Goal: Task Accomplishment & Management: Manage account settings

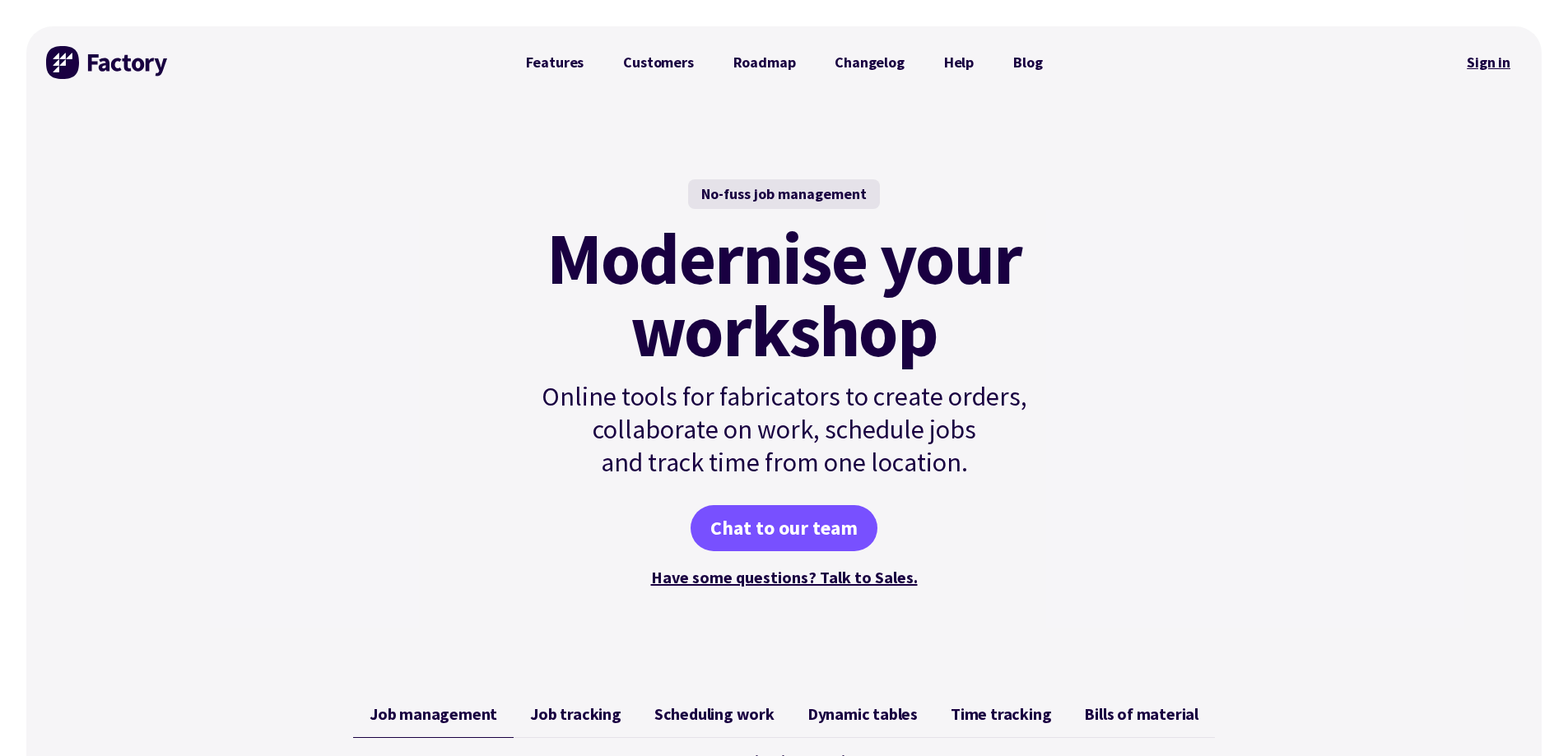
click at [1491, 59] on link "Sign in" at bounding box center [1488, 62] width 67 height 38
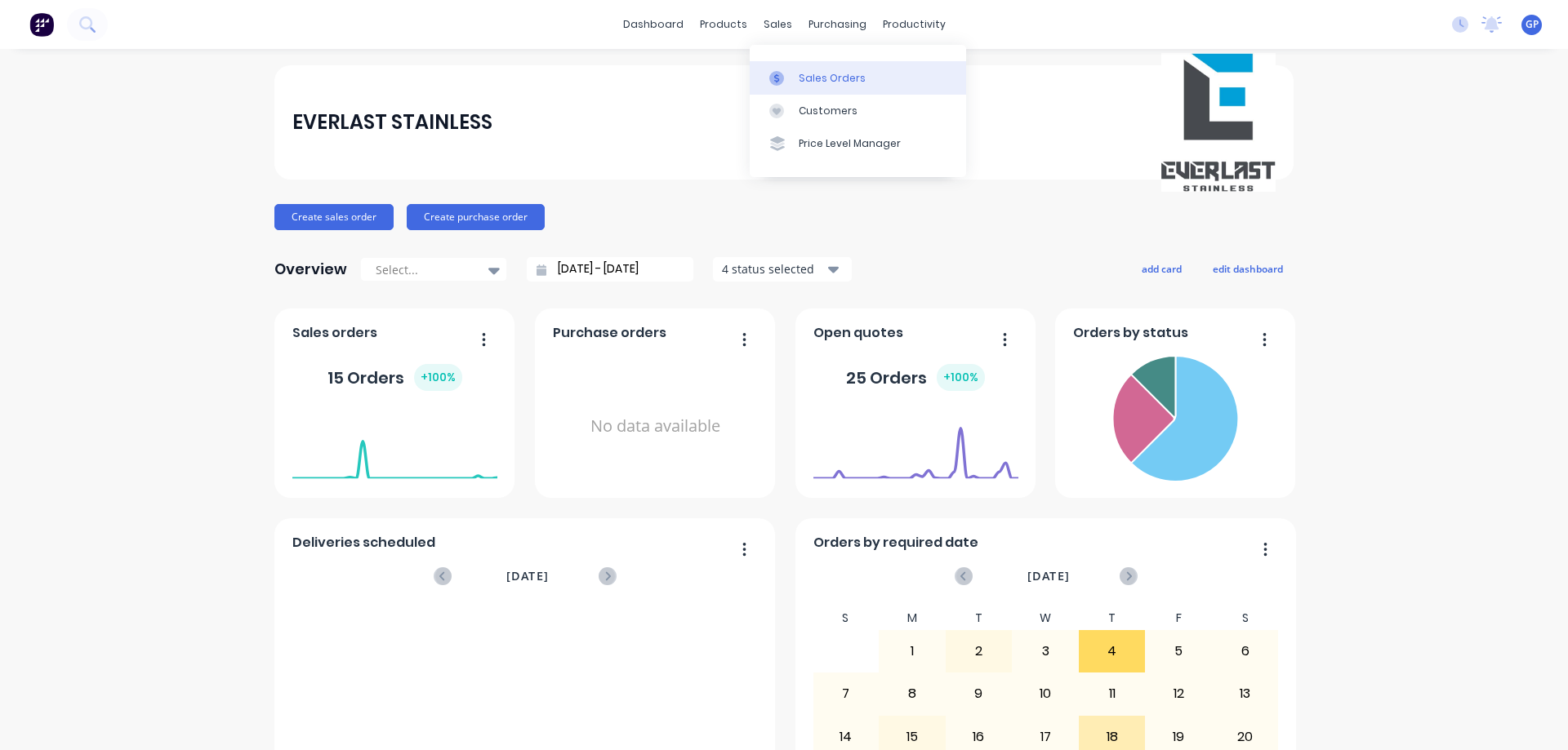
click at [798, 73] on div "Sales Orders" at bounding box center [832, 78] width 67 height 15
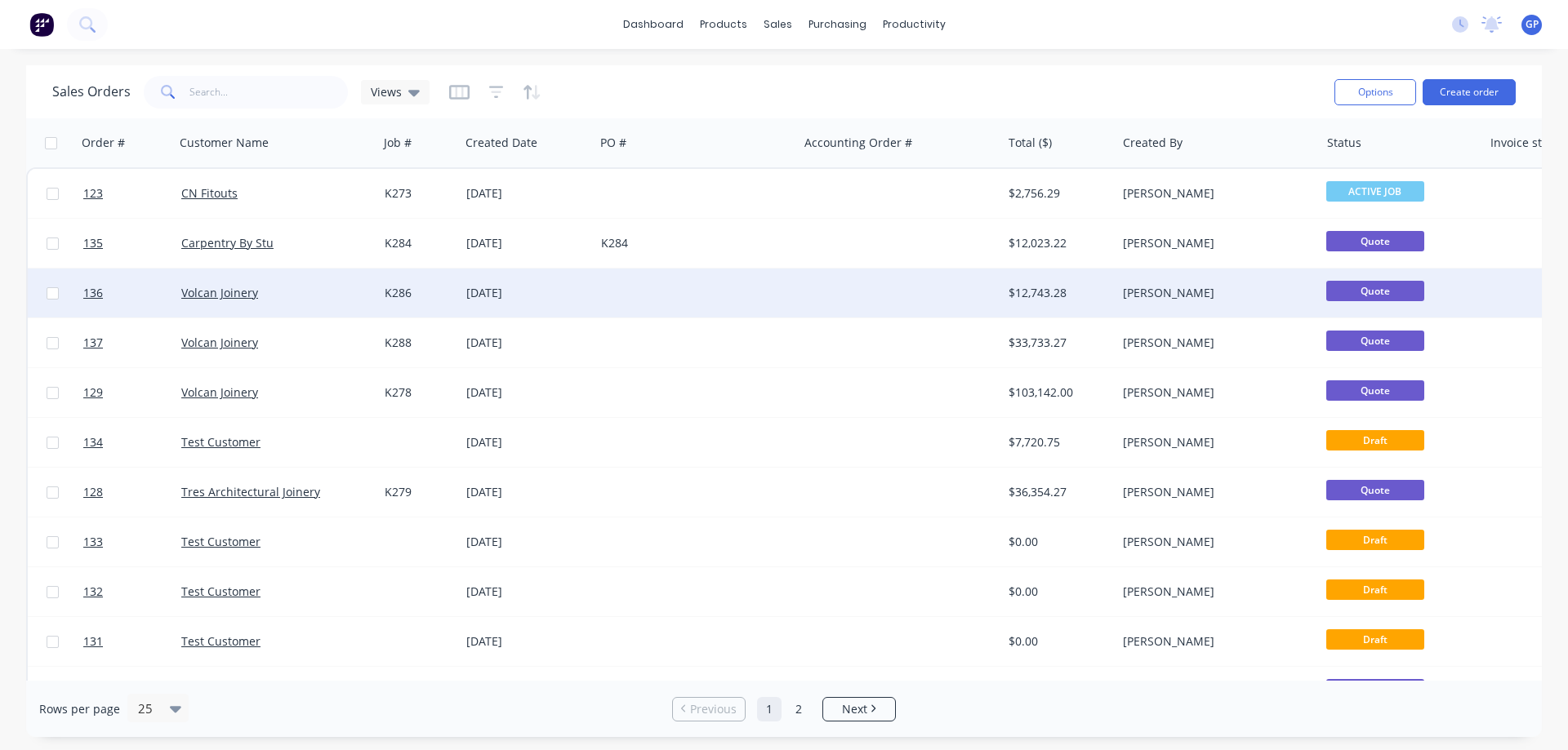
click at [366, 292] on div "Volcan Joinery" at bounding box center [277, 293] width 190 height 17
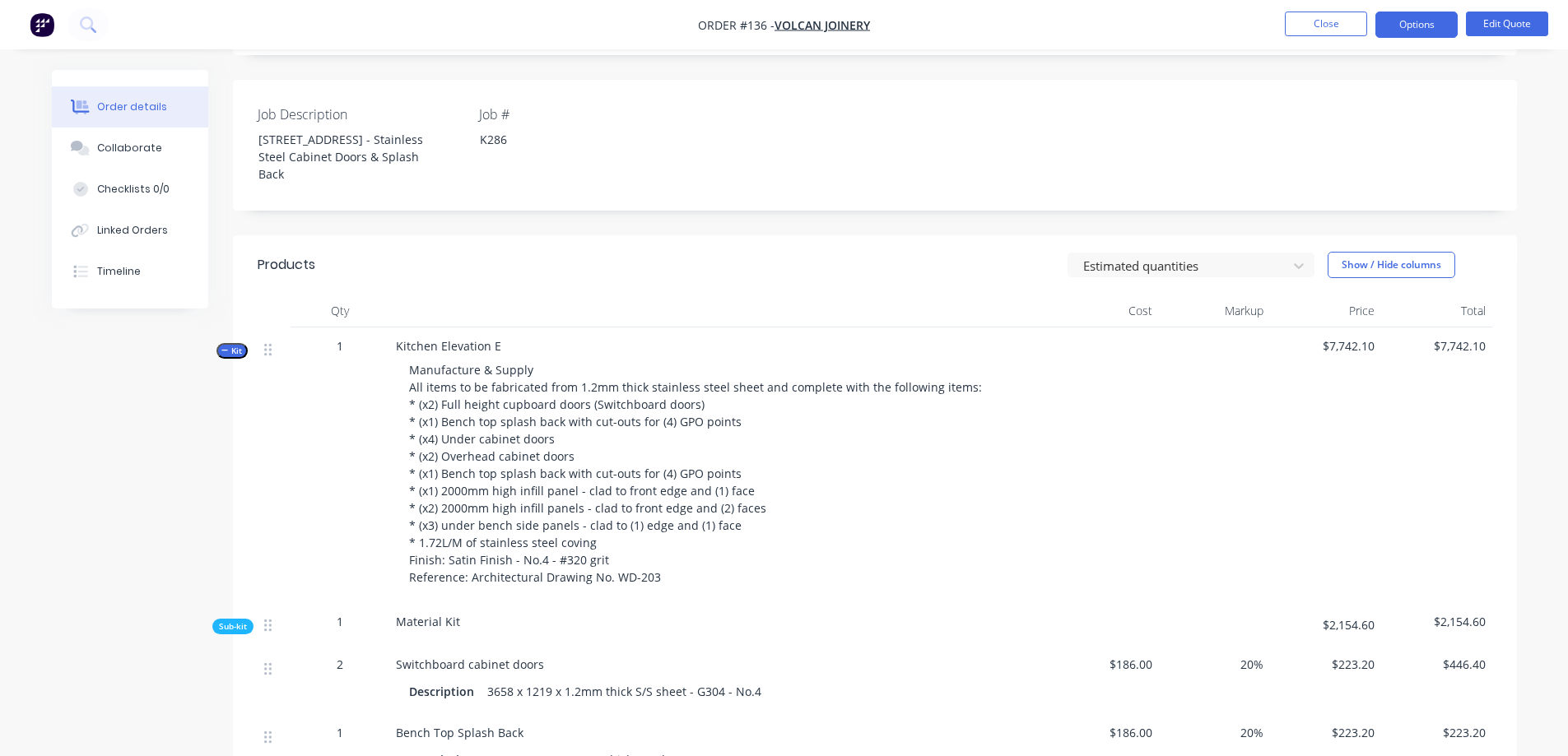
scroll to position [493, 0]
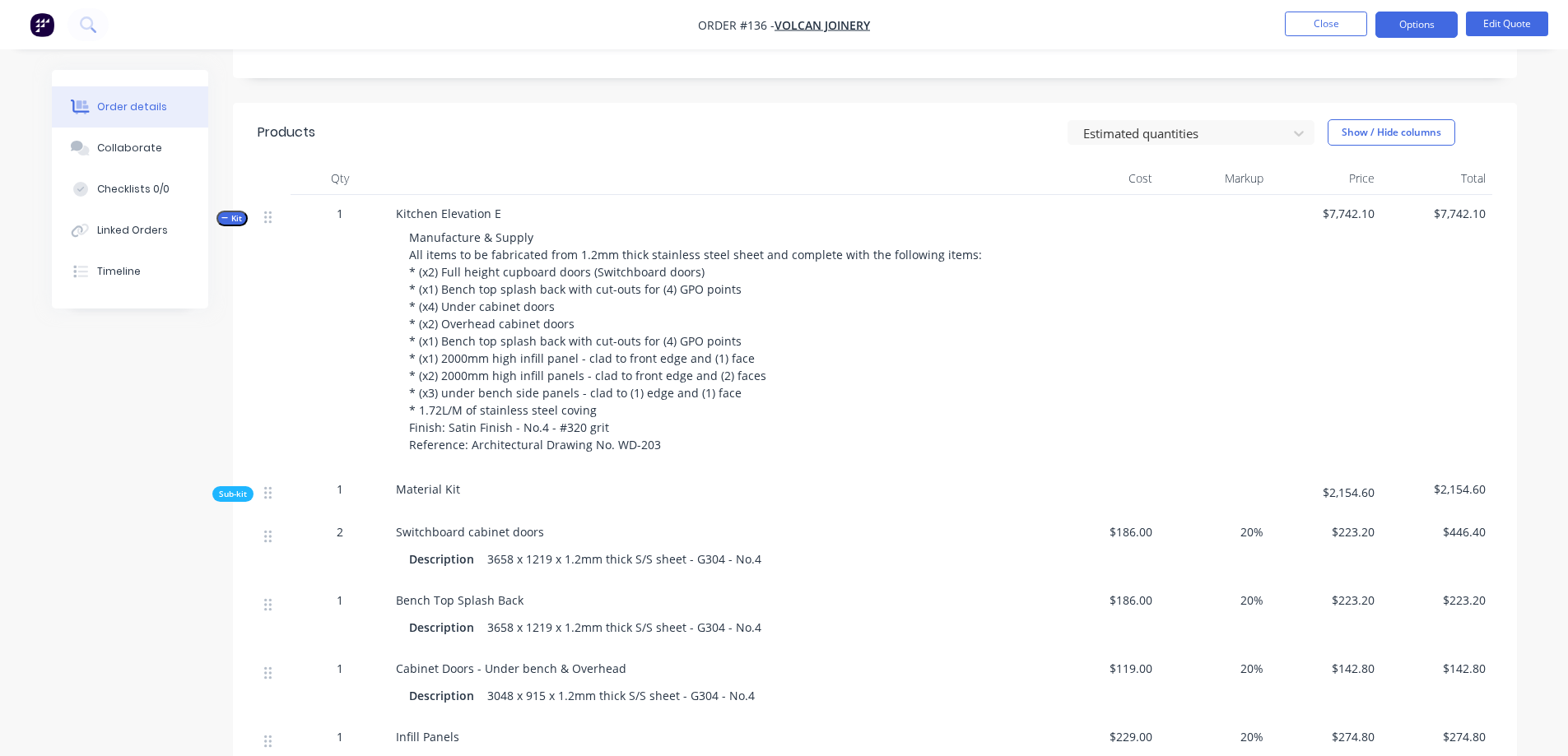
click at [228, 215] on icon "button" at bounding box center [225, 217] width 7 height 8
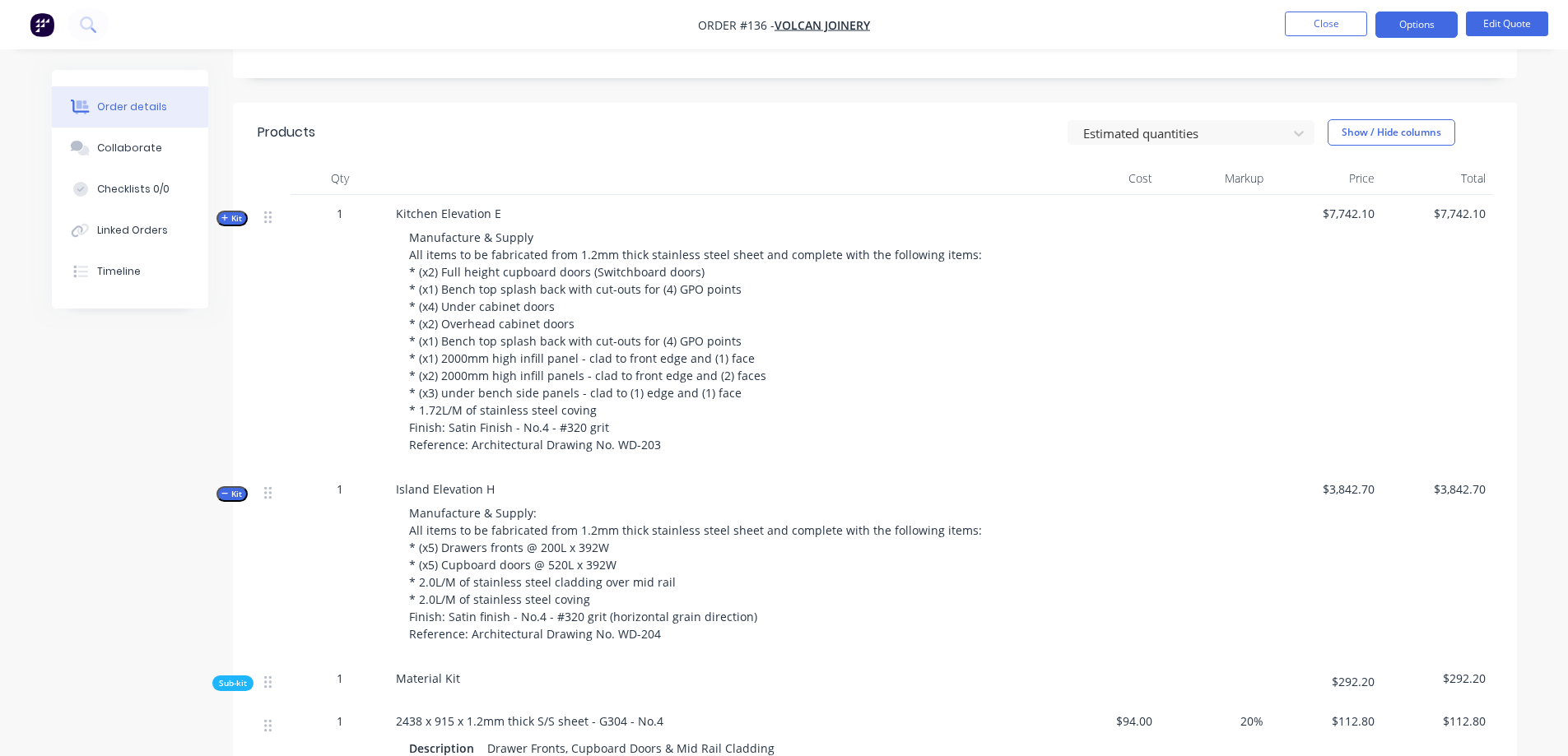
click at [228, 215] on icon "button" at bounding box center [225, 217] width 7 height 8
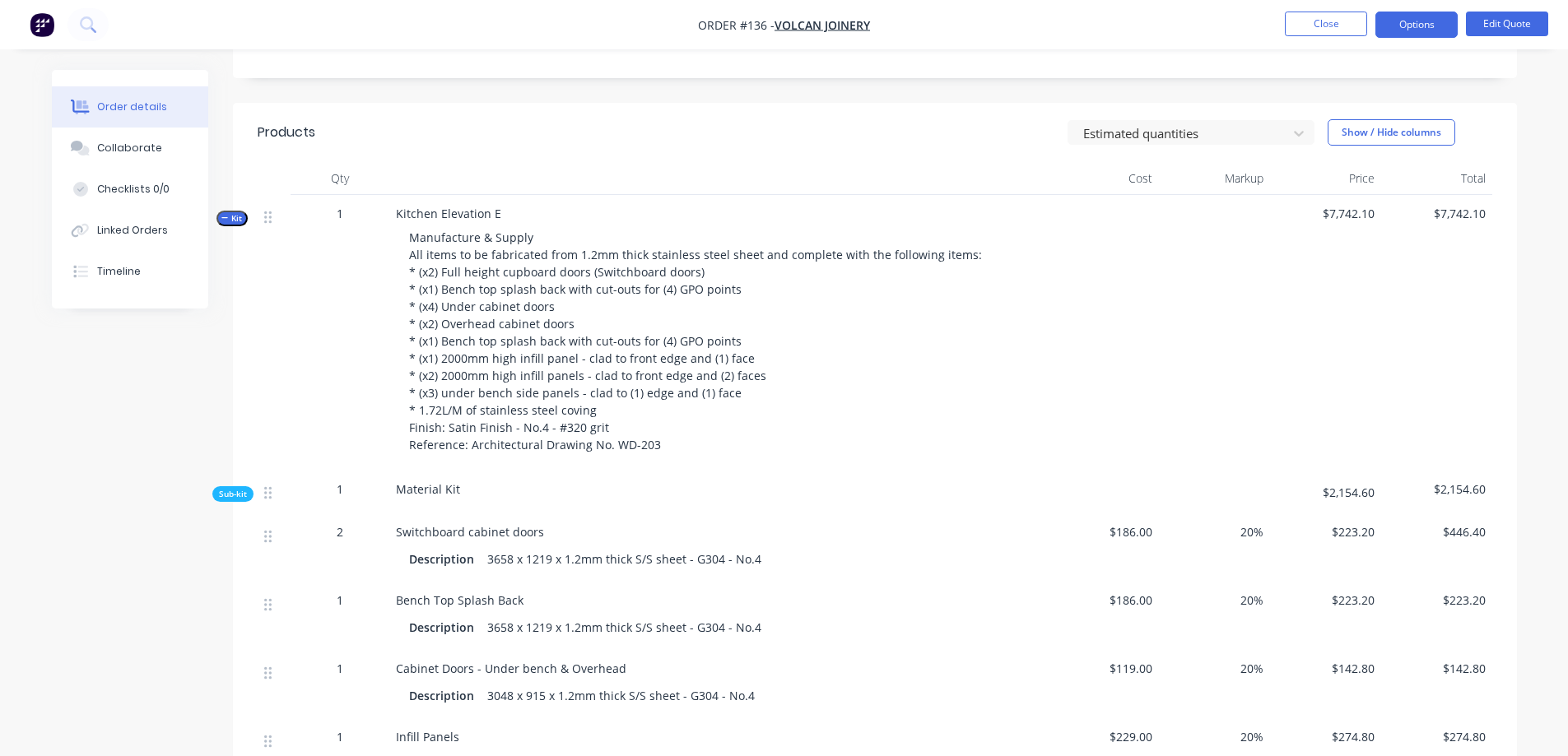
click at [228, 215] on icon "button" at bounding box center [225, 217] width 7 height 8
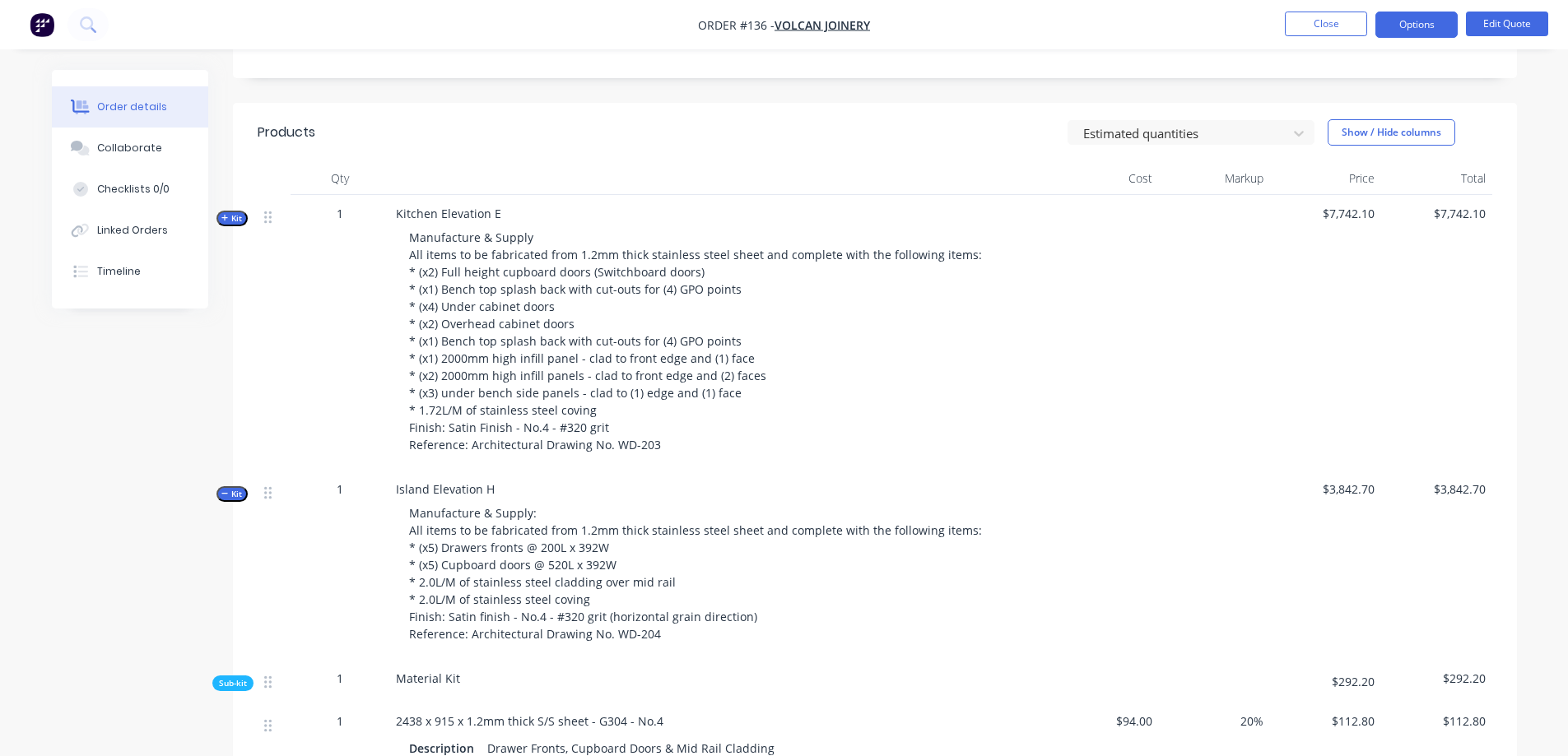
click at [228, 215] on icon "button" at bounding box center [225, 217] width 7 height 8
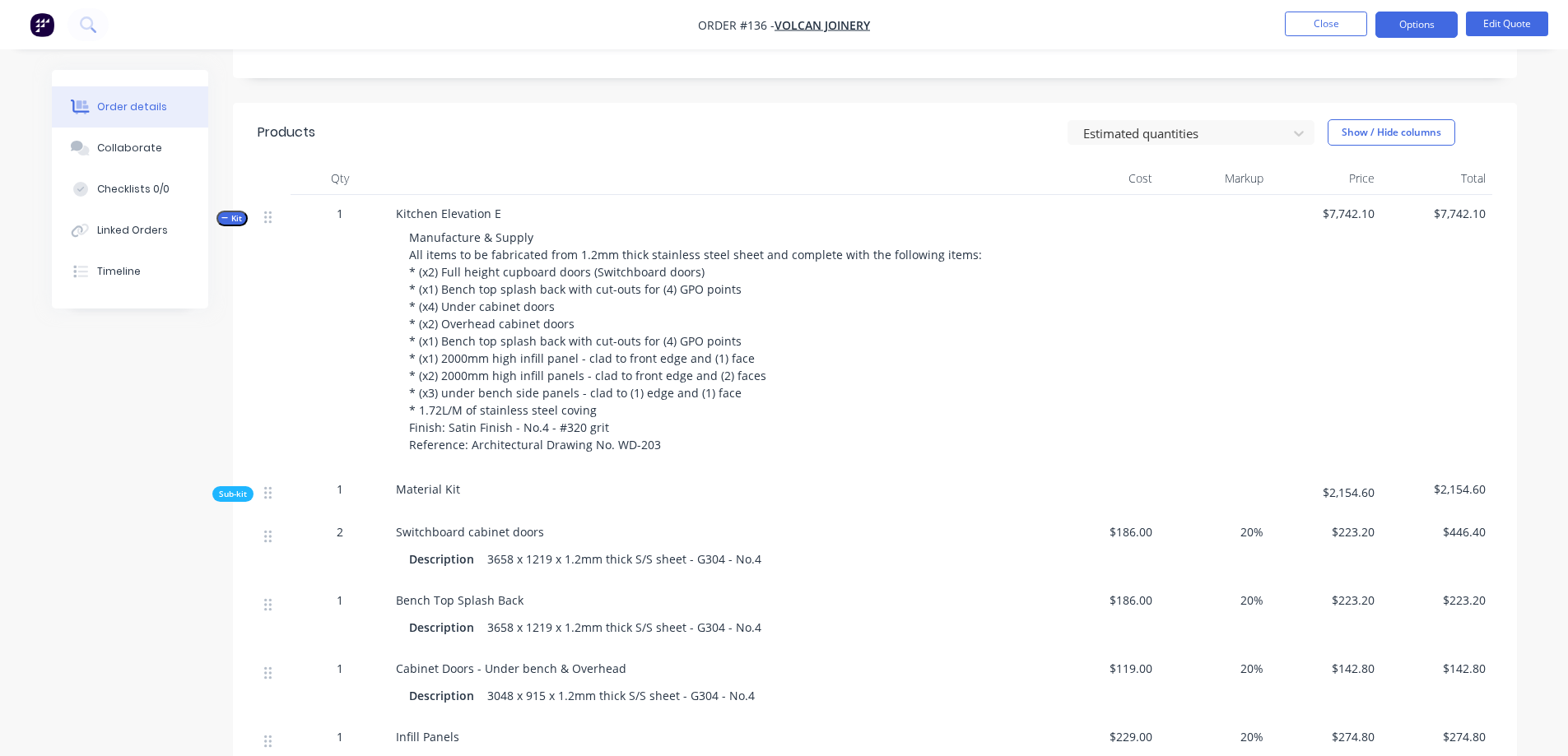
click at [228, 215] on icon "button" at bounding box center [225, 217] width 7 height 8
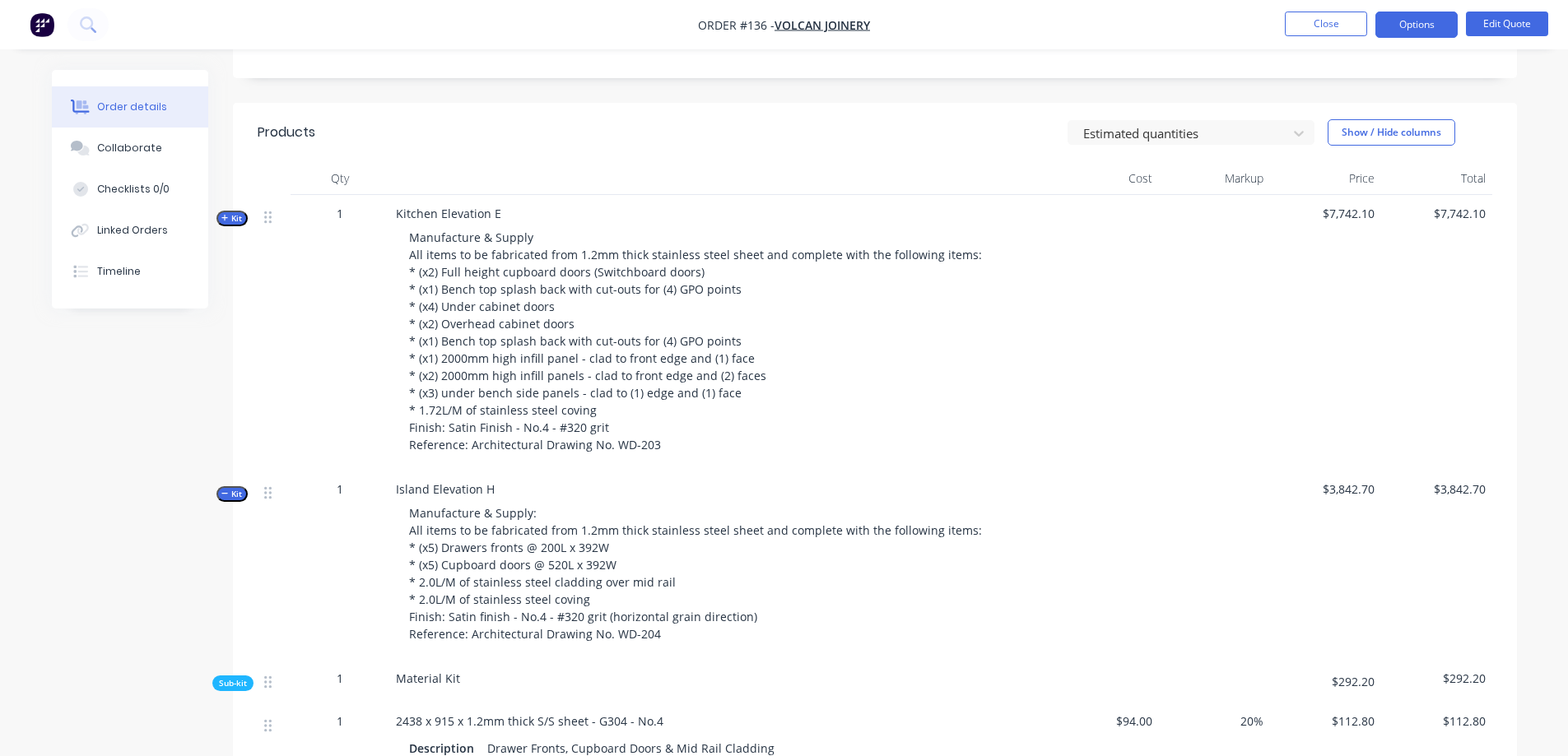
click at [228, 215] on icon "button" at bounding box center [225, 217] width 7 height 8
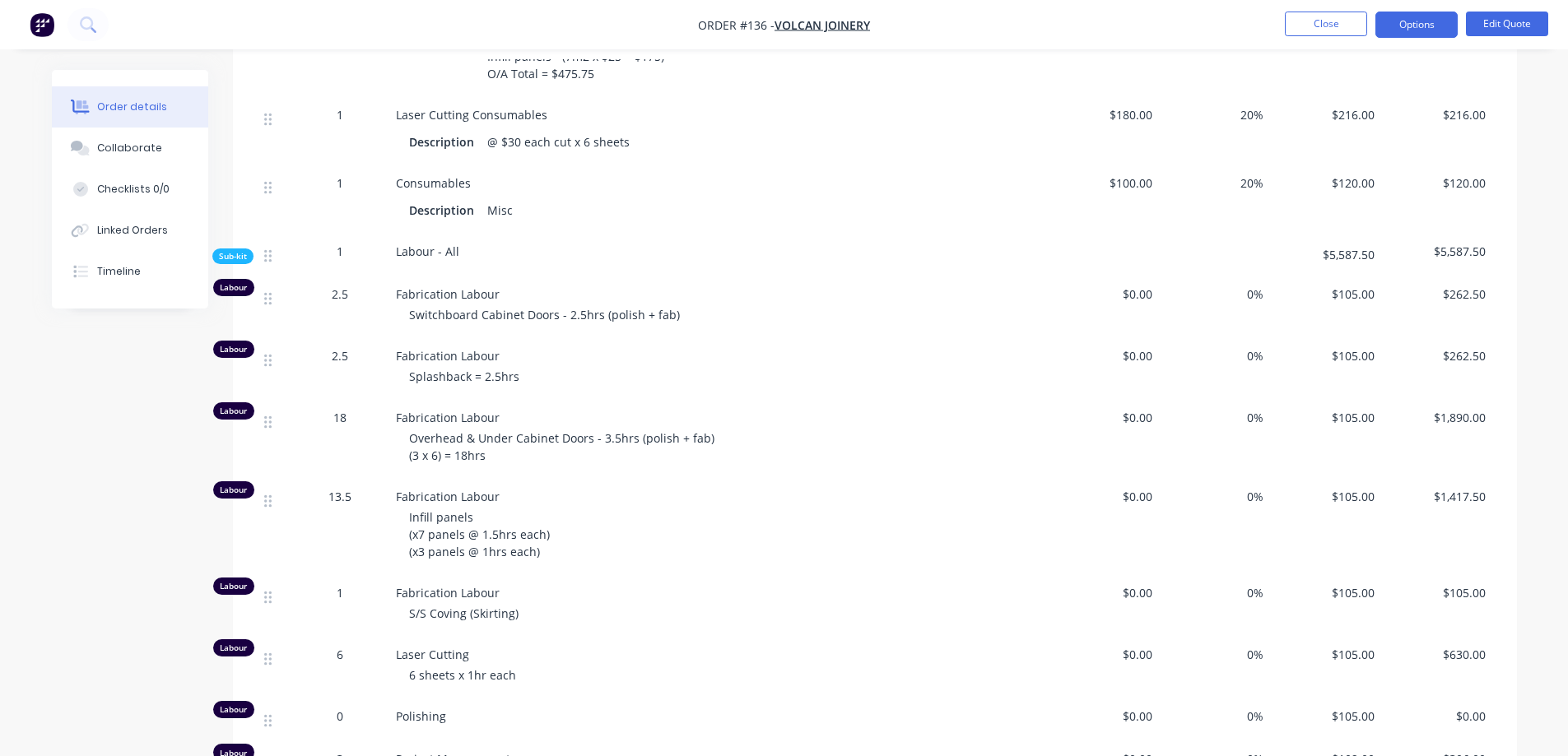
scroll to position [1480, 0]
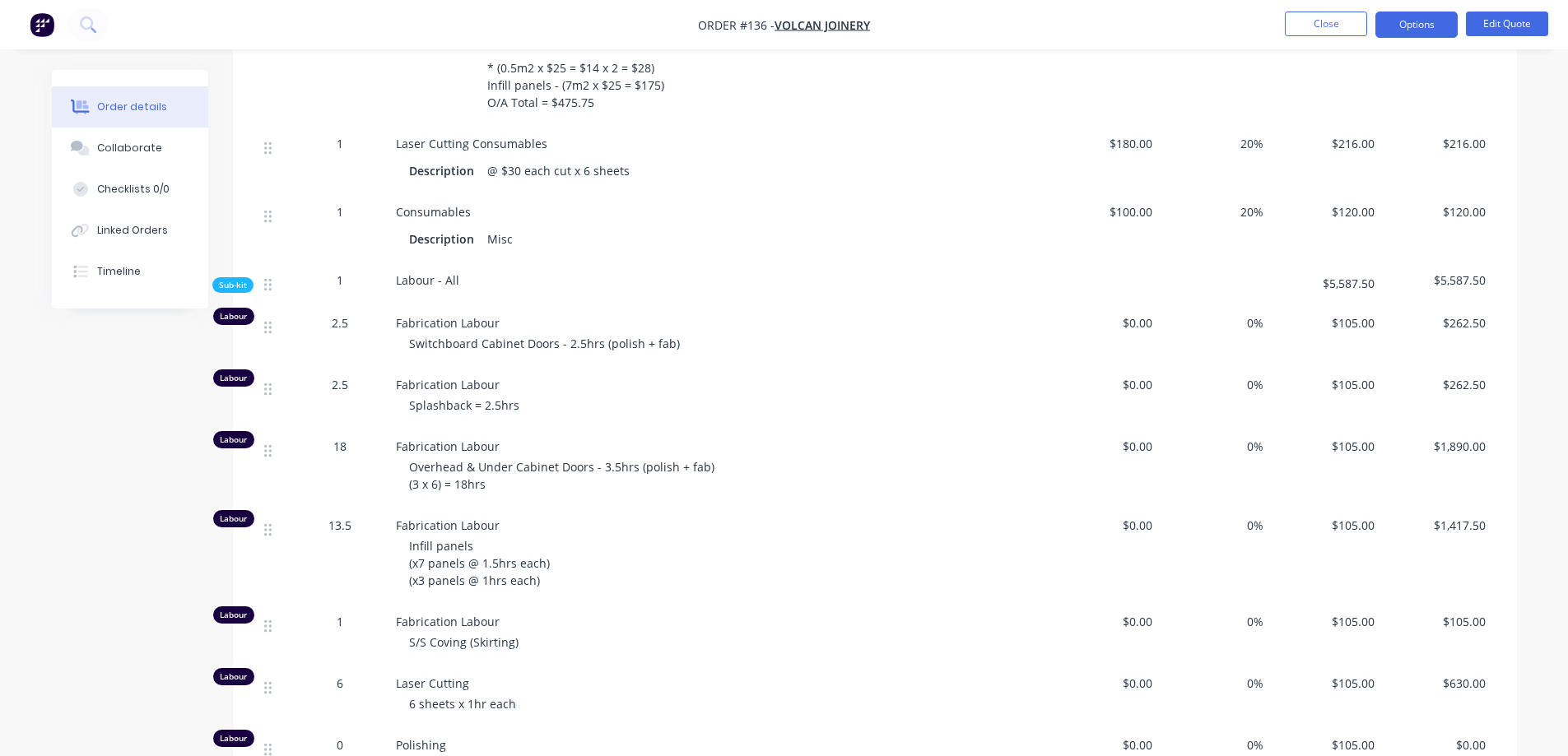
click at [343, 453] on span "18" at bounding box center [339, 447] width 13 height 18
click at [339, 448] on span "18" at bounding box center [339, 447] width 13 height 18
click at [342, 447] on span "18" at bounding box center [339, 447] width 13 height 18
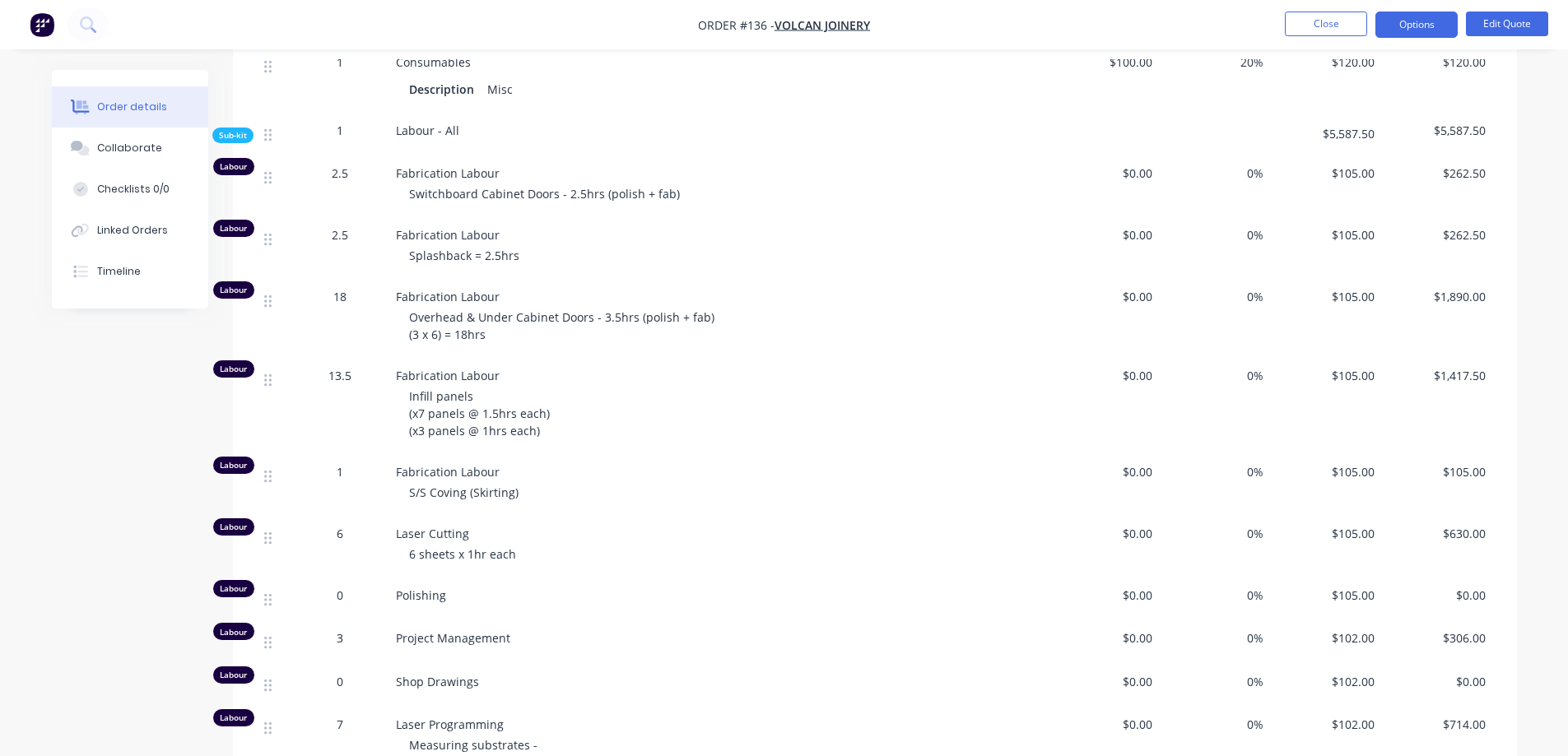
scroll to position [1645, 0]
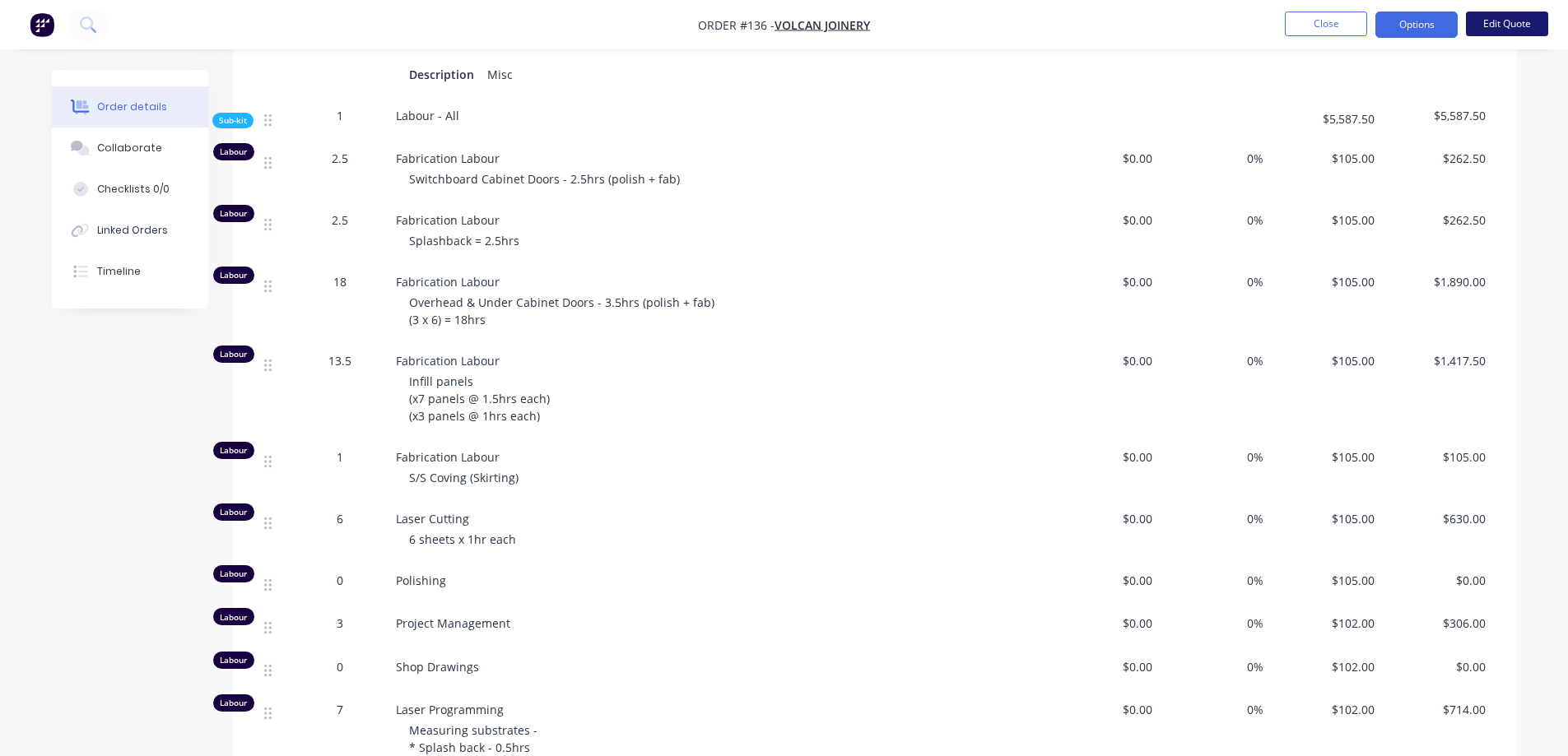
click at [1518, 20] on button "Edit Quote" at bounding box center [1506, 24] width 83 height 25
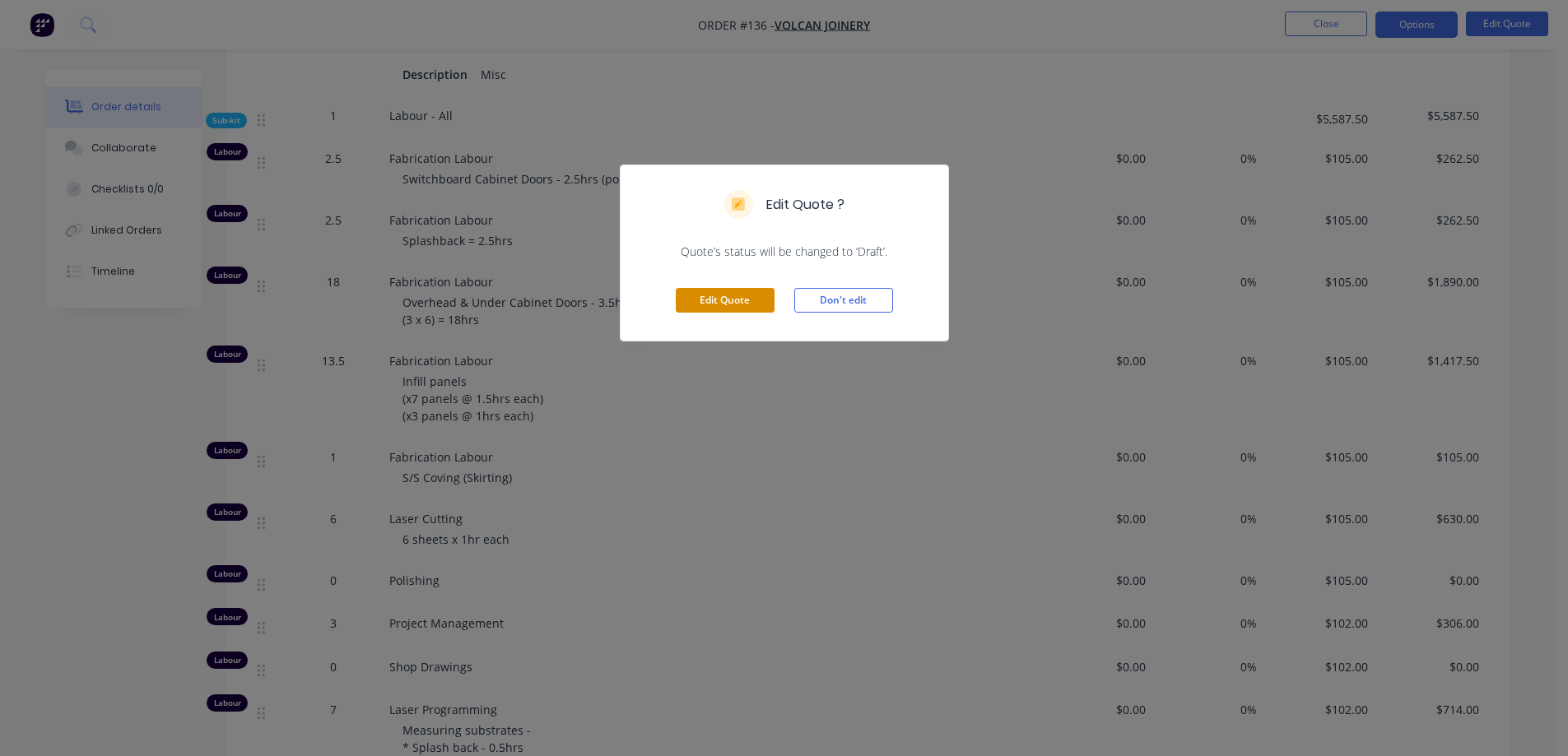
click at [718, 302] on button "Edit Quote" at bounding box center [725, 300] width 98 height 25
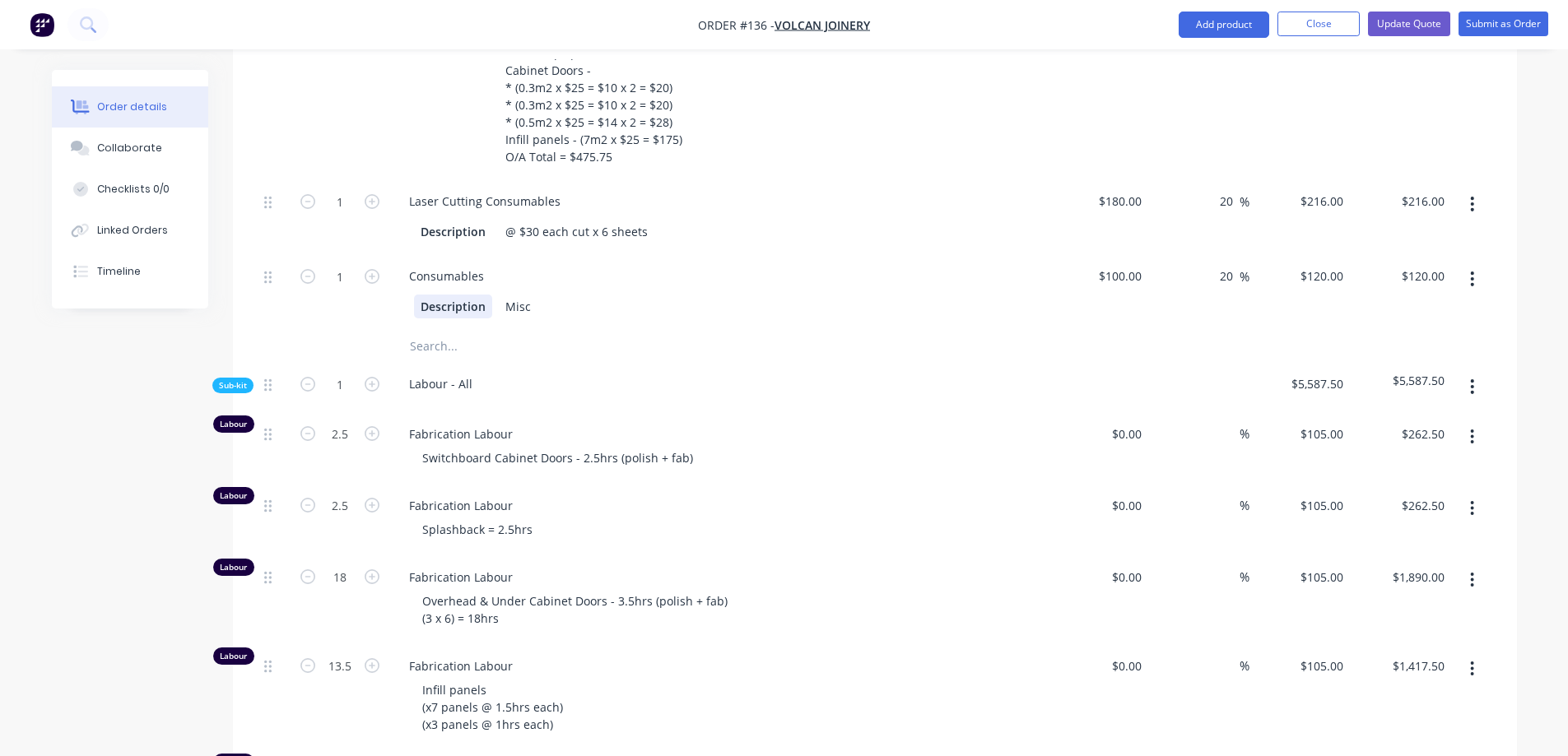
scroll to position [1563, 0]
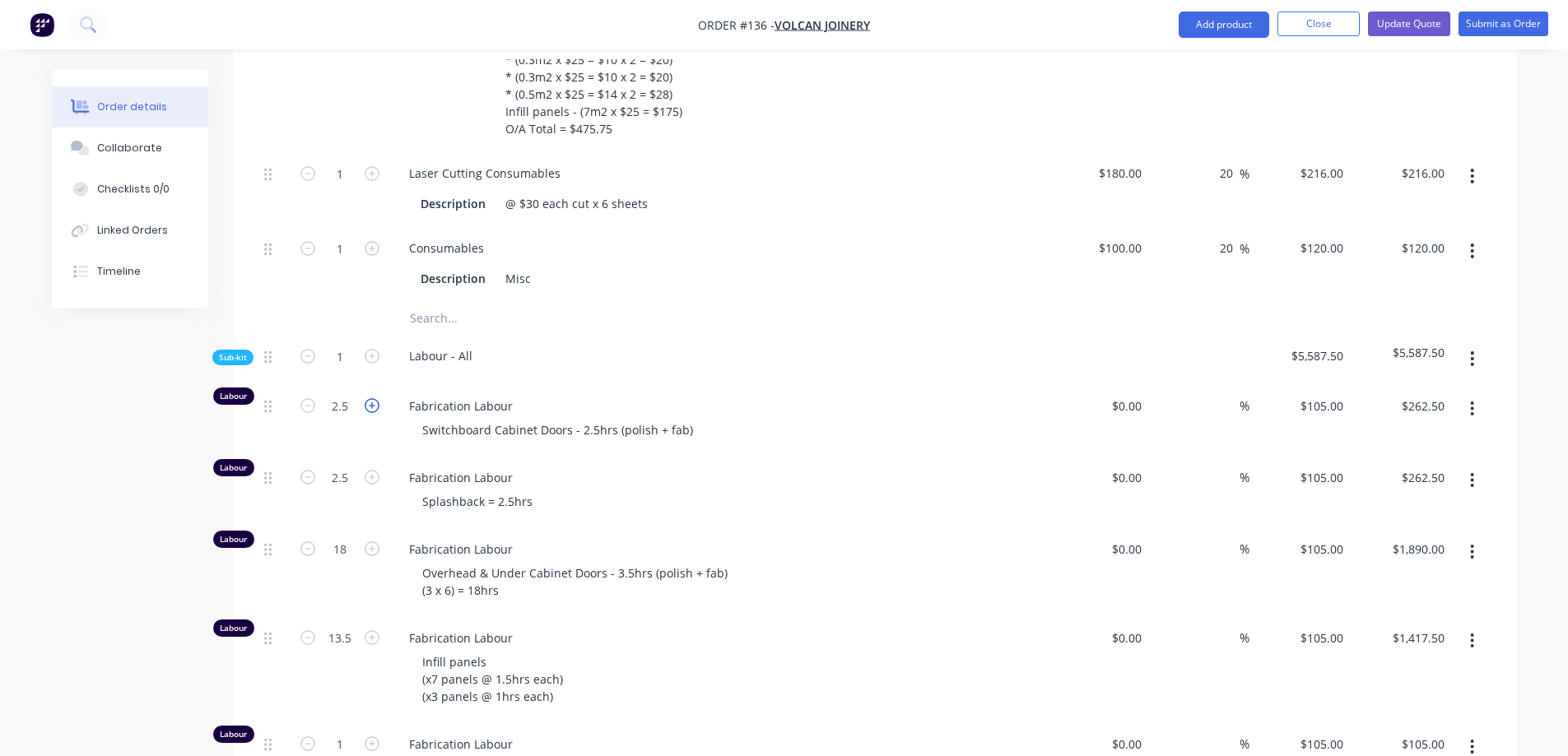
click at [373, 413] on icon "button" at bounding box center [372, 405] width 15 height 15
type input "3.5"
type input "$367.50"
click at [373, 413] on icon "button" at bounding box center [372, 405] width 15 height 15
type input "4.5"
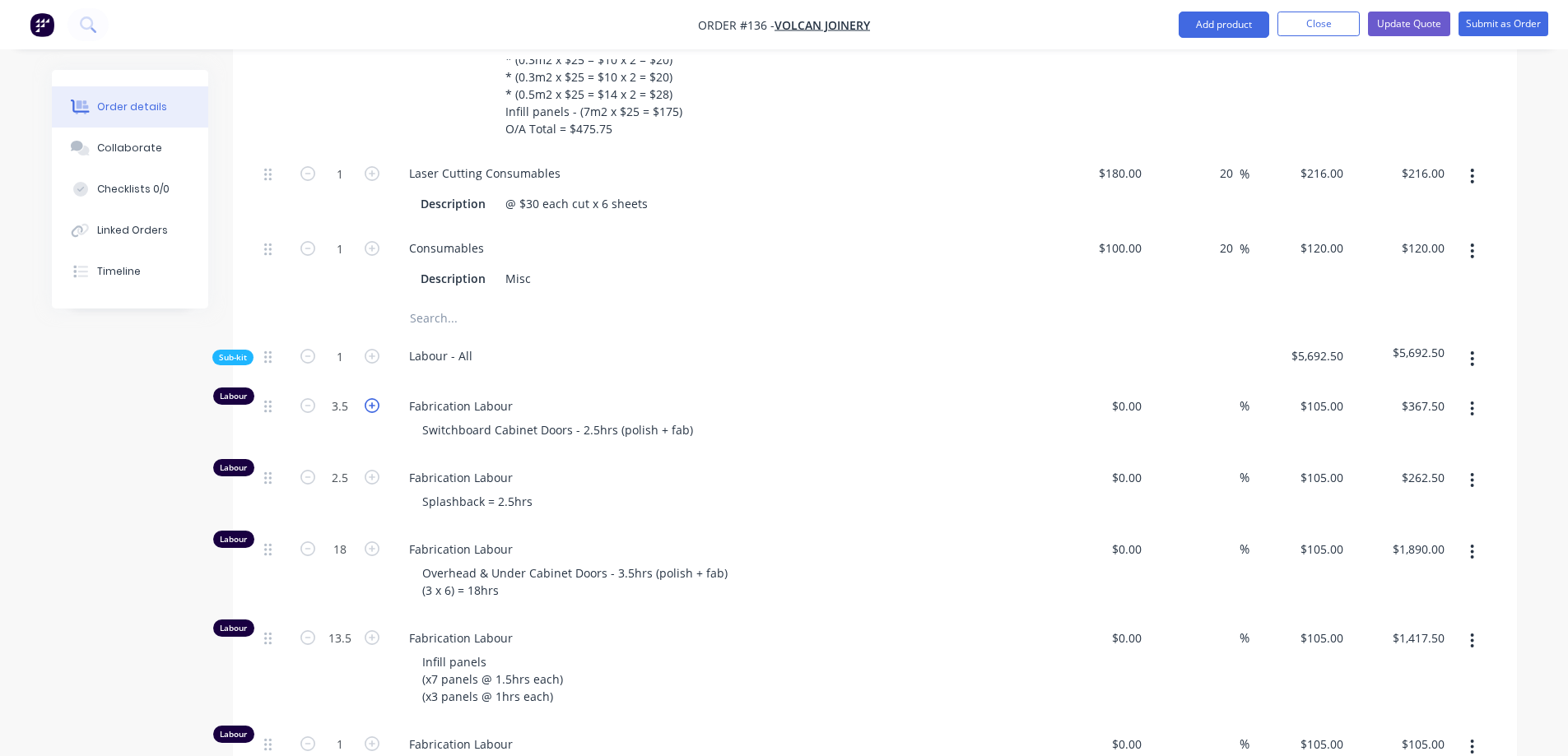
type input "$472.50"
click at [373, 413] on icon "button" at bounding box center [372, 405] width 15 height 15
type input "5.5"
type input "$577.50"
click at [373, 413] on icon "button" at bounding box center [372, 405] width 15 height 15
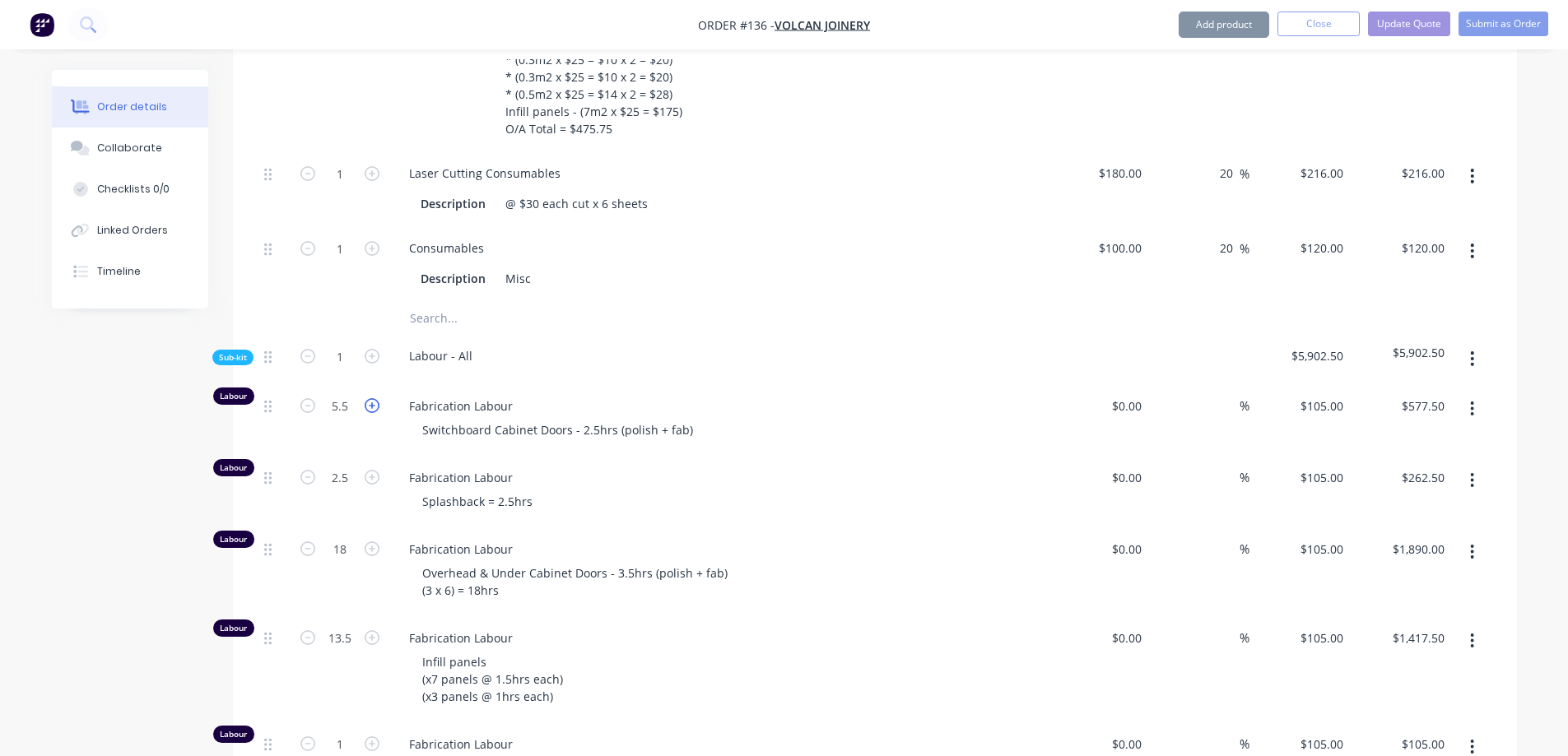
type input "6.5"
type input "$682.50"
click at [373, 413] on icon "button" at bounding box center [372, 405] width 15 height 15
type input "7.5"
type input "$787.50"
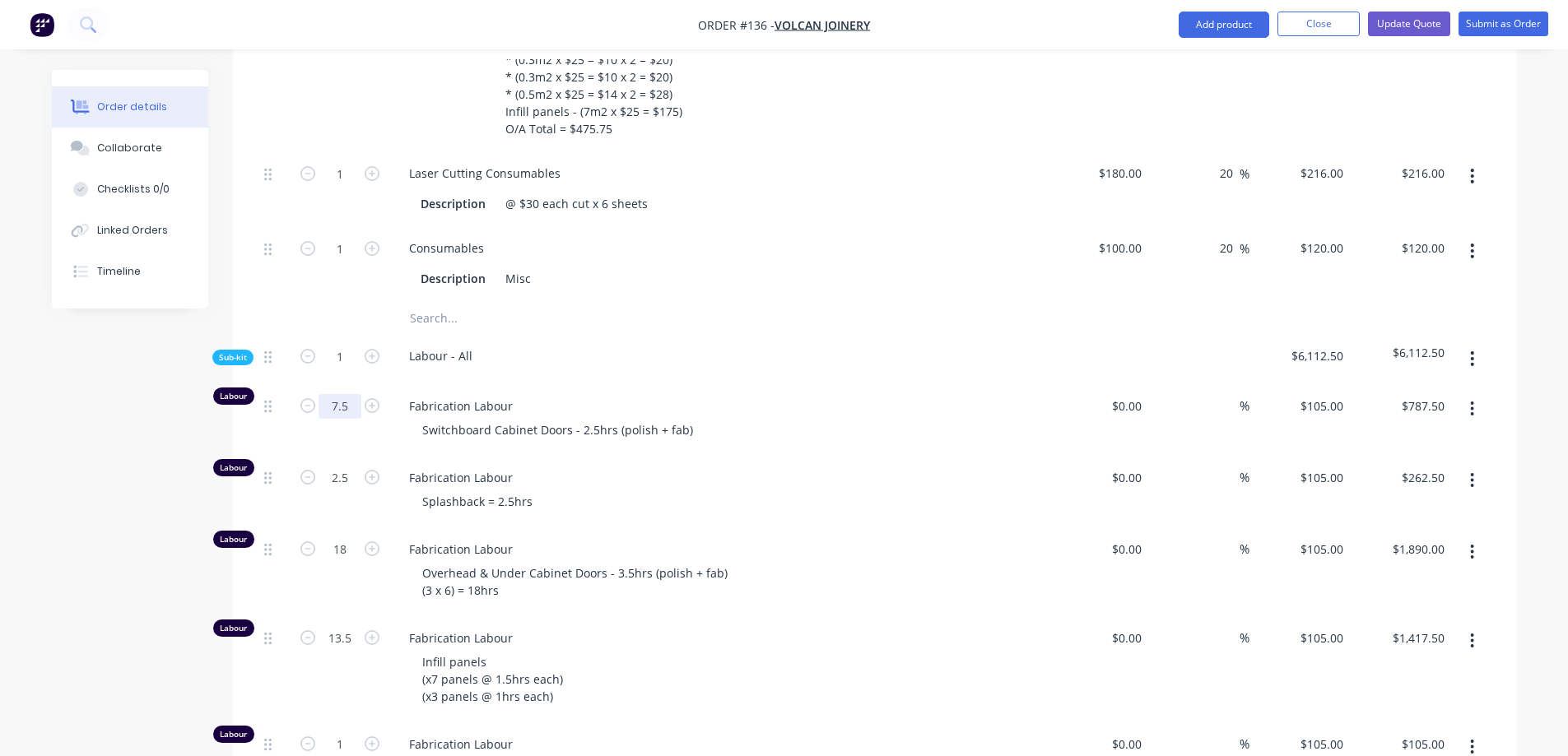
click at [356, 418] on input "7.5" at bounding box center [339, 406] width 43 height 25
type input "7"
type input "$735.00"
click at [651, 486] on span "Fabrication Labour" at bounding box center [725, 477] width 632 height 18
click at [587, 441] on div "Switchboard Cabinet Doors - 2.5hrs (polish + fab)" at bounding box center [558, 429] width 297 height 24
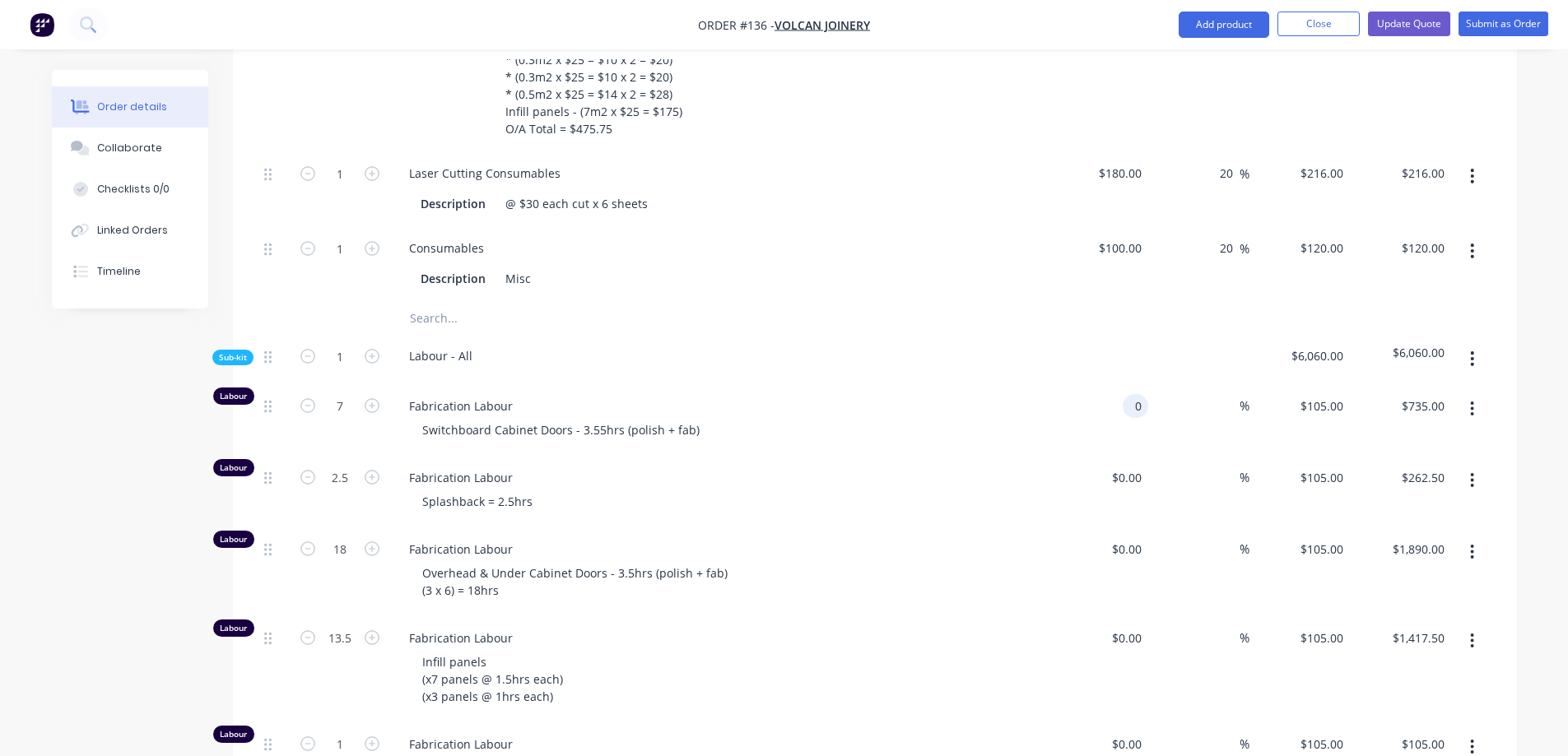
type input "$0.00"
click at [636, 513] on div "Splashback = 2.5hrs" at bounding box center [725, 501] width 632 height 24
click at [1129, 418] on input "0" at bounding box center [1139, 405] width 19 height 24
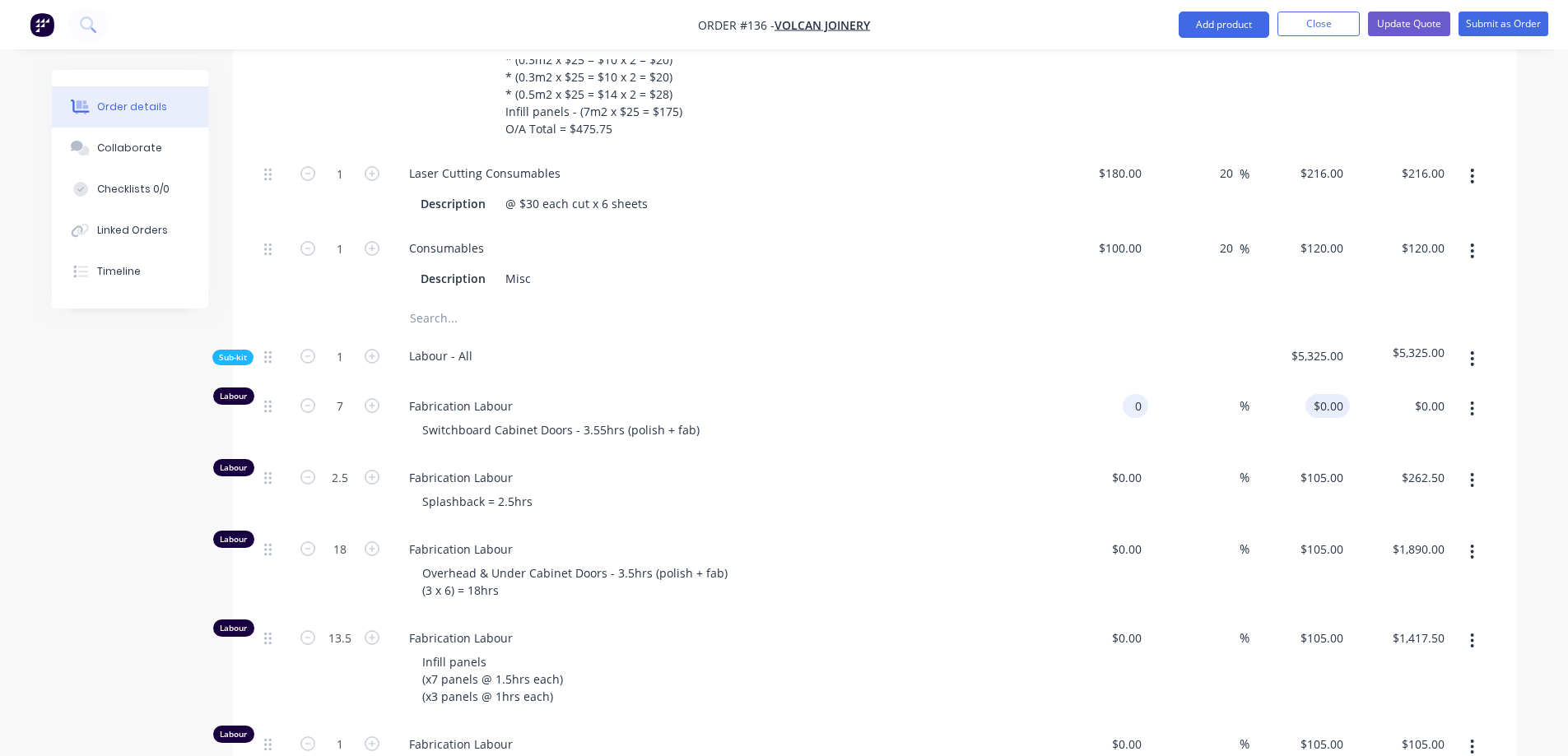
type input "$0.00"
click at [1321, 429] on div "0 0" at bounding box center [1299, 419] width 101 height 71
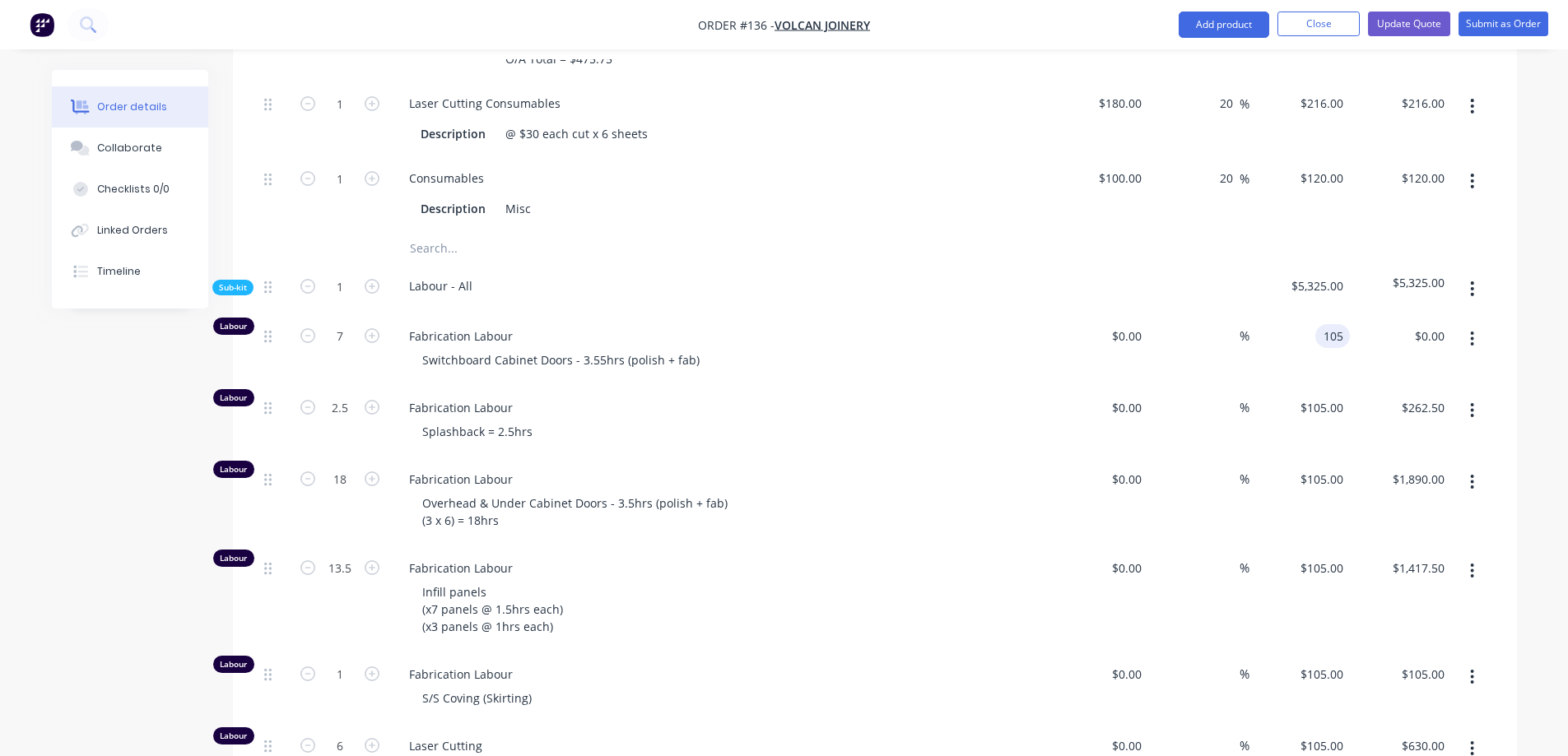
type input "$105.00"
type input "$735.00"
click at [1417, 291] on span "$5,325.00" at bounding box center [1400, 283] width 88 height 18
click at [368, 415] on icon "button" at bounding box center [372, 407] width 15 height 15
type input "3.5"
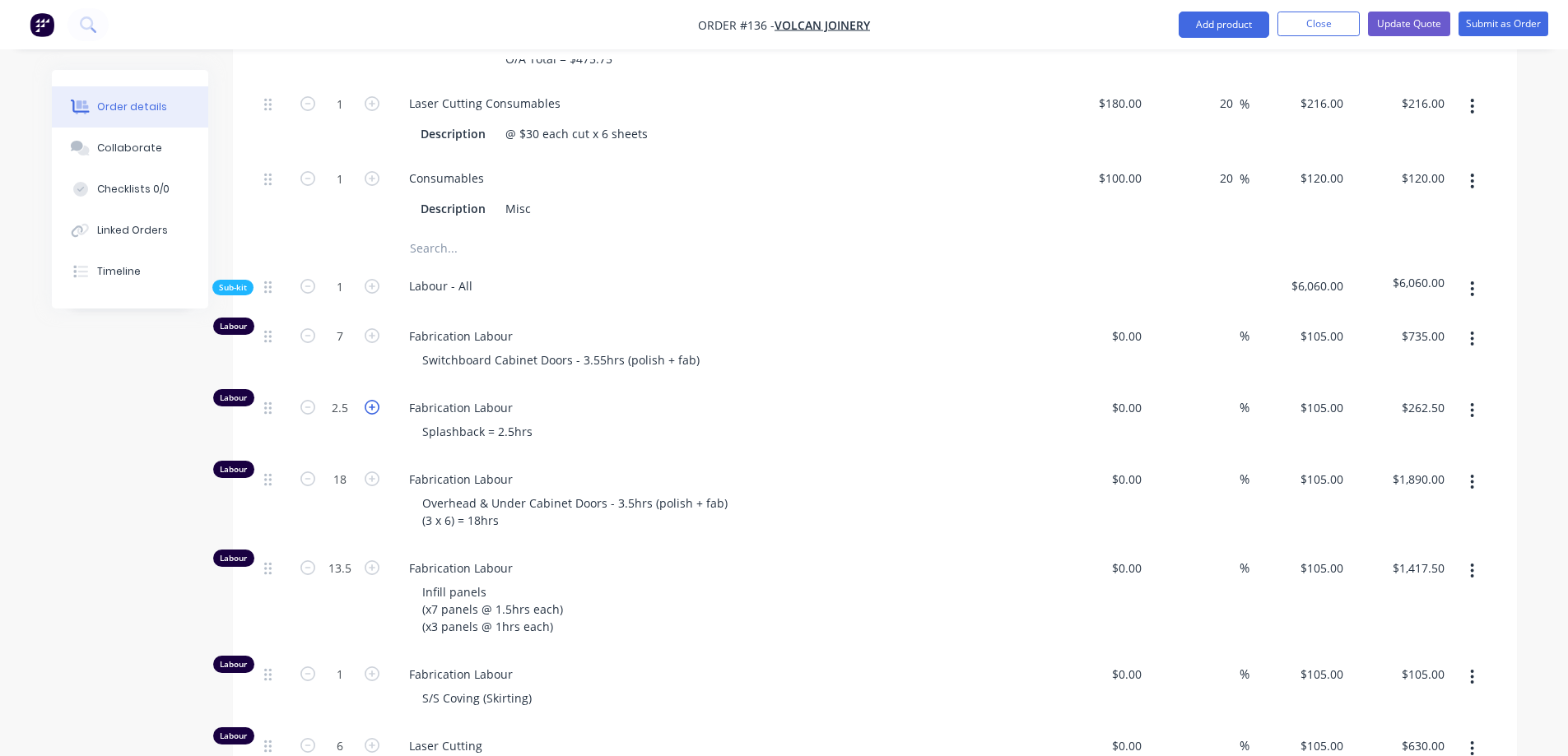
type input "$367.50"
click at [368, 415] on icon "button" at bounding box center [372, 407] width 15 height 15
type input "4.5"
type input "$472.50"
click at [368, 415] on icon "button" at bounding box center [372, 407] width 15 height 15
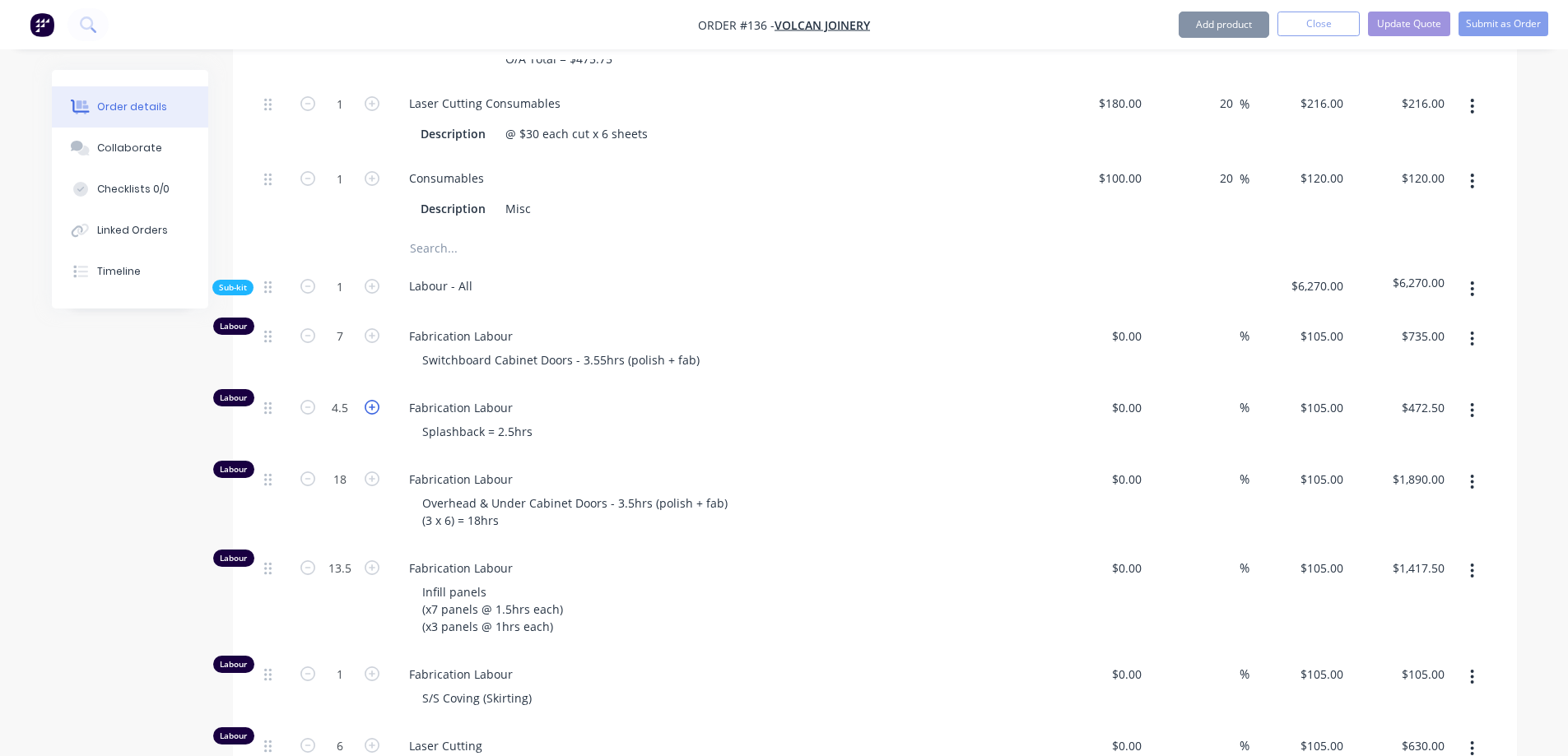
type input "5.5"
type input "$577.50"
click at [368, 415] on icon "button" at bounding box center [372, 407] width 15 height 15
type input "6.5"
type input "$682.50"
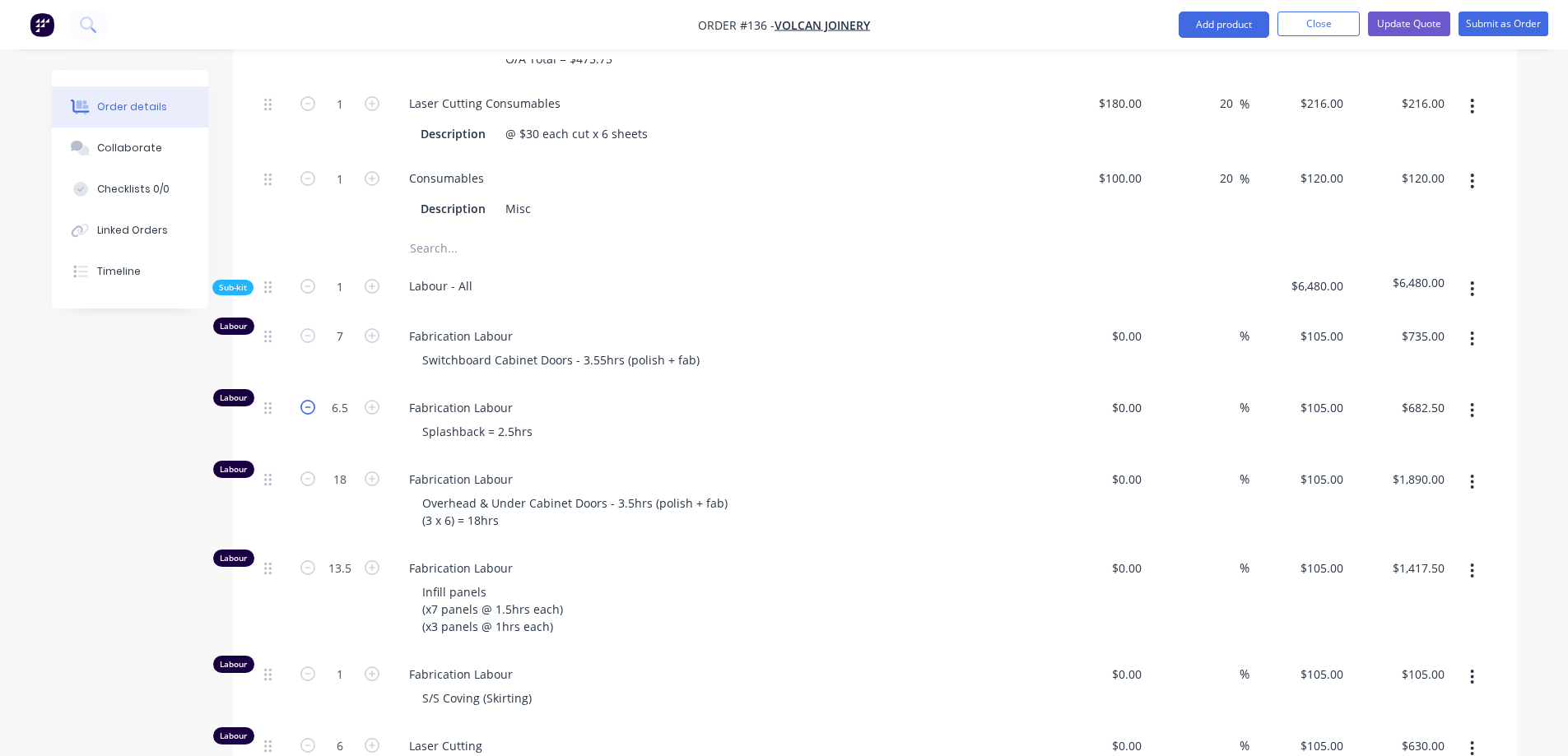
click at [311, 415] on icon "button" at bounding box center [308, 407] width 15 height 15
type input "5.5"
type input "$577.50"
click at [501, 443] on div "Splashback = 2.5hrs" at bounding box center [477, 431] width 136 height 24
type input "$0.00"
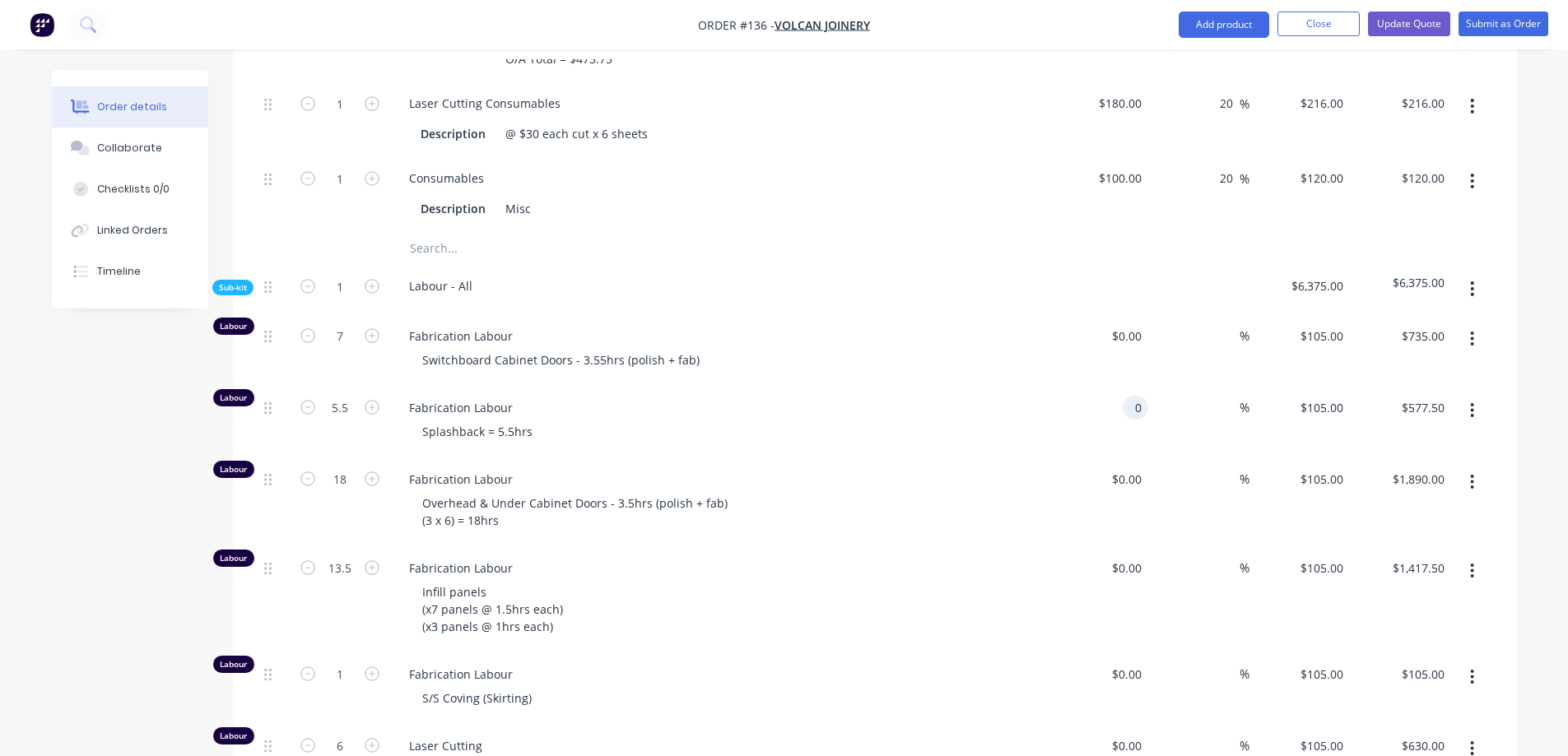
type input "$0.00"
click at [784, 416] on span "Fabrication Labour" at bounding box center [725, 408] width 632 height 18
click at [1324, 419] on div "0 $0.00" at bounding box center [1327, 407] width 45 height 24
type input "$105.00"
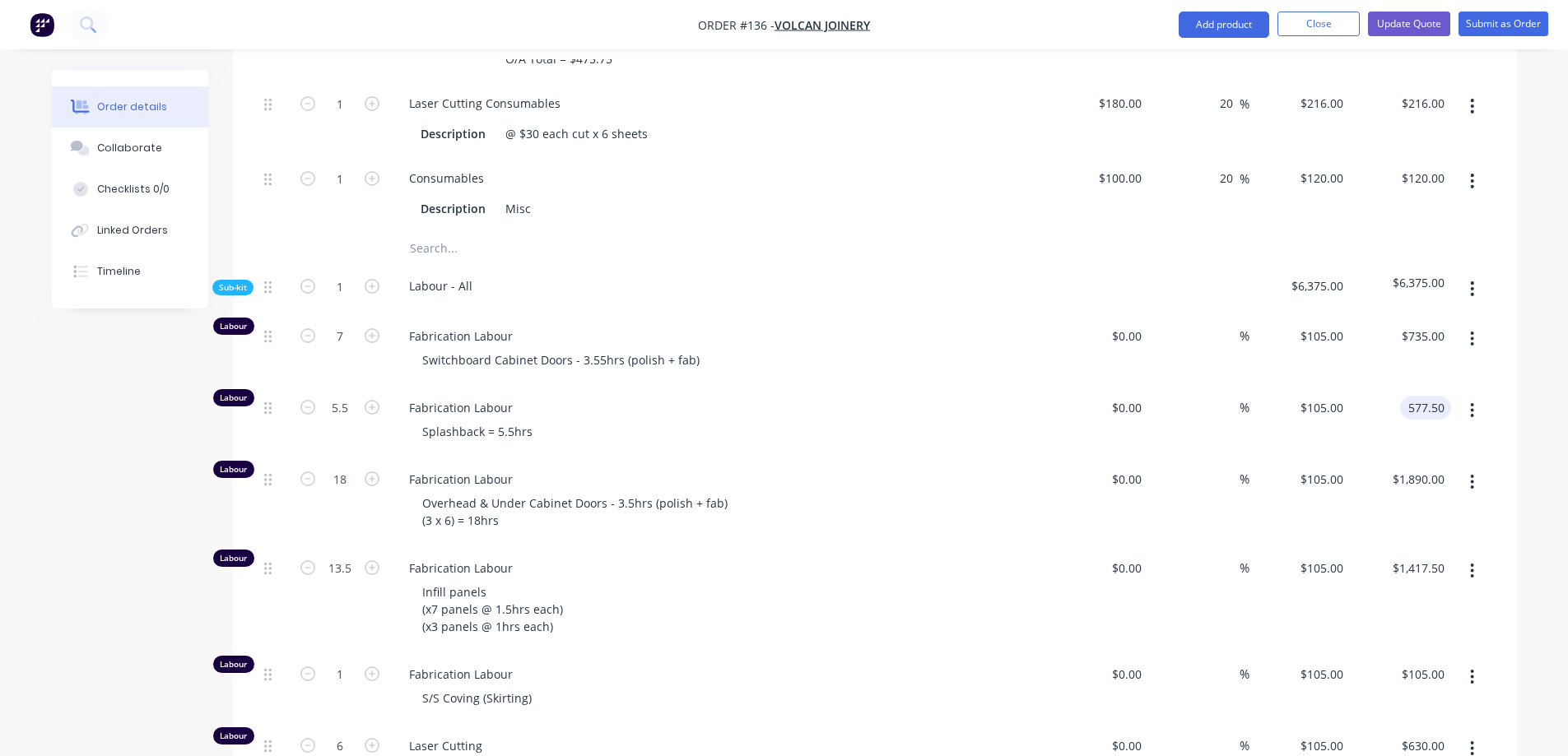
type input "$577.50"
drag, startPoint x: 953, startPoint y: 429, endPoint x: 906, endPoint y: 553, distance: 132.6
click at [906, 532] on div "Overhead & Under Cabinet Doors - 3.5hrs (polish + fab) (3 x 6) = 18hrs" at bounding box center [725, 512] width 632 height 41
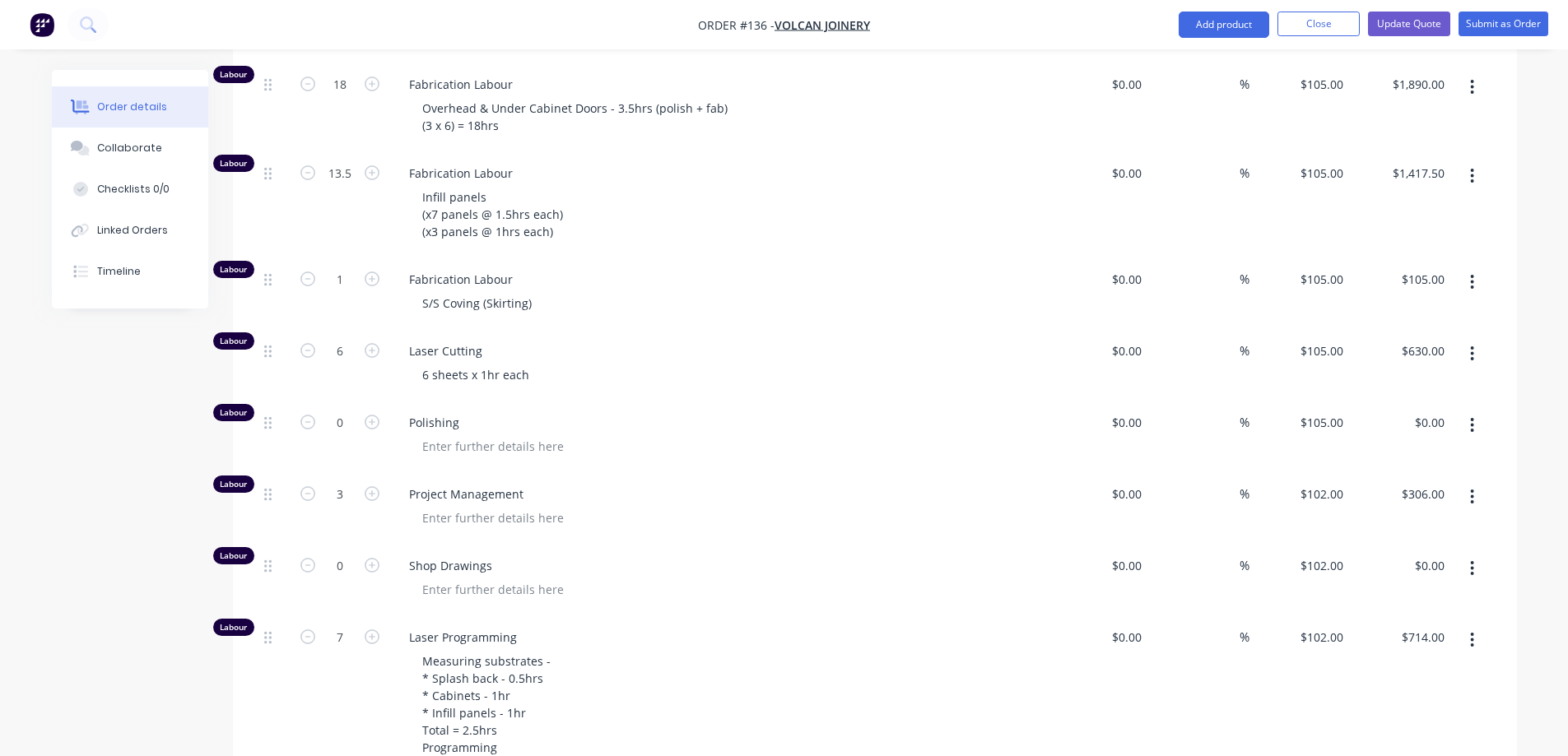
scroll to position [2044, 0]
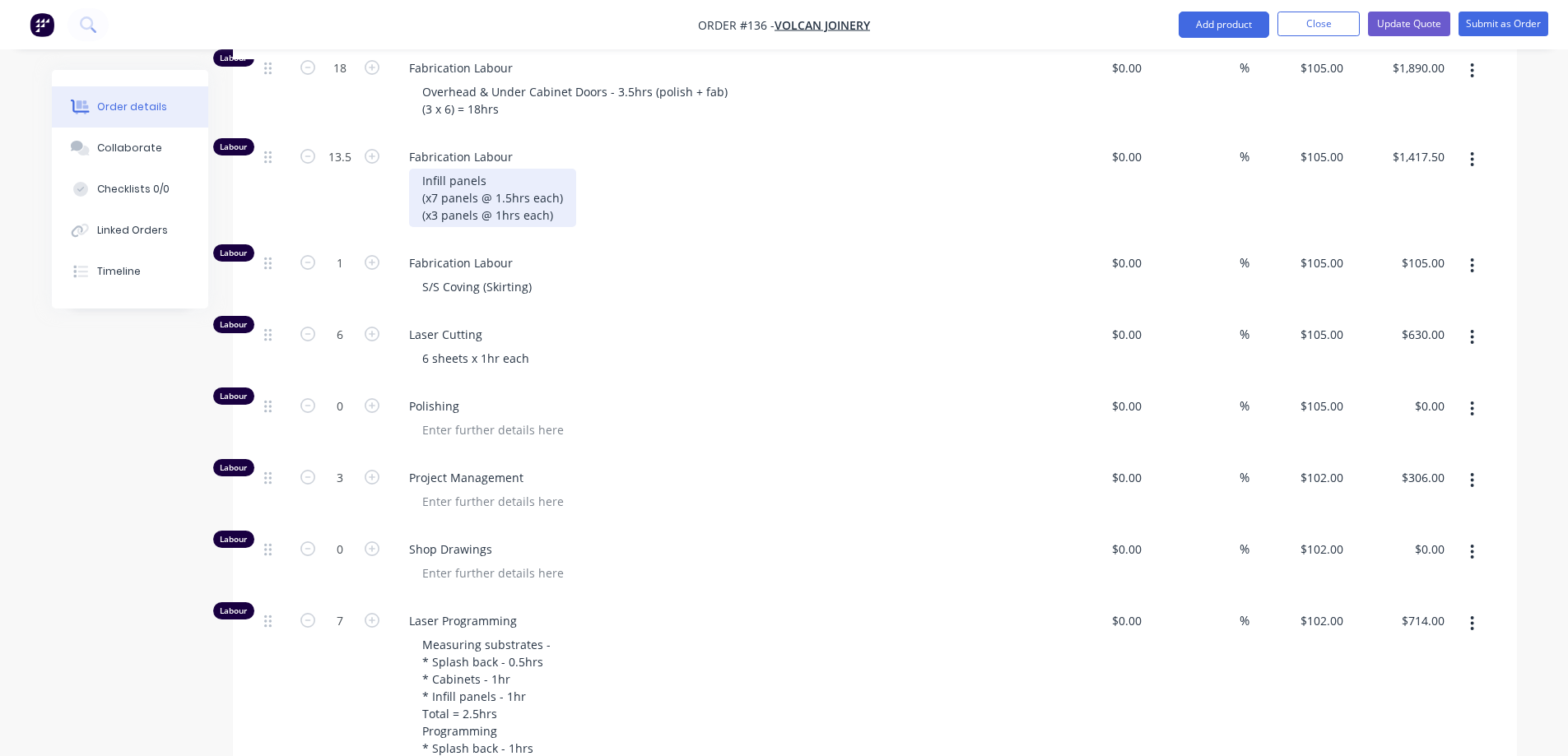
click at [416, 214] on div "Infill panels (x7 panels @ 1.5hrs each) (x3 panels @ 1hrs each)" at bounding box center [492, 198] width 167 height 58
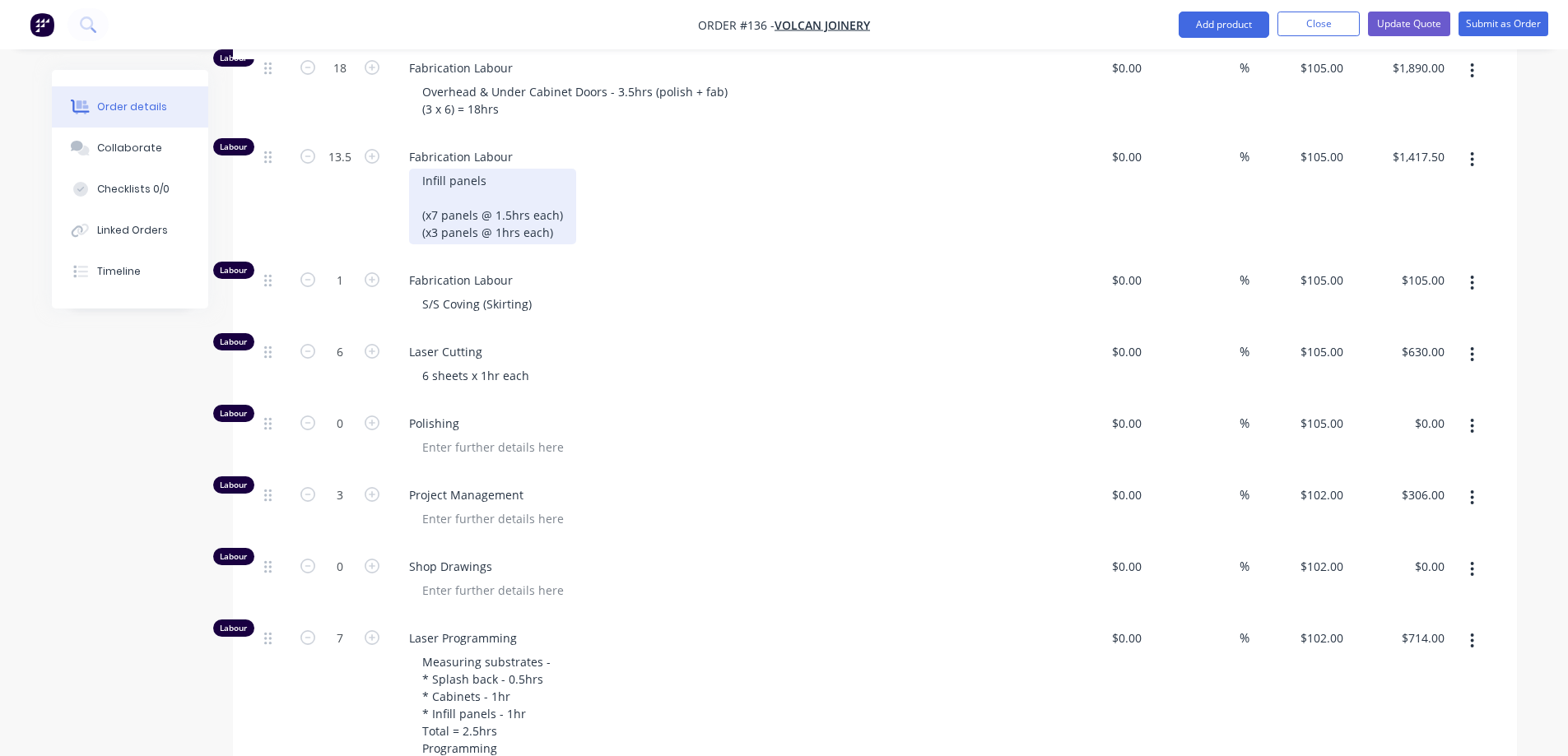
click at [448, 215] on div "Infill panels (x7 panels @ 1.5hrs each) (x3 panels @ 1hrs each)" at bounding box center [492, 207] width 167 height 76
click at [466, 224] on div "Infill panels 14 2.5 * 4 Small panels (x7 panels @ 1.5hrs each) (x3 panels @ 1h…" at bounding box center [492, 207] width 167 height 76
click at [436, 216] on div "Infill panels 14 large panels 2.5 * 4 Small panels (x7 panels @ 1.5hrs each) (x…" at bounding box center [500, 207] width 182 height 76
click at [437, 236] on div "Infill panels 14 hrs large panels 2.5 * 4 Small panels (x7 panels @ 1.5hrs each…" at bounding box center [512, 207] width 207 height 76
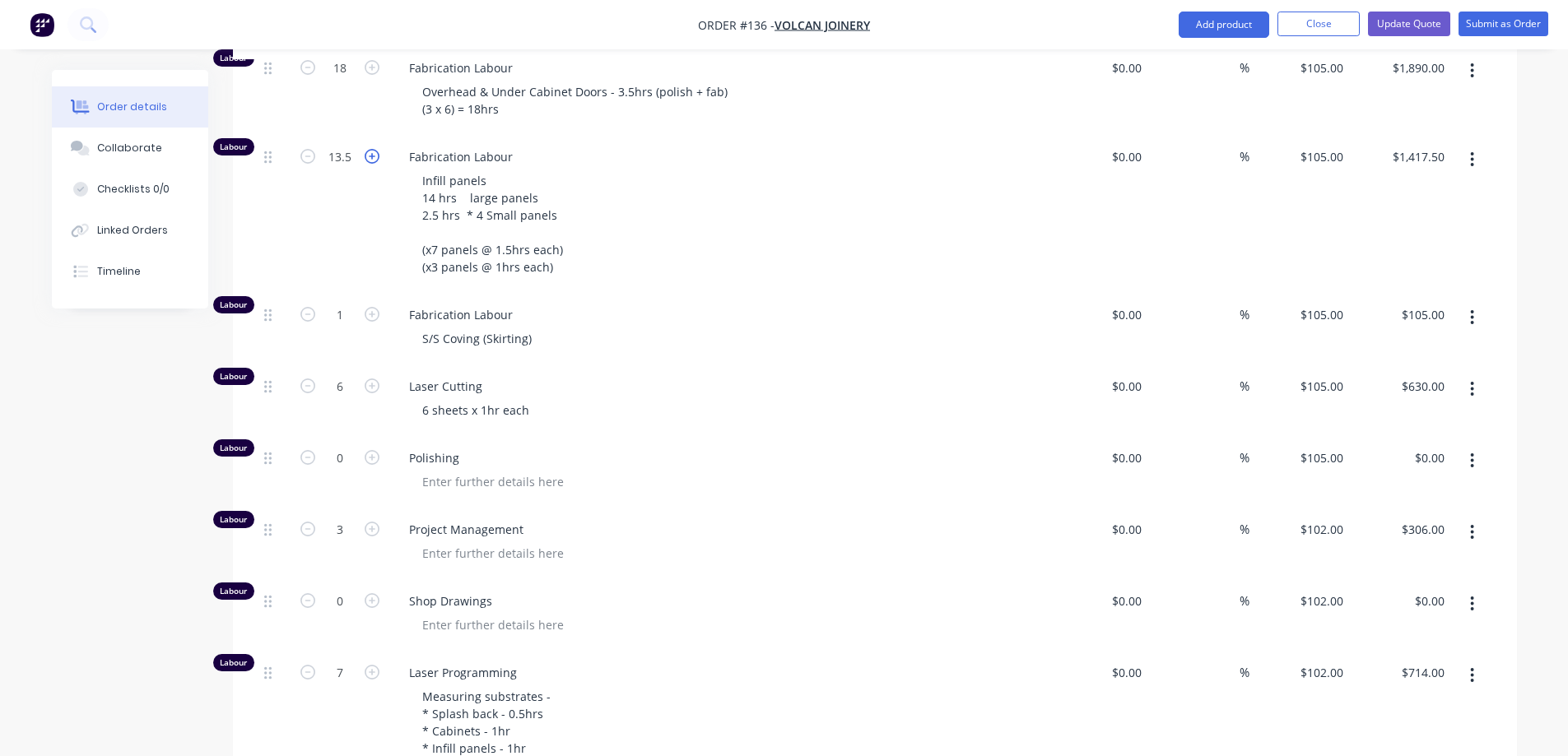
click at [377, 164] on icon "button" at bounding box center [372, 156] width 15 height 15
type input "14.5"
type input "$1,522.50"
click at [377, 164] on icon "button" at bounding box center [372, 156] width 15 height 15
type input "15.5"
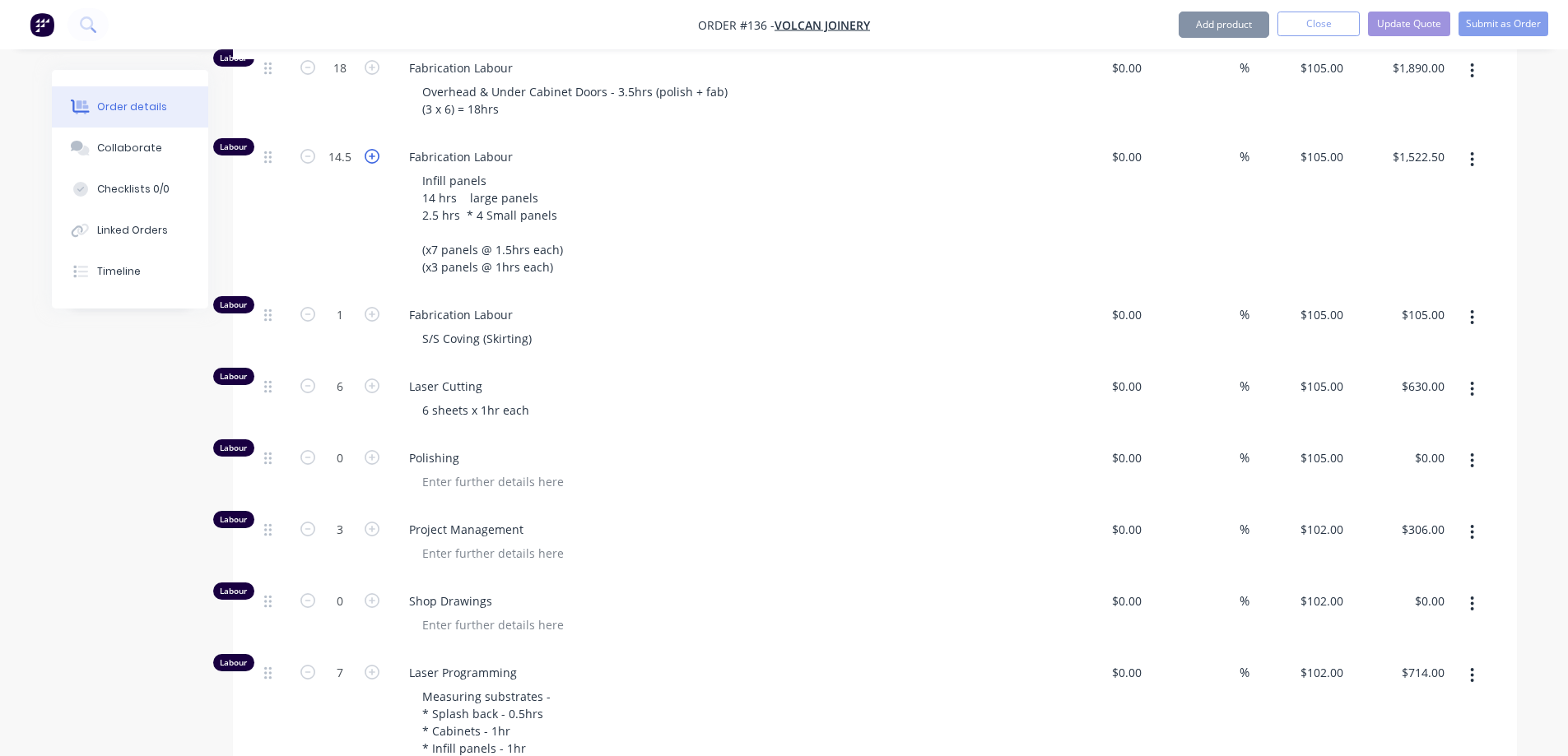
type input "$1,627.50"
click at [377, 164] on icon "button" at bounding box center [372, 156] width 15 height 15
type input "16.5"
type input "$1,732.50"
click at [377, 164] on icon "button" at bounding box center [372, 156] width 15 height 15
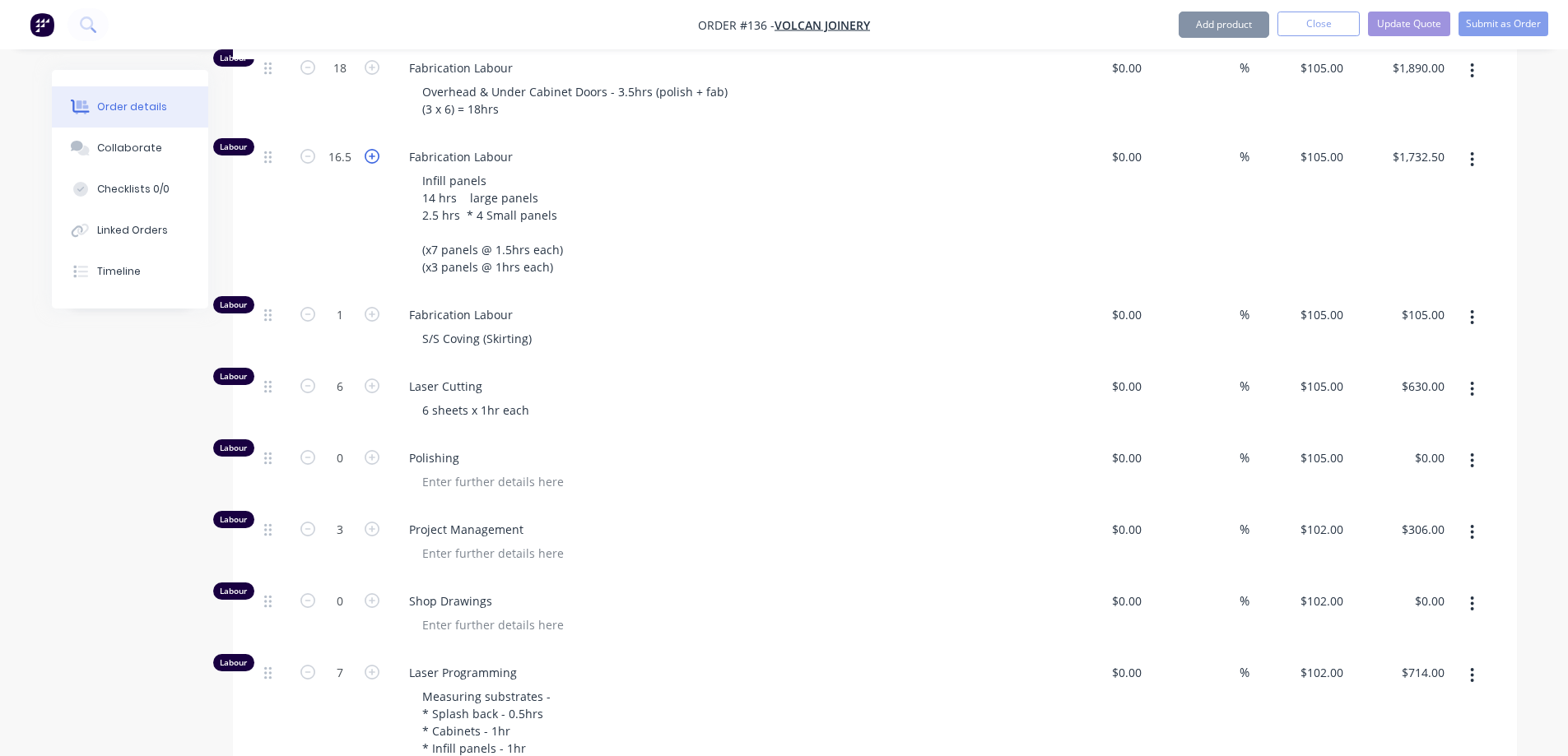
type input "17.5"
type input "$1,837.50"
click at [377, 164] on icon "button" at bounding box center [372, 156] width 15 height 15
type input "18.5"
type input "$1,942.50"
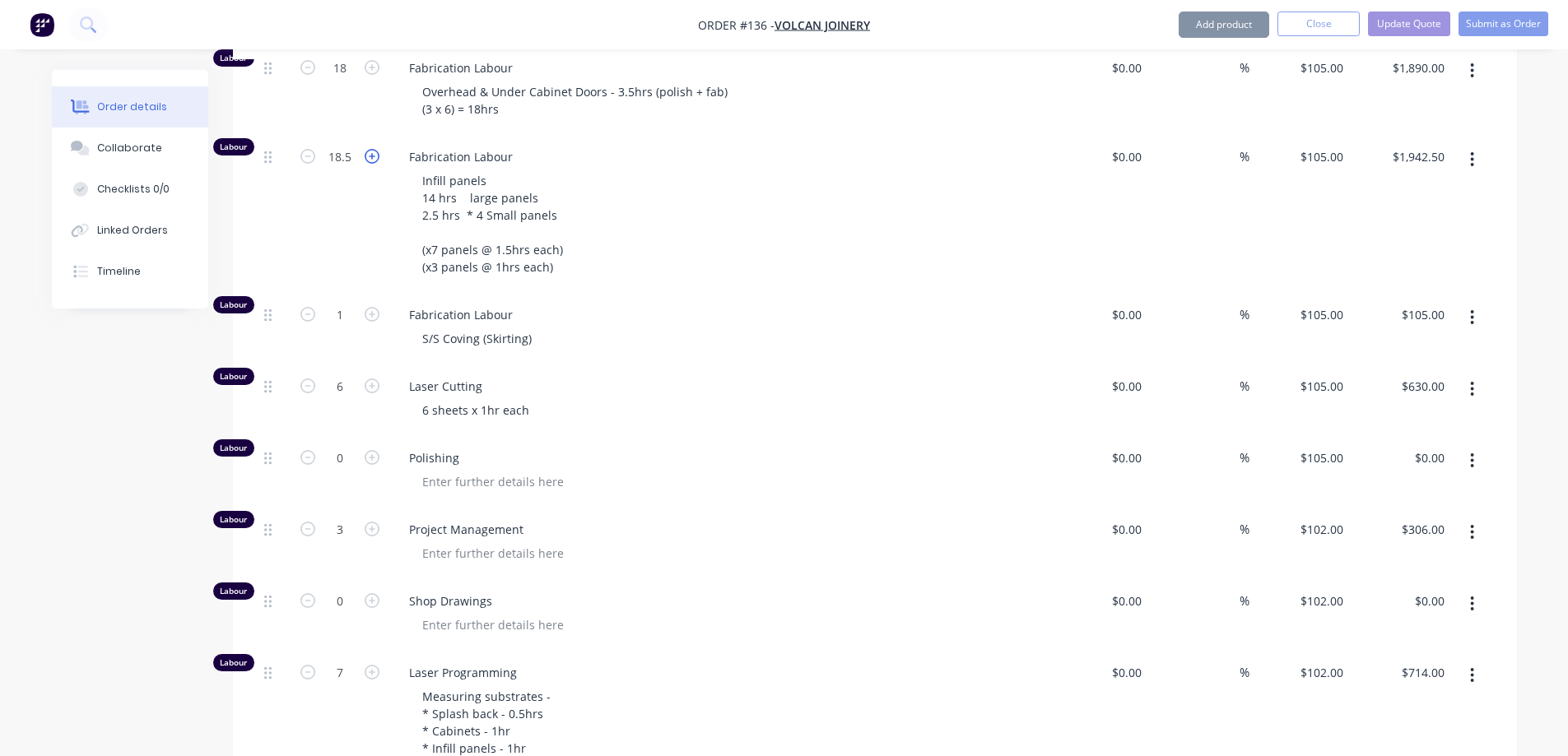
click at [377, 164] on icon "button" at bounding box center [372, 156] width 15 height 15
type input "19.5"
type input "$2,047.50"
click at [377, 164] on icon "button" at bounding box center [372, 156] width 15 height 15
type input "20.5"
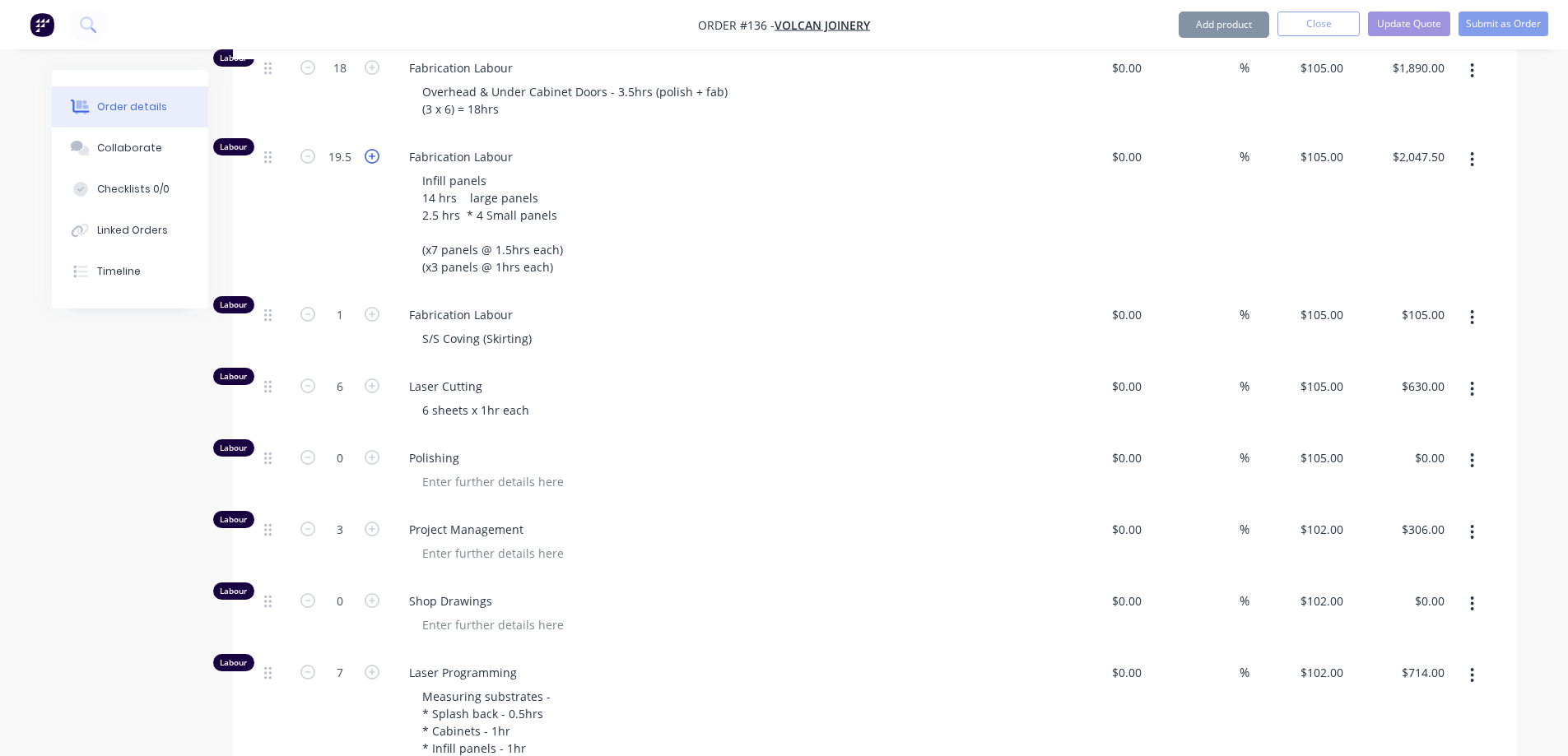
type input "$2,152.50"
click at [377, 164] on icon "button" at bounding box center [372, 156] width 15 height 15
type input "21.5"
type input "$2,257.50"
click at [377, 164] on icon "button" at bounding box center [372, 156] width 15 height 15
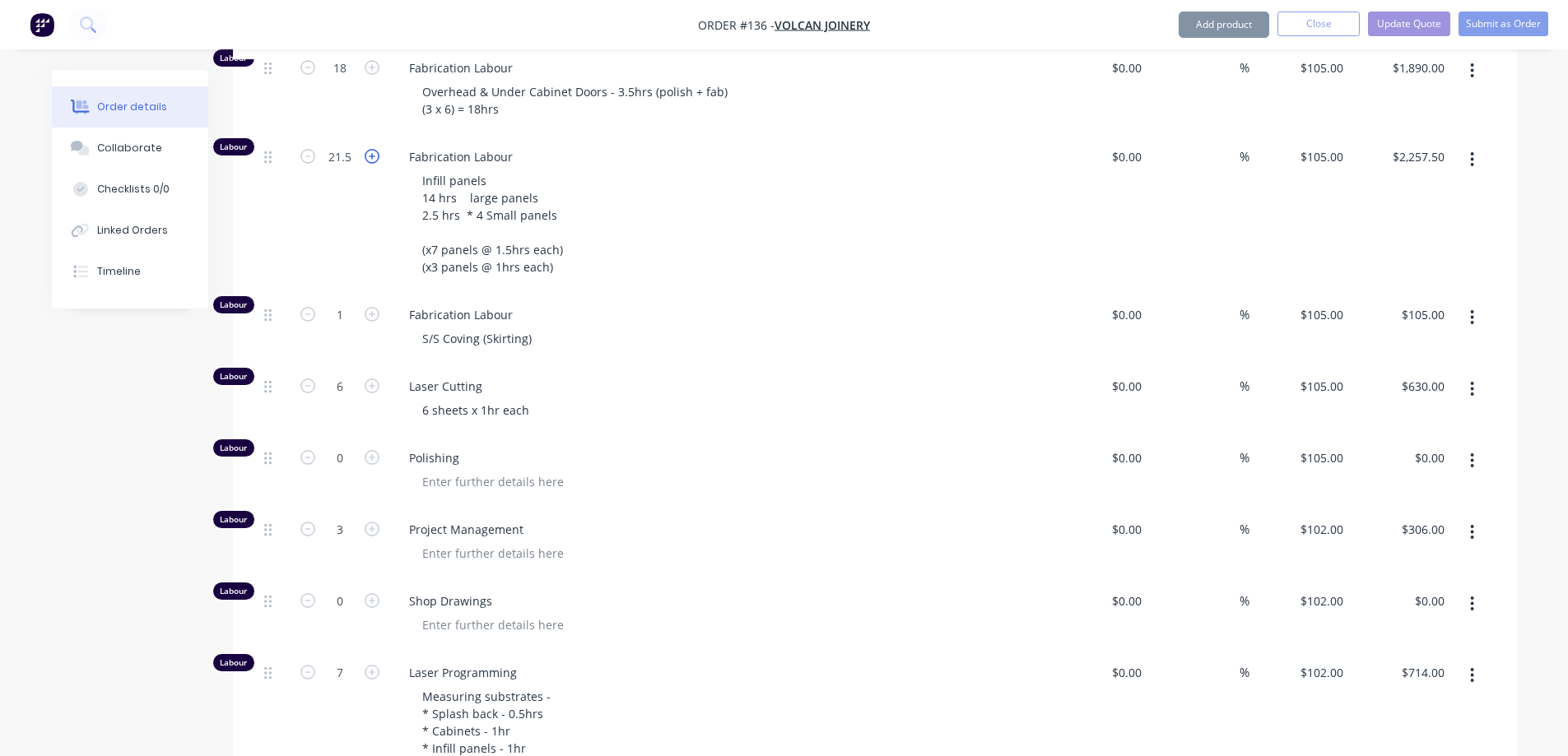
type input "22.5"
type input "$2,362.50"
click at [377, 164] on icon "button" at bounding box center [372, 156] width 15 height 15
type input "23.5"
type input "$2,467.50"
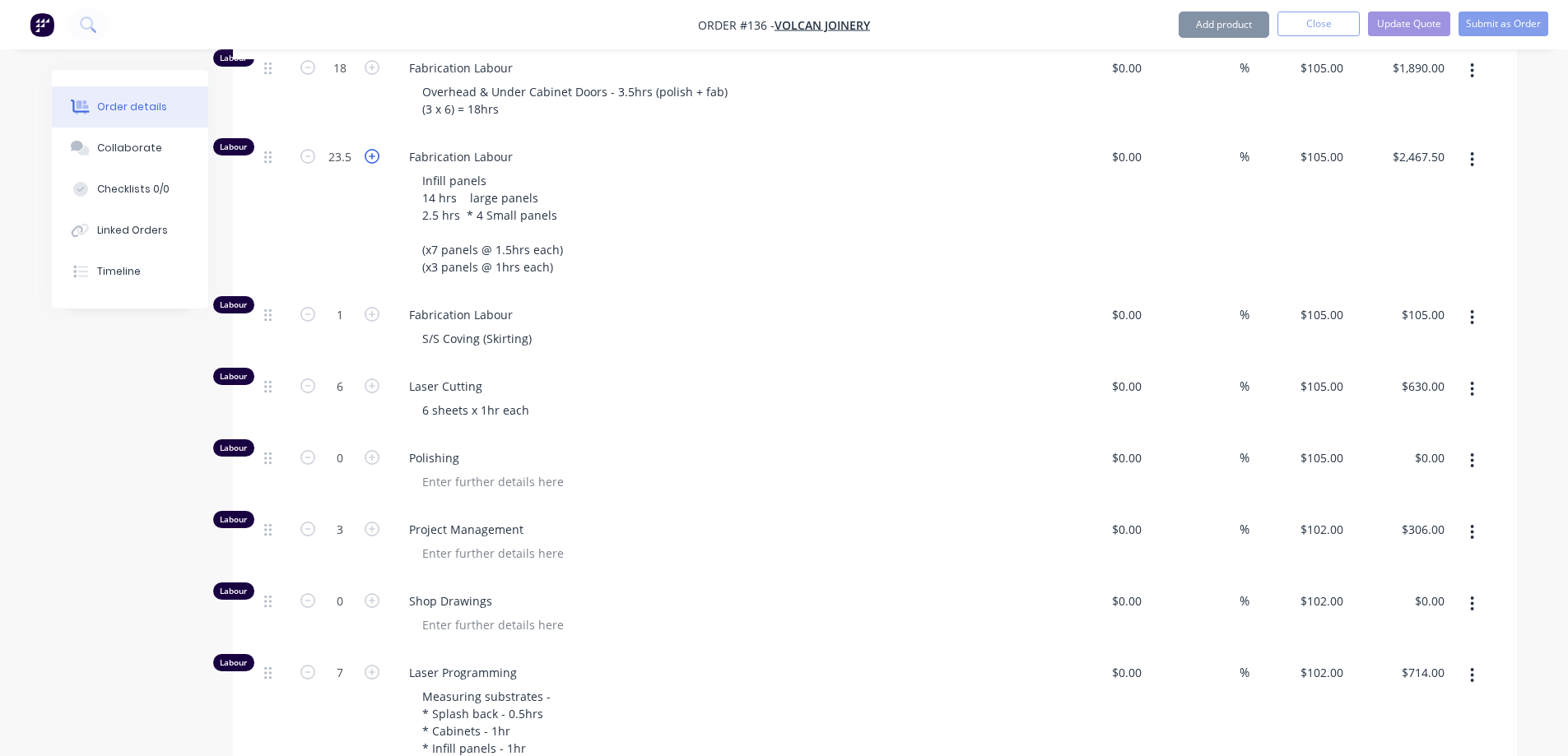
click at [377, 164] on icon "button" at bounding box center [372, 156] width 15 height 15
type input "24.5"
type input "$2,572.50"
click at [377, 164] on icon "button" at bounding box center [372, 156] width 15 height 15
type input "25.5"
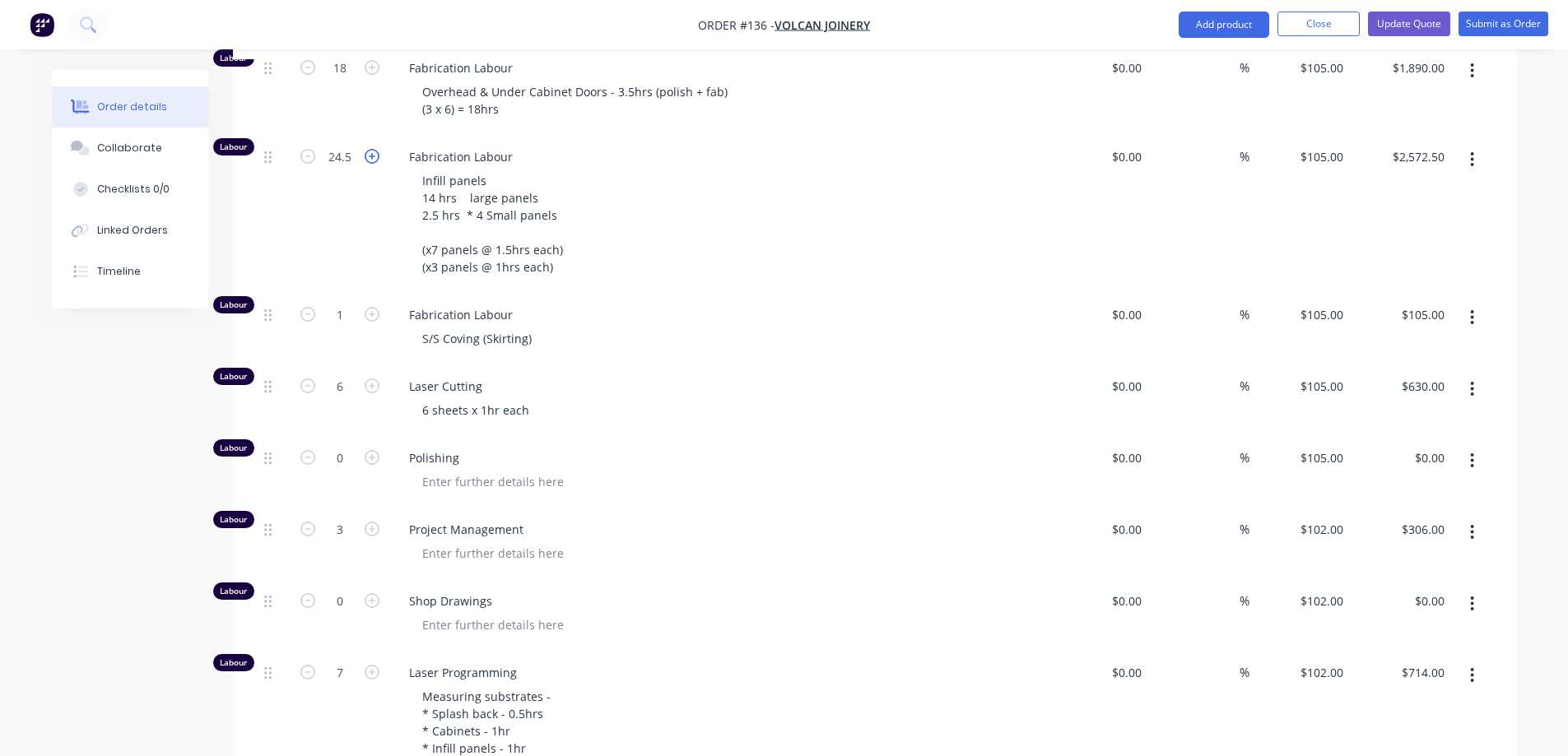
type input "$2,677.50"
click at [377, 164] on icon "button" at bounding box center [372, 156] width 15 height 15
type input "26.5"
type input "$2,782.50"
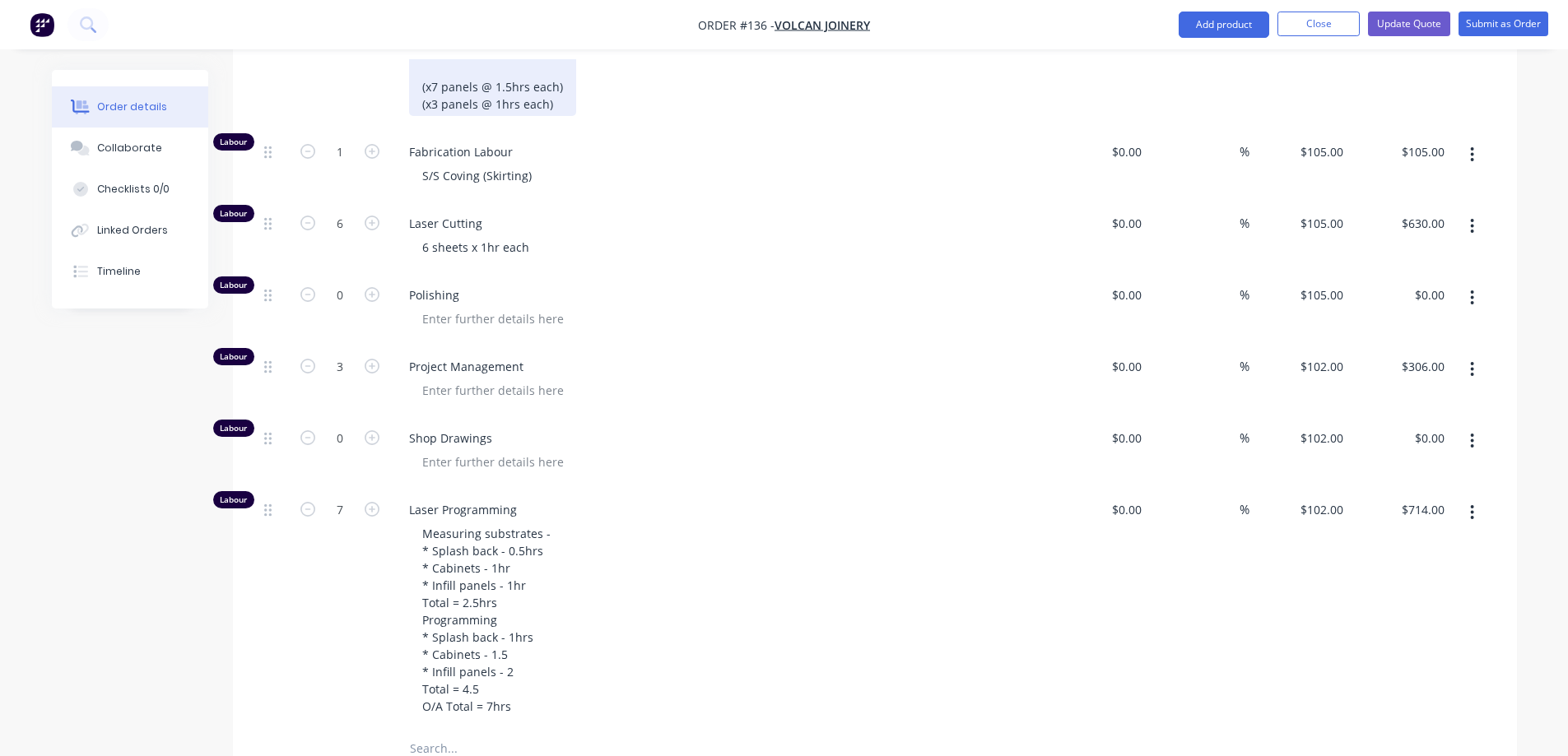
scroll to position [2208, 0]
click at [372, 157] on icon "button" at bounding box center [372, 149] width 15 height 15
type input "2"
type input "$210.00"
click at [614, 223] on div "Laser Cutting 6 sheets x 1hr each" at bounding box center [718, 235] width 659 height 71
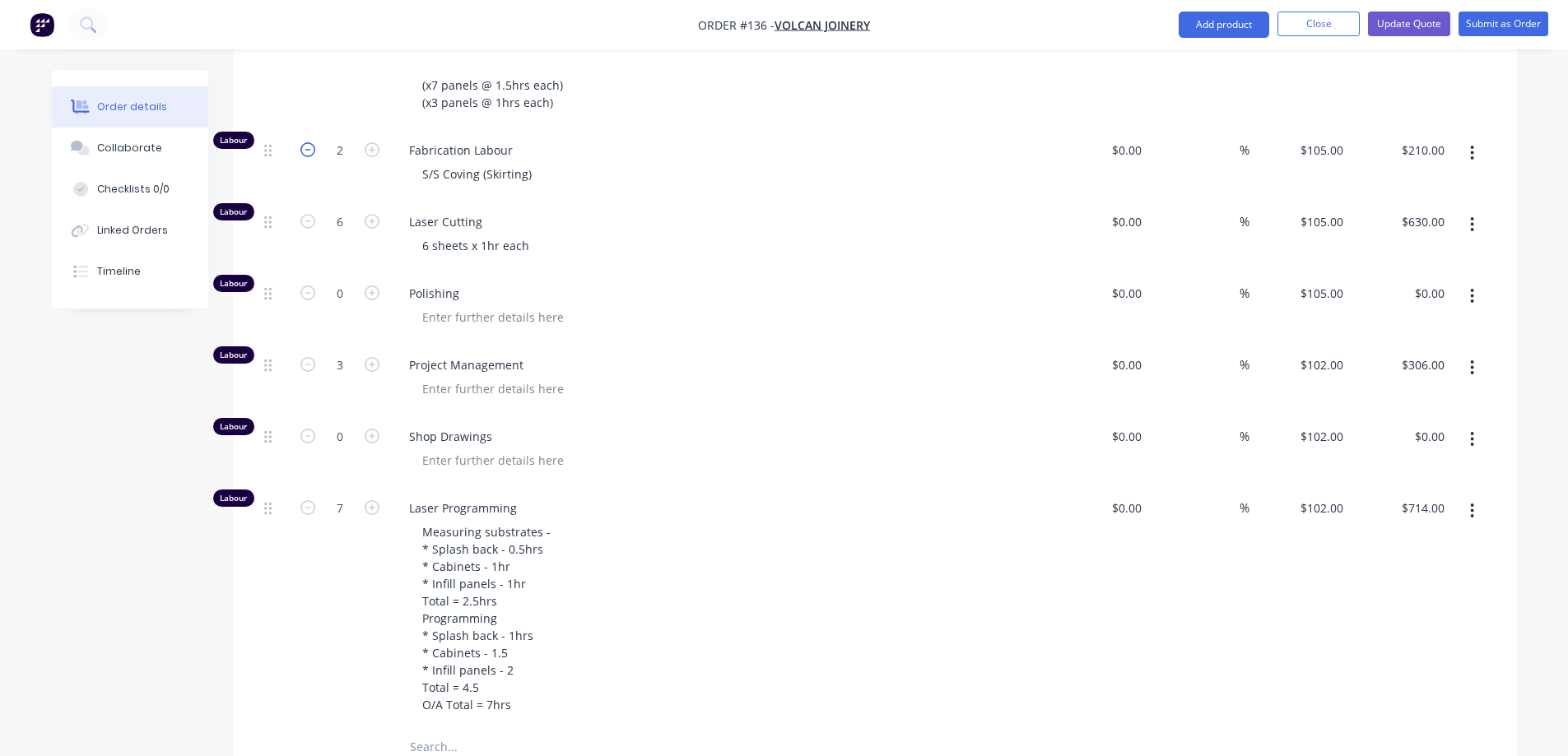
click at [310, 157] on icon "button" at bounding box center [308, 149] width 15 height 15
type input "1"
type input "$105.00"
click at [303, 229] on icon "button" at bounding box center [308, 221] width 15 height 15
type input "5"
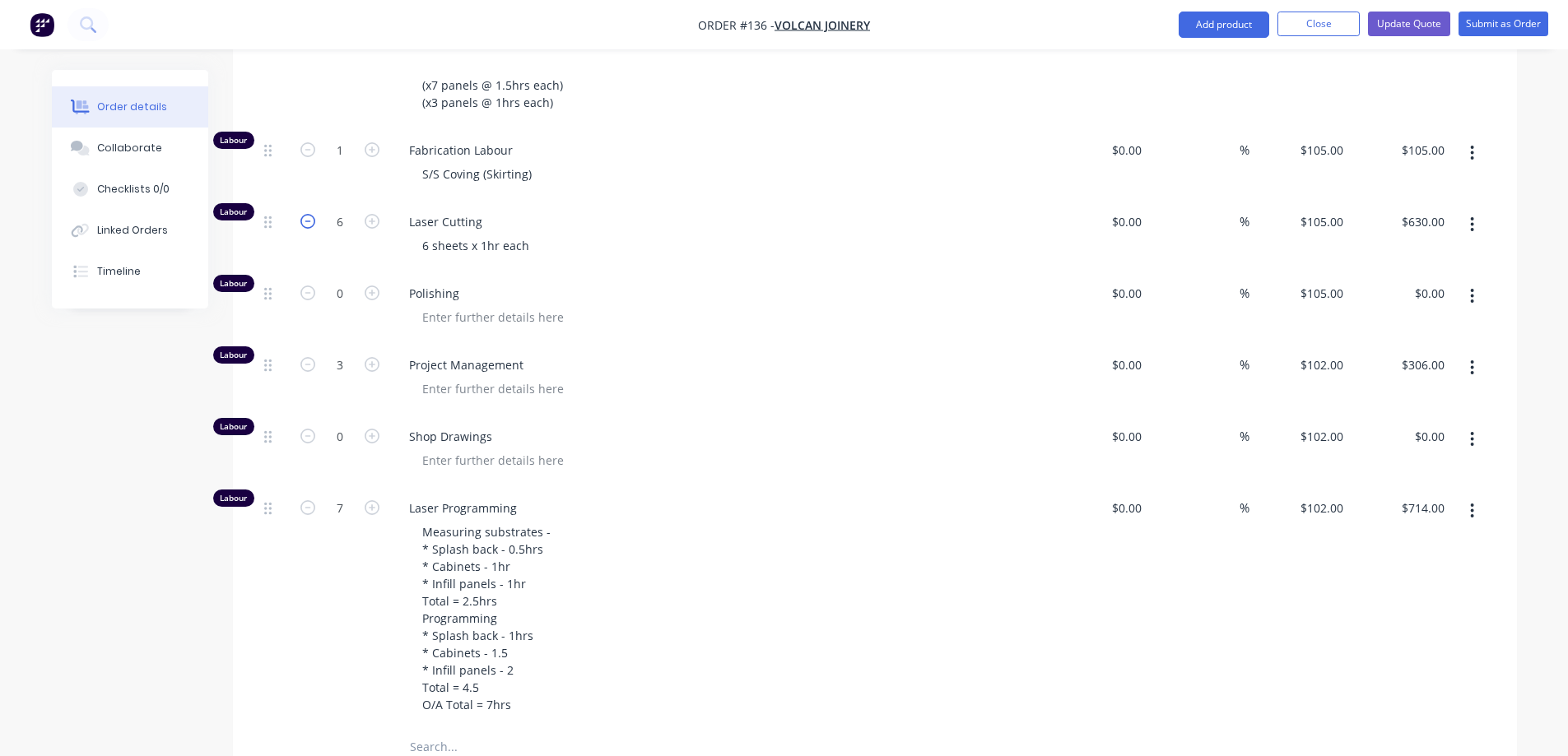
type input "$525.00"
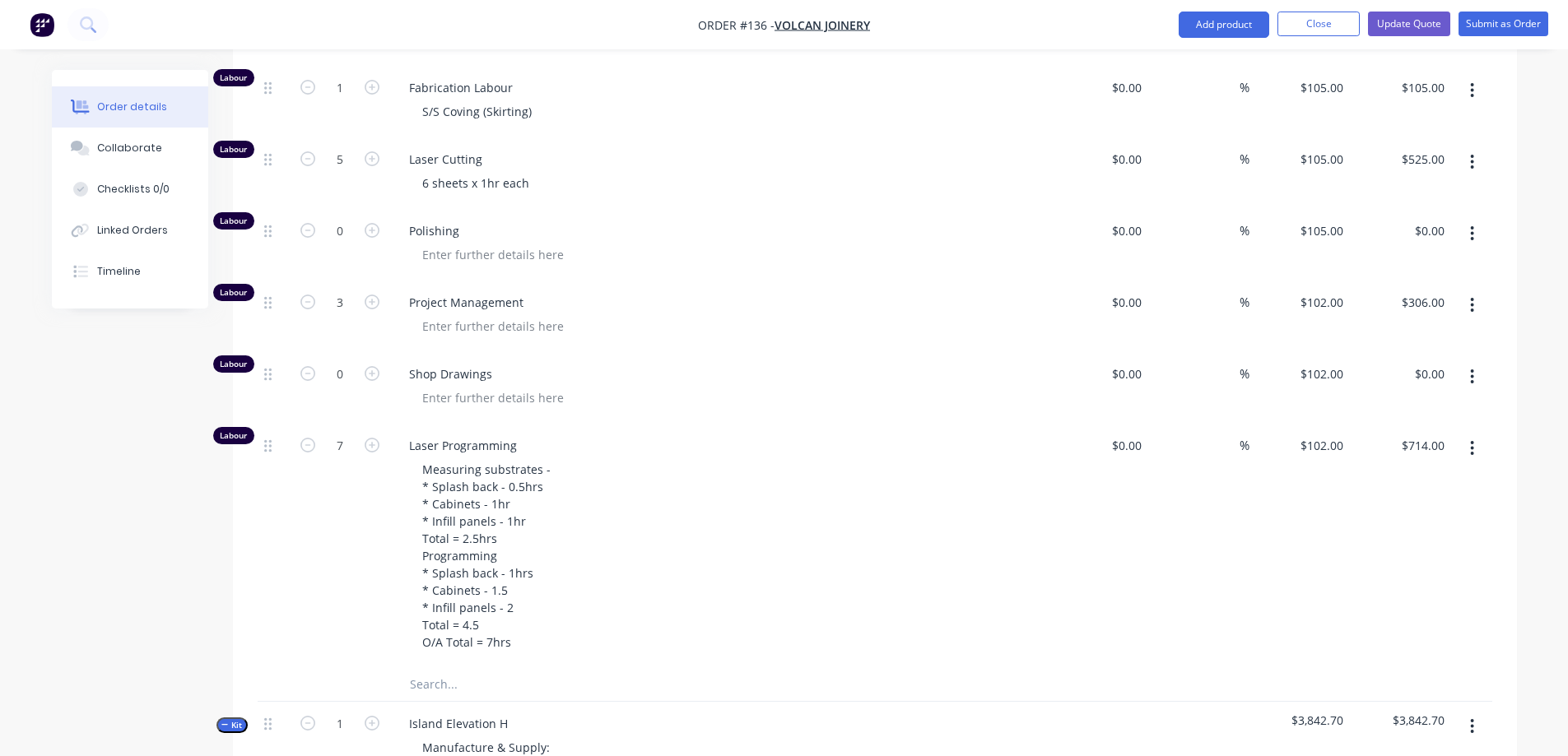
scroll to position [2291, 0]
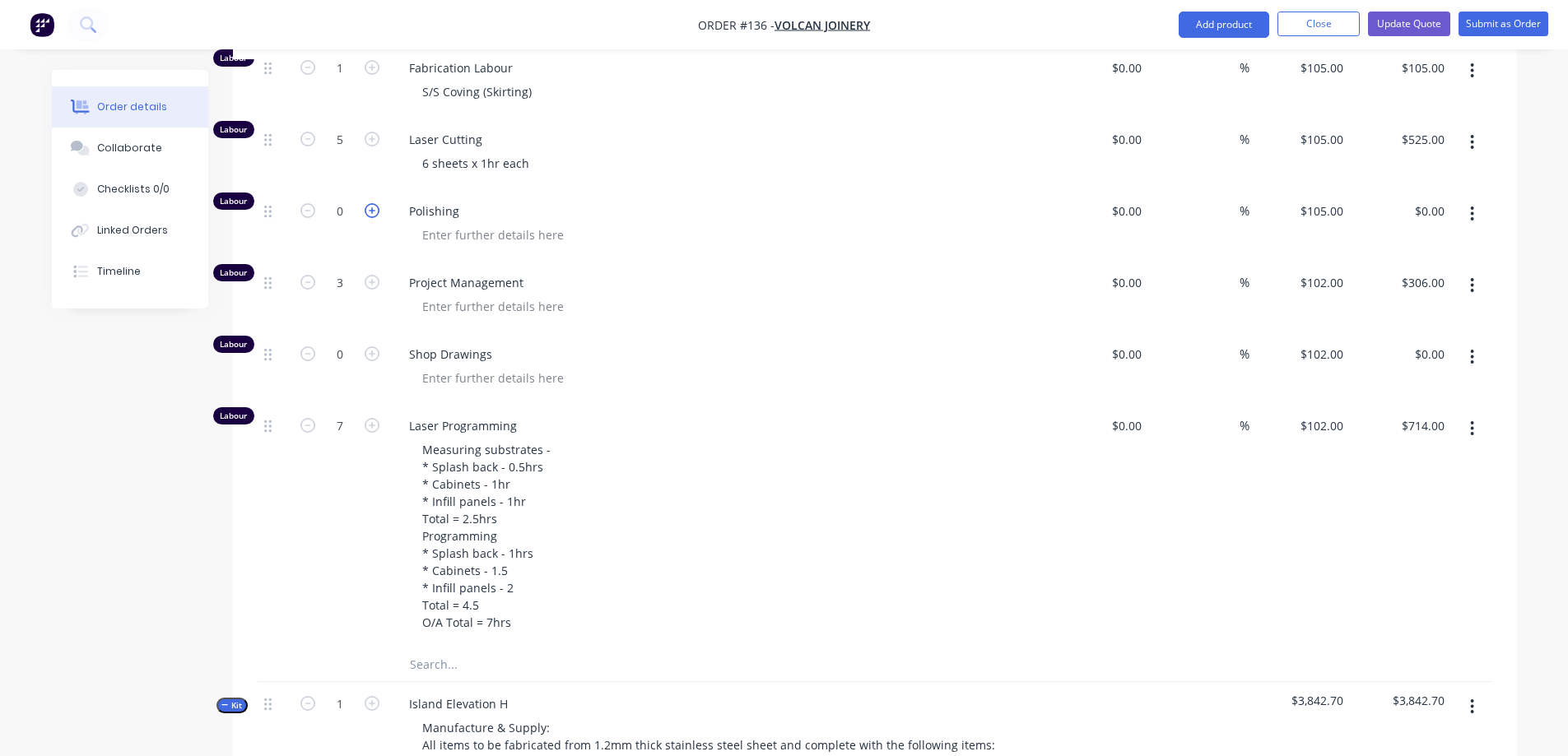
click at [369, 218] on icon "button" at bounding box center [372, 210] width 15 height 15
type input "1"
type input "$105.00"
click at [369, 218] on icon "button" at bounding box center [372, 210] width 15 height 15
type input "2"
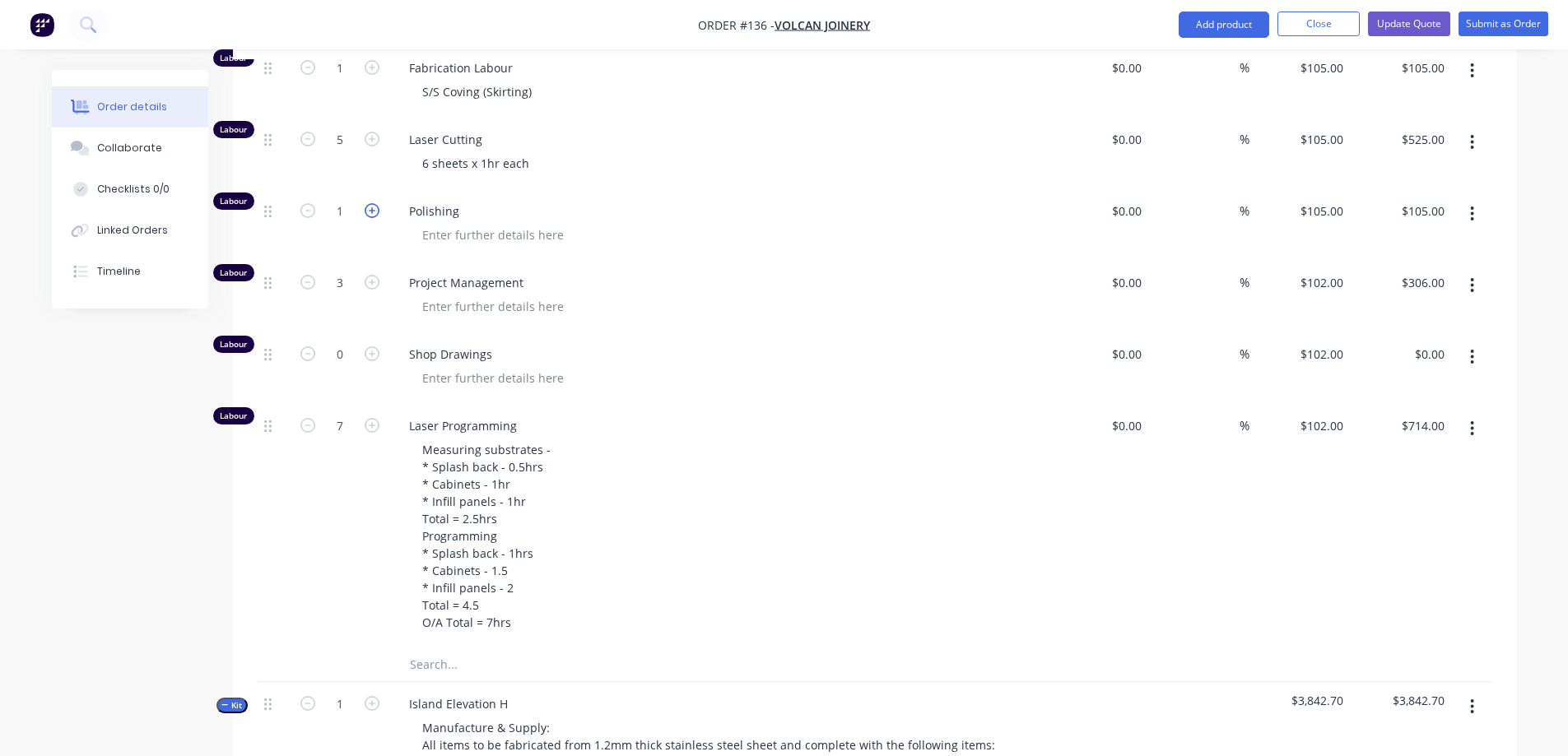
type input "$210.00"
click at [369, 218] on icon "button" at bounding box center [372, 210] width 15 height 15
type input "3"
type input "$315.00"
click at [369, 218] on icon "button" at bounding box center [372, 210] width 15 height 15
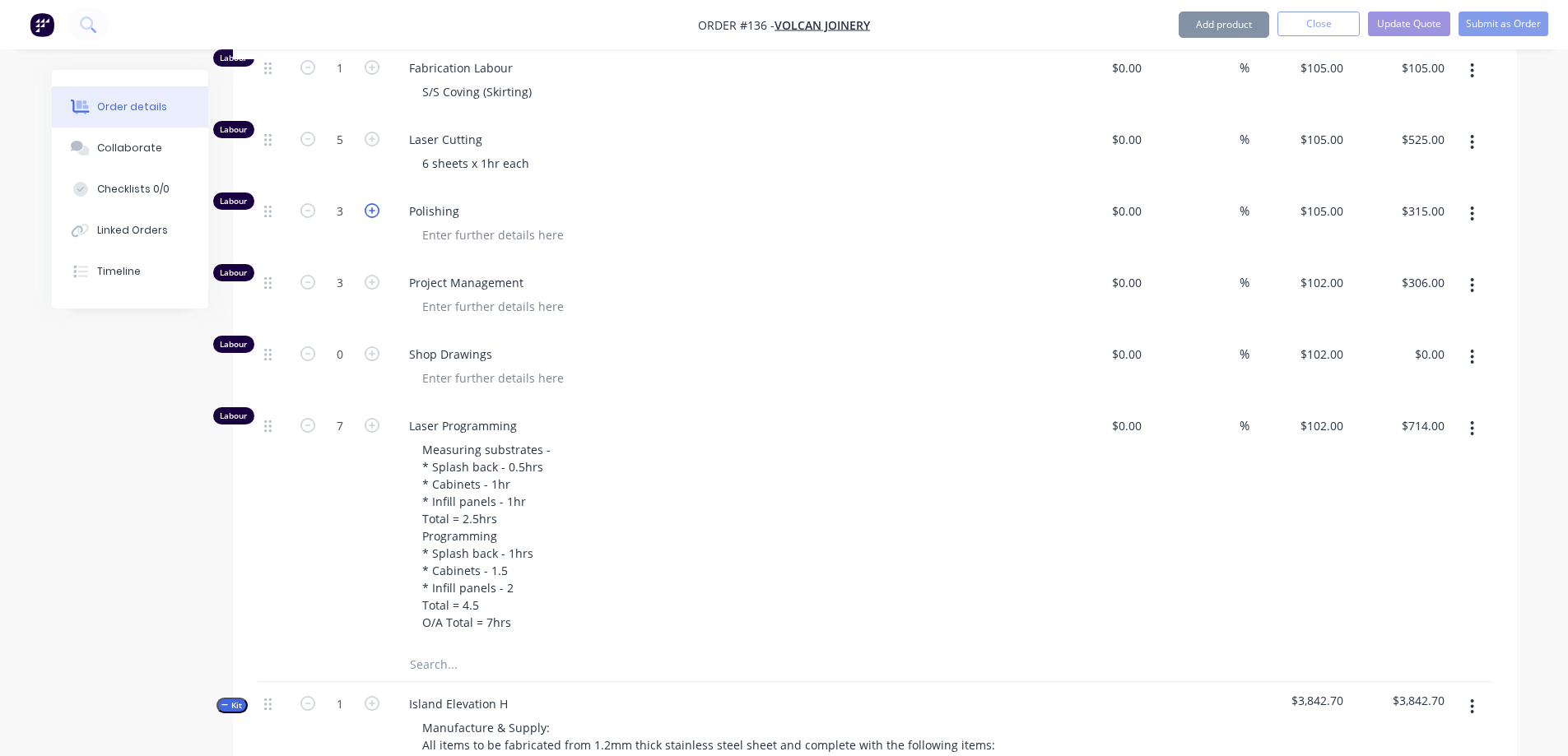
type input "4"
type input "$420.00"
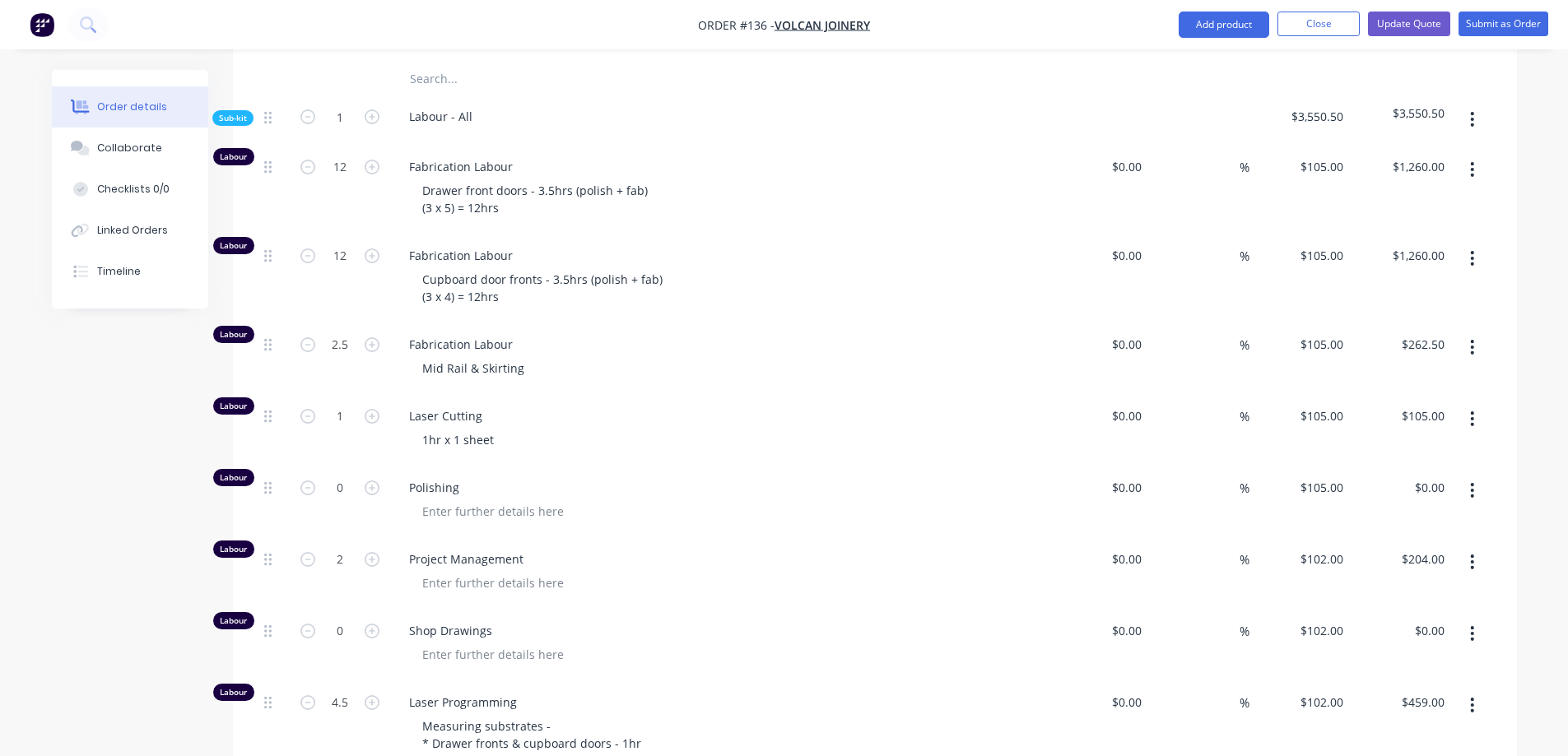
scroll to position [3771, 0]
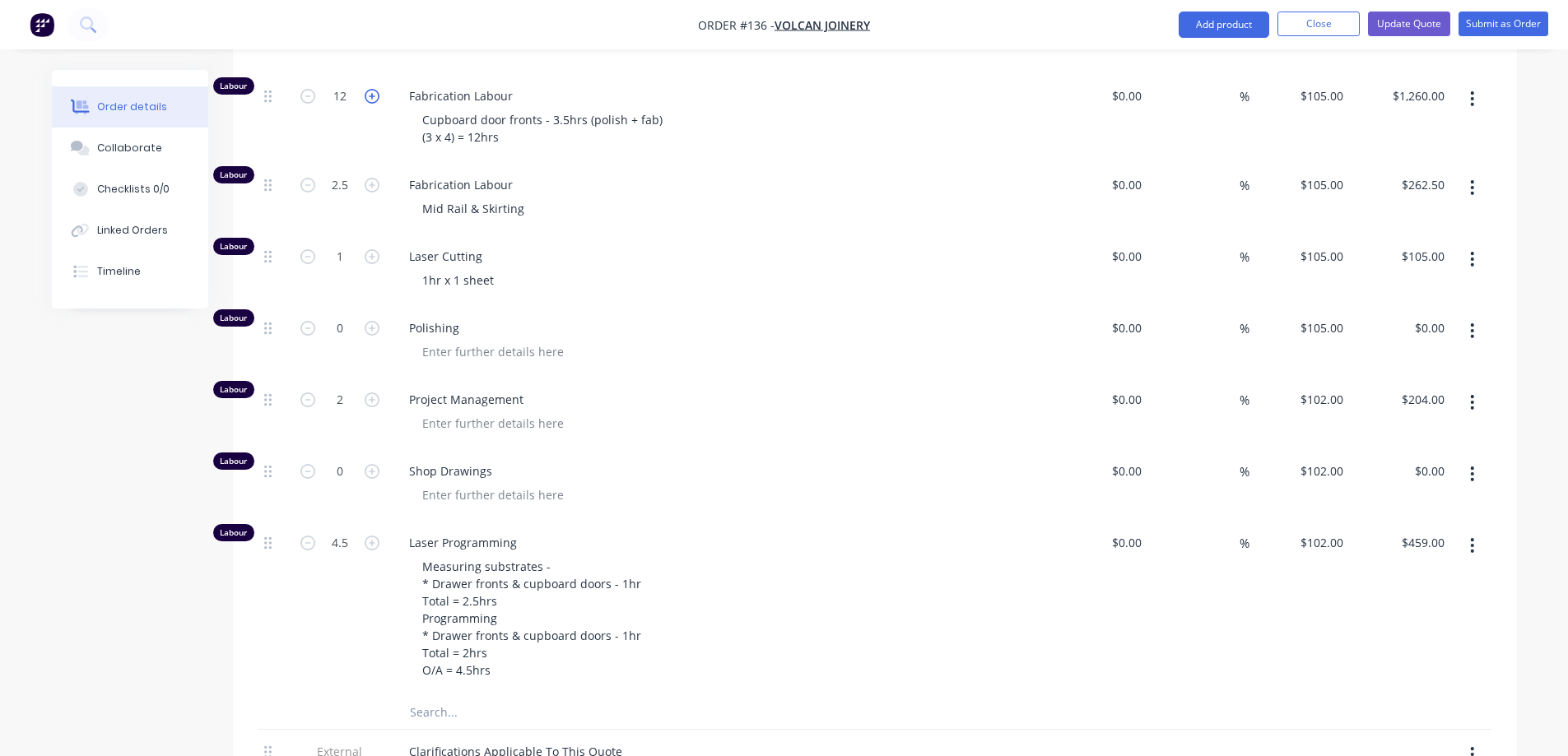
click at [370, 104] on icon "button" at bounding box center [372, 96] width 15 height 15
type input "13"
type input "$1,365.00"
click at [370, 104] on icon "button" at bounding box center [372, 96] width 15 height 15
type input "14"
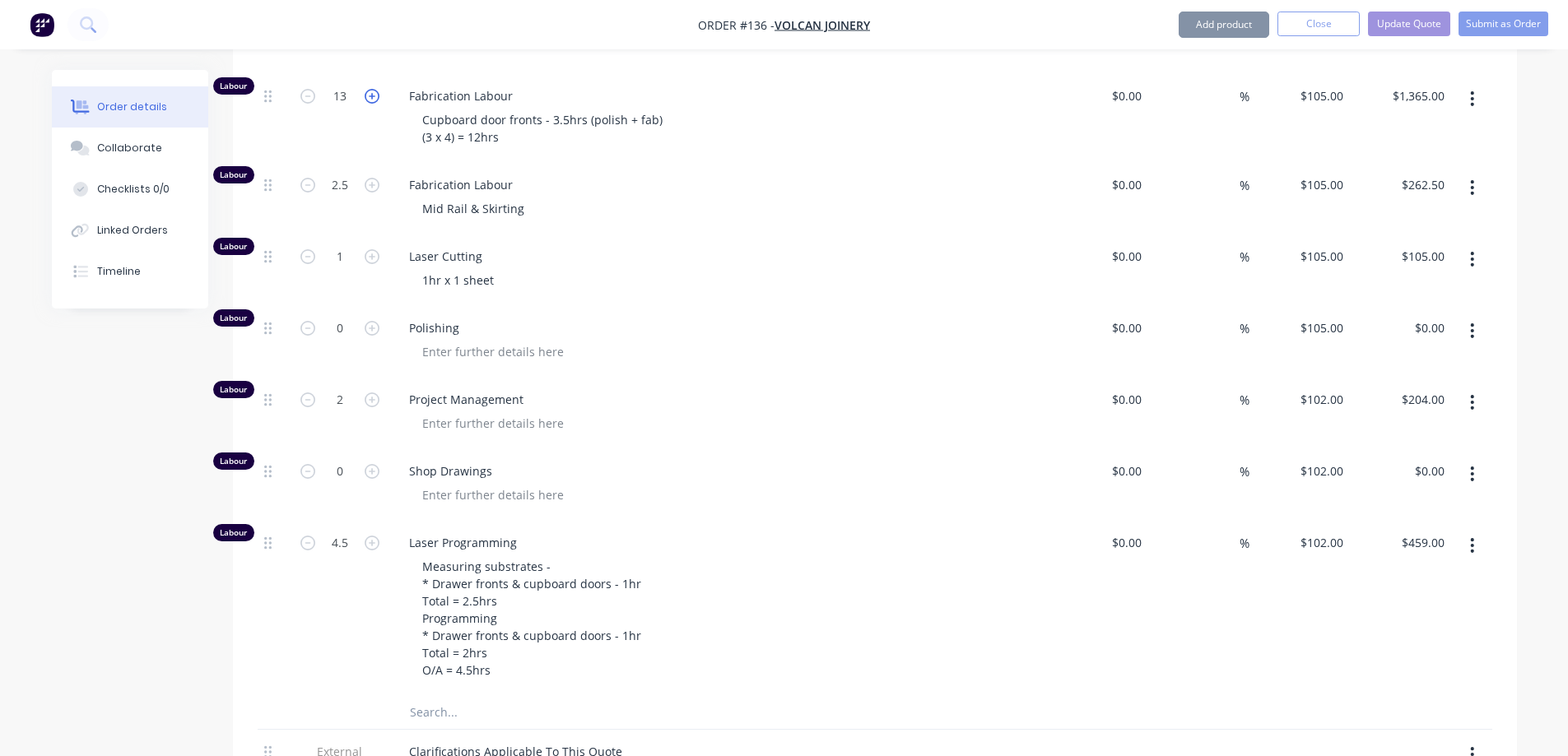
type input "$1,470.00"
click at [370, 104] on icon "button" at bounding box center [372, 96] width 15 height 15
type input "15"
type input "$1,575.00"
click at [370, 104] on icon "button" at bounding box center [372, 96] width 15 height 15
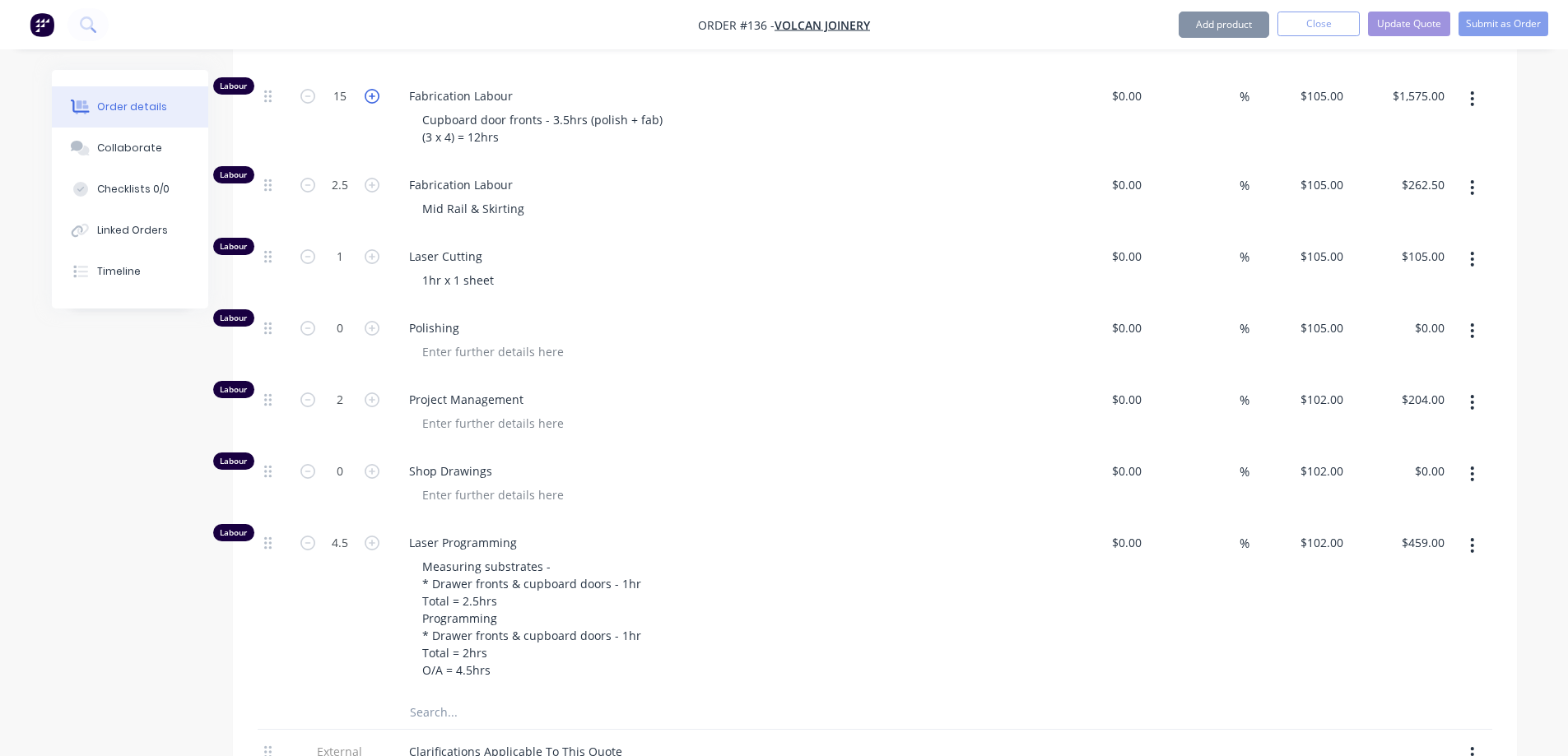
type input "16"
type input "$1,680.00"
click at [370, 104] on icon "button" at bounding box center [372, 96] width 15 height 15
type input "17"
type input "$1,785.00"
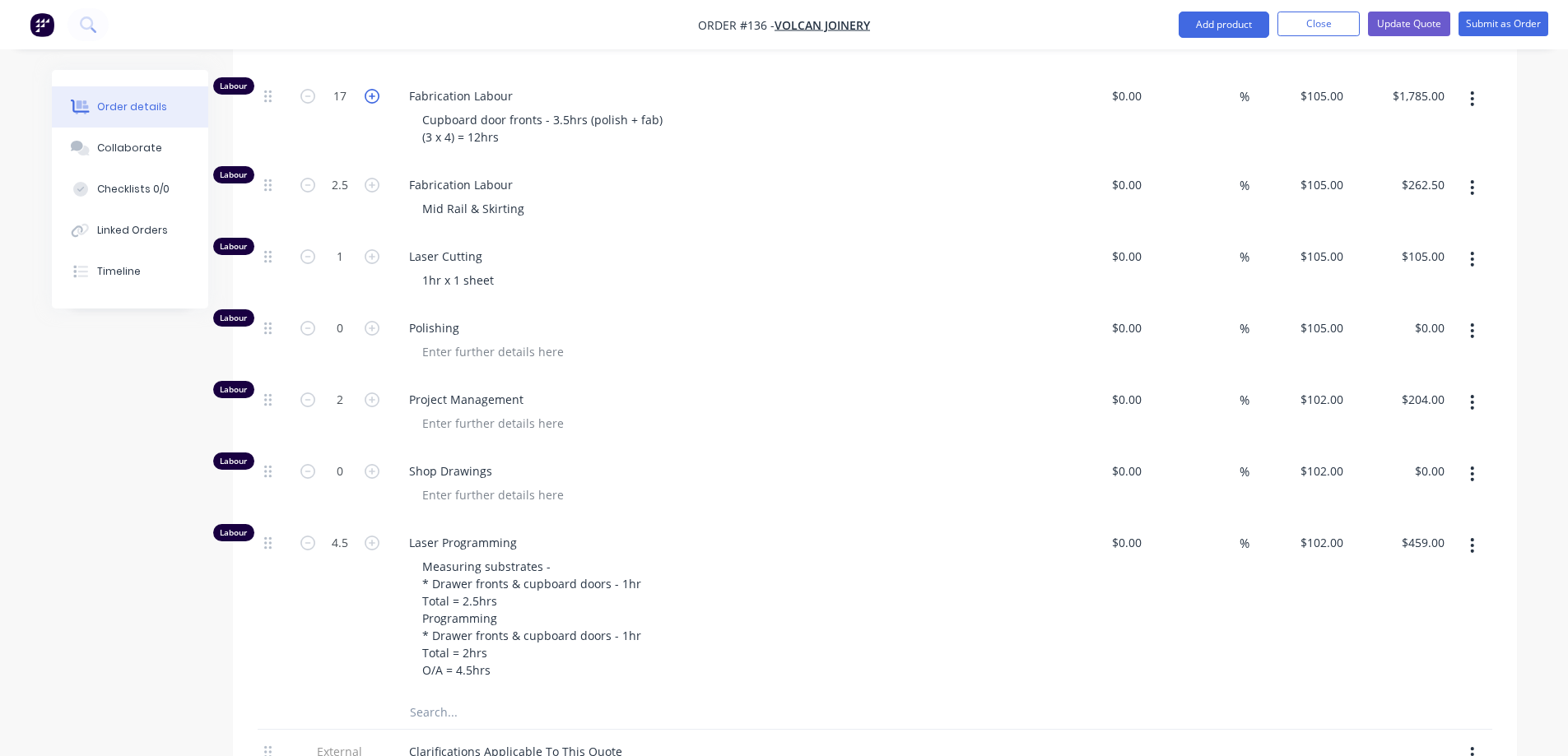
click at [370, 104] on icon "button" at bounding box center [372, 96] width 15 height 15
type input "18"
type input "$1,890.00"
click at [370, 104] on icon "button" at bounding box center [372, 96] width 15 height 15
type input "19"
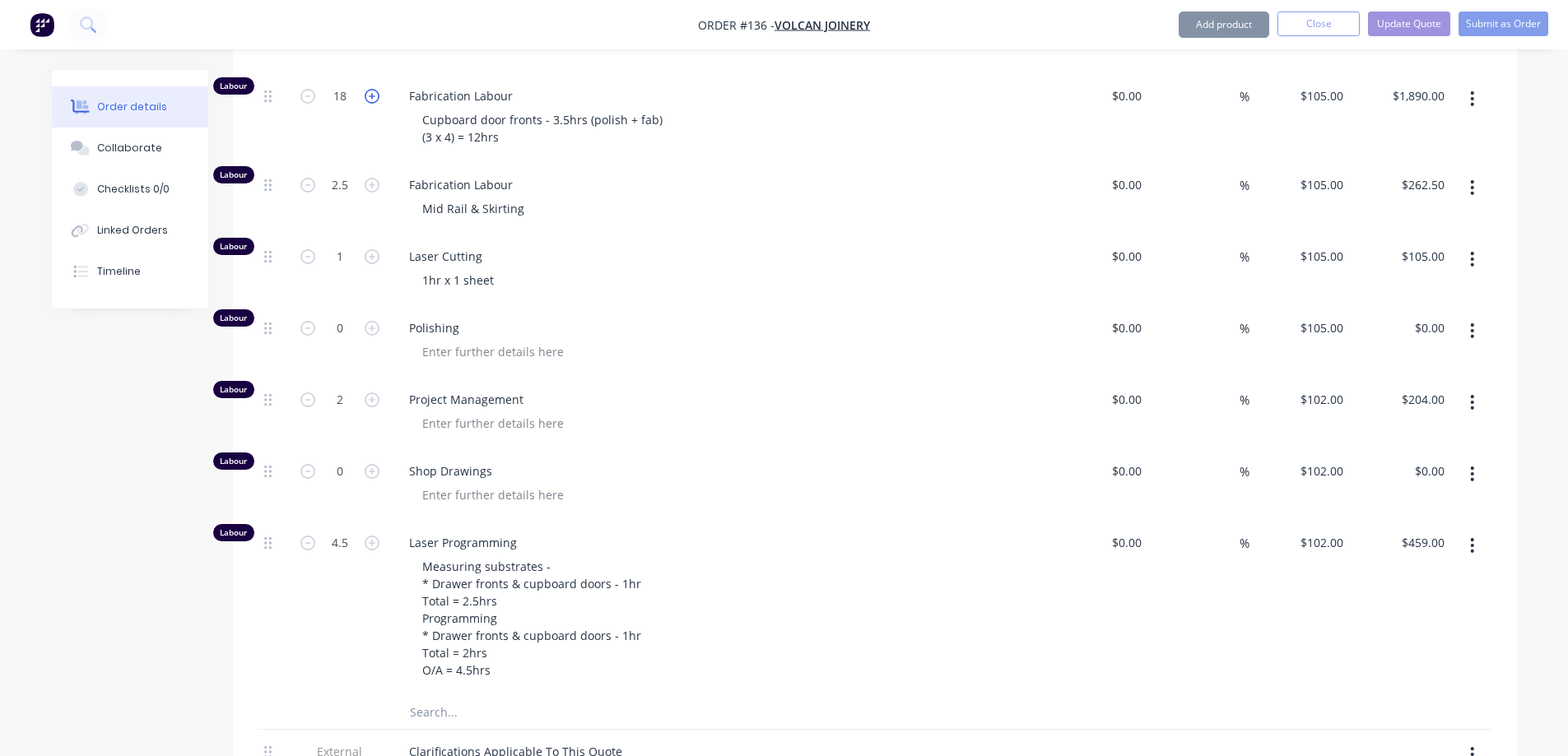
type input "$1,995.00"
click at [370, 104] on icon "button" at bounding box center [372, 96] width 15 height 15
type input "20"
type input "$2,100.00"
click at [370, 104] on icon "button" at bounding box center [372, 96] width 15 height 15
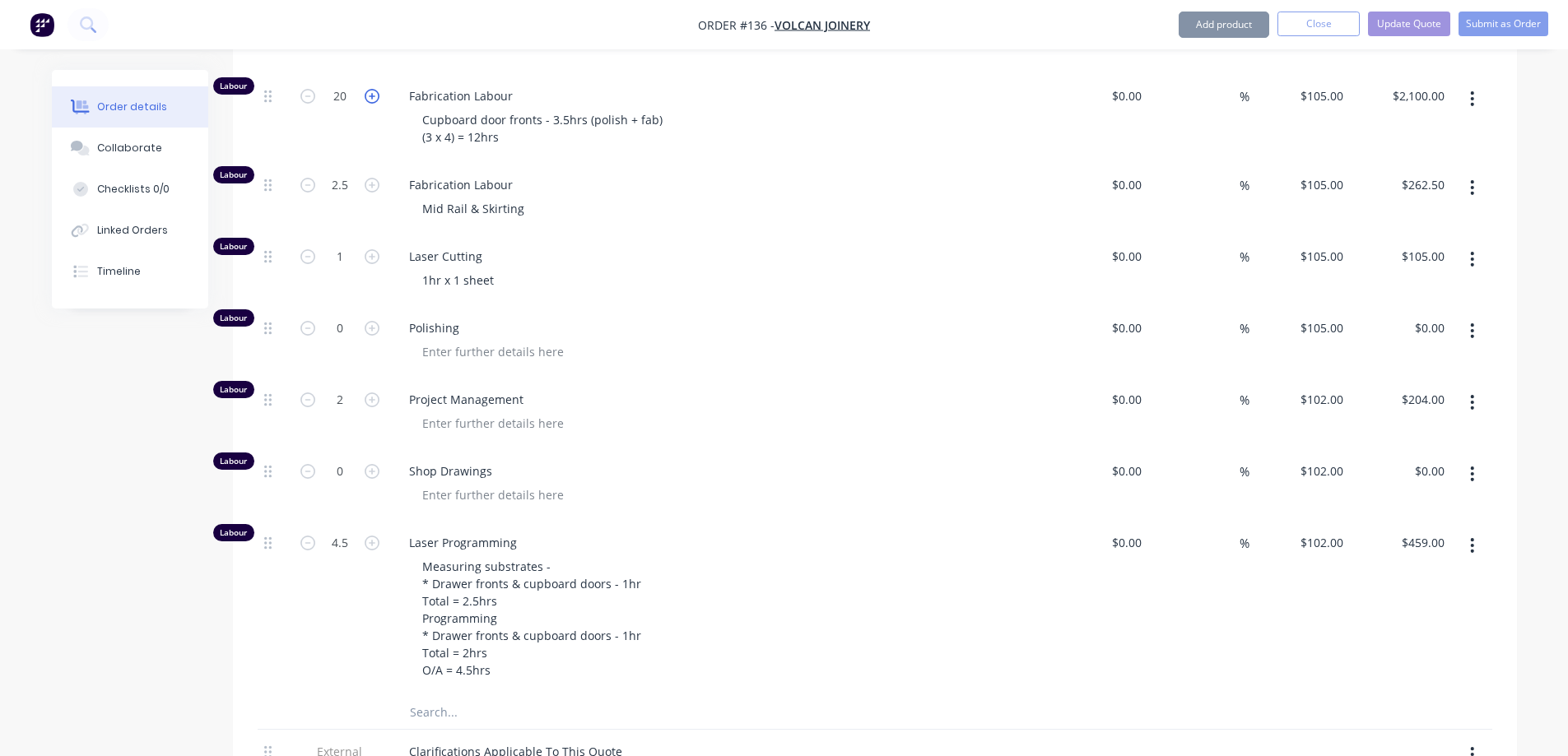
type input "21"
type input "$2,205.00"
click at [370, 104] on icon "button" at bounding box center [372, 96] width 15 height 15
type input "22"
type input "$2,310.00"
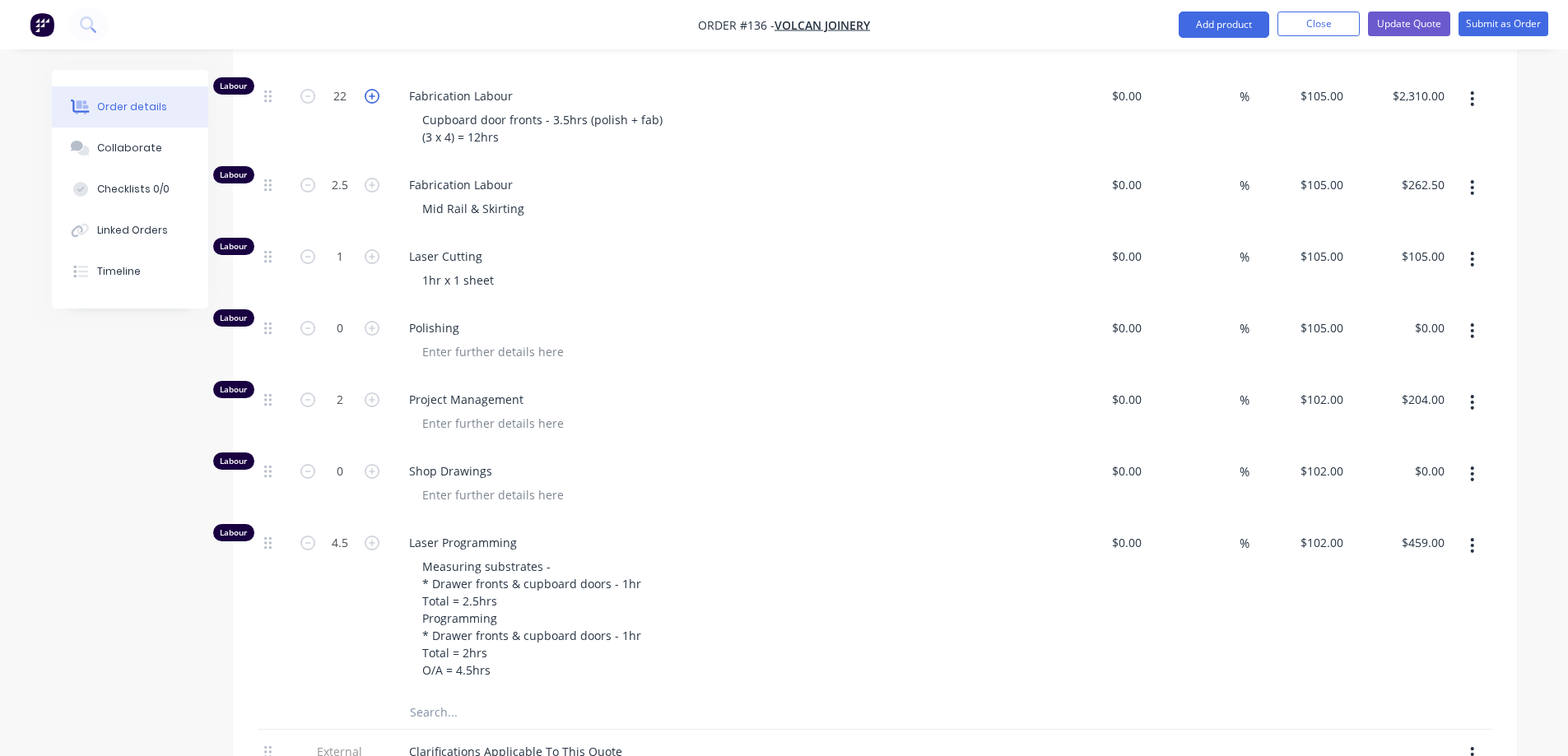
click at [370, 104] on icon "button" at bounding box center [372, 96] width 15 height 15
type input "23"
type input "$2,415.00"
click at [370, 104] on icon "button" at bounding box center [372, 96] width 15 height 15
type input "24"
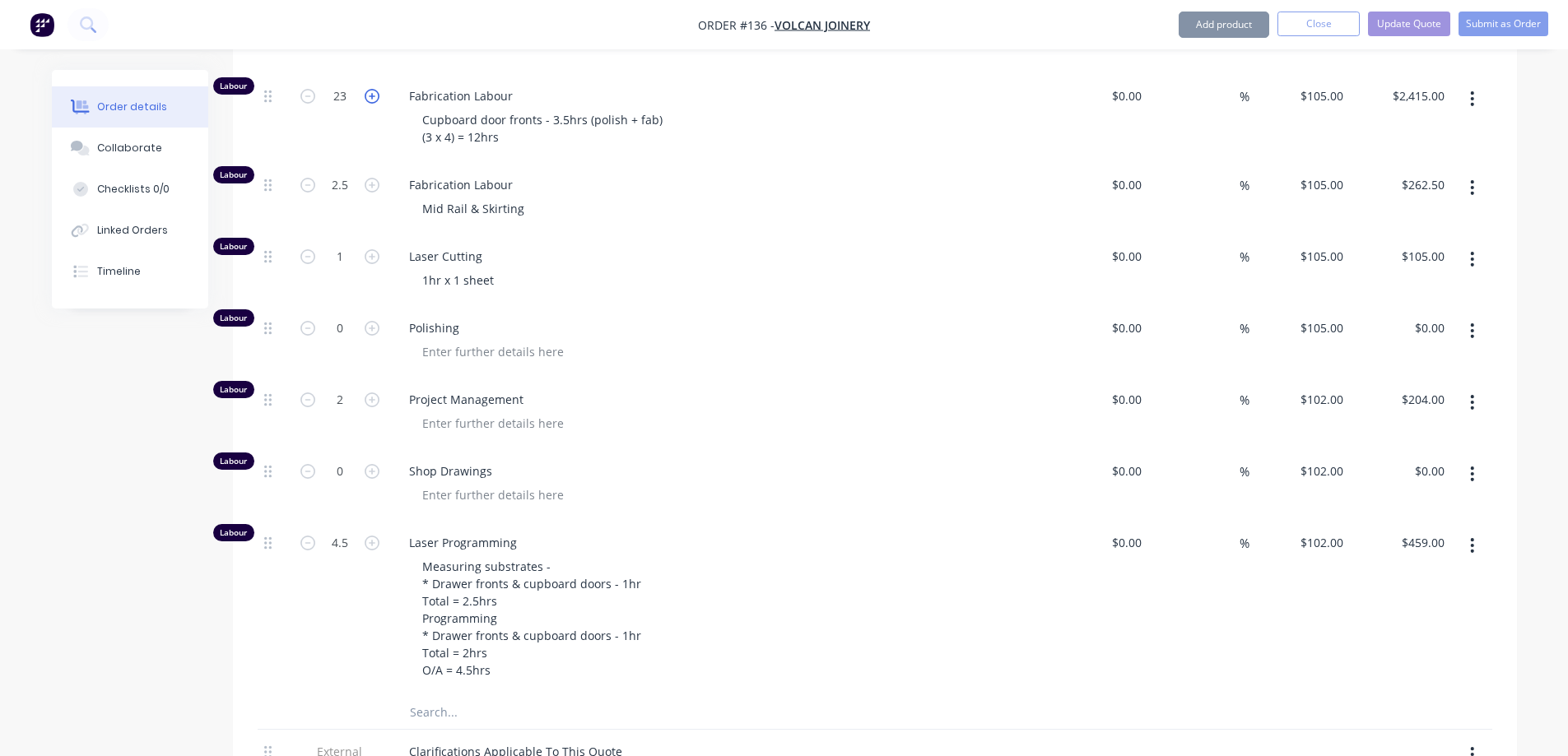
type input "$2,520.00"
click at [370, 104] on icon "button" at bounding box center [372, 96] width 15 height 15
type input "25"
type input "$2,625.00"
click at [370, 104] on icon "button" at bounding box center [372, 96] width 15 height 15
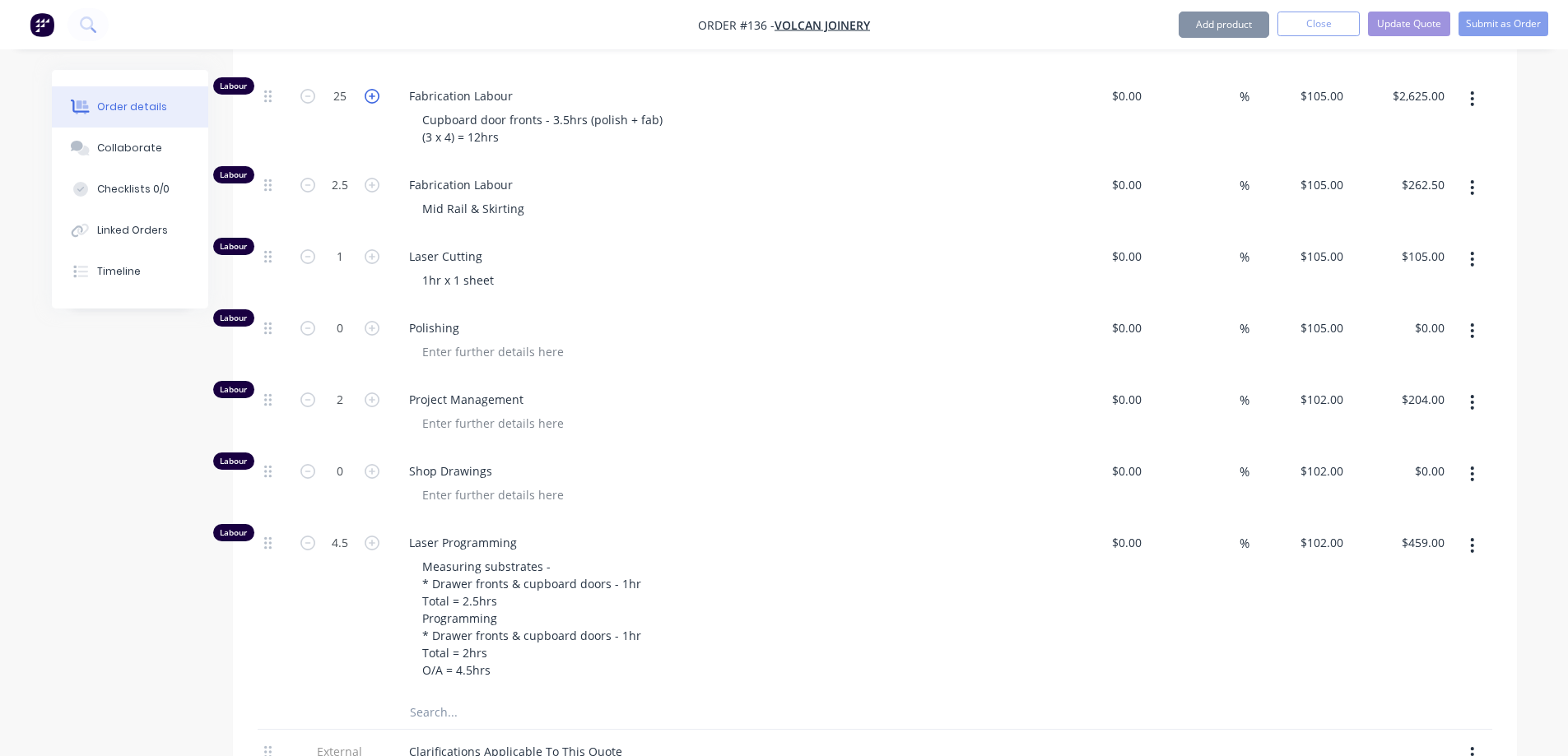
type input "26"
type input "$2,730.00"
click at [370, 104] on icon "button" at bounding box center [372, 96] width 15 height 15
type input "27"
type input "$2,835.00"
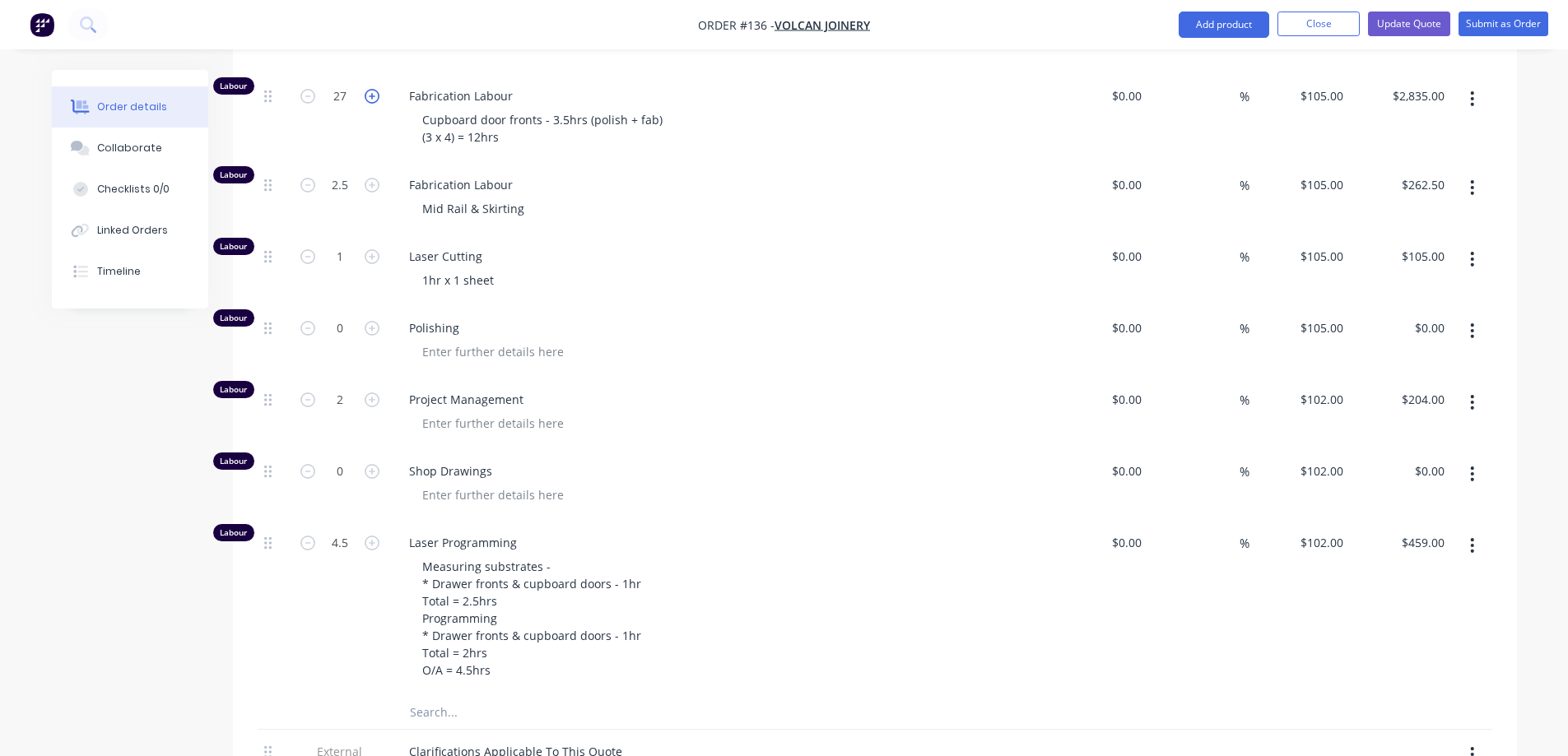
click at [370, 104] on icon "button" at bounding box center [372, 96] width 15 height 15
type input "28"
type input "$2,940.00"
click at [370, 104] on icon "button" at bounding box center [372, 96] width 15 height 15
type input "29"
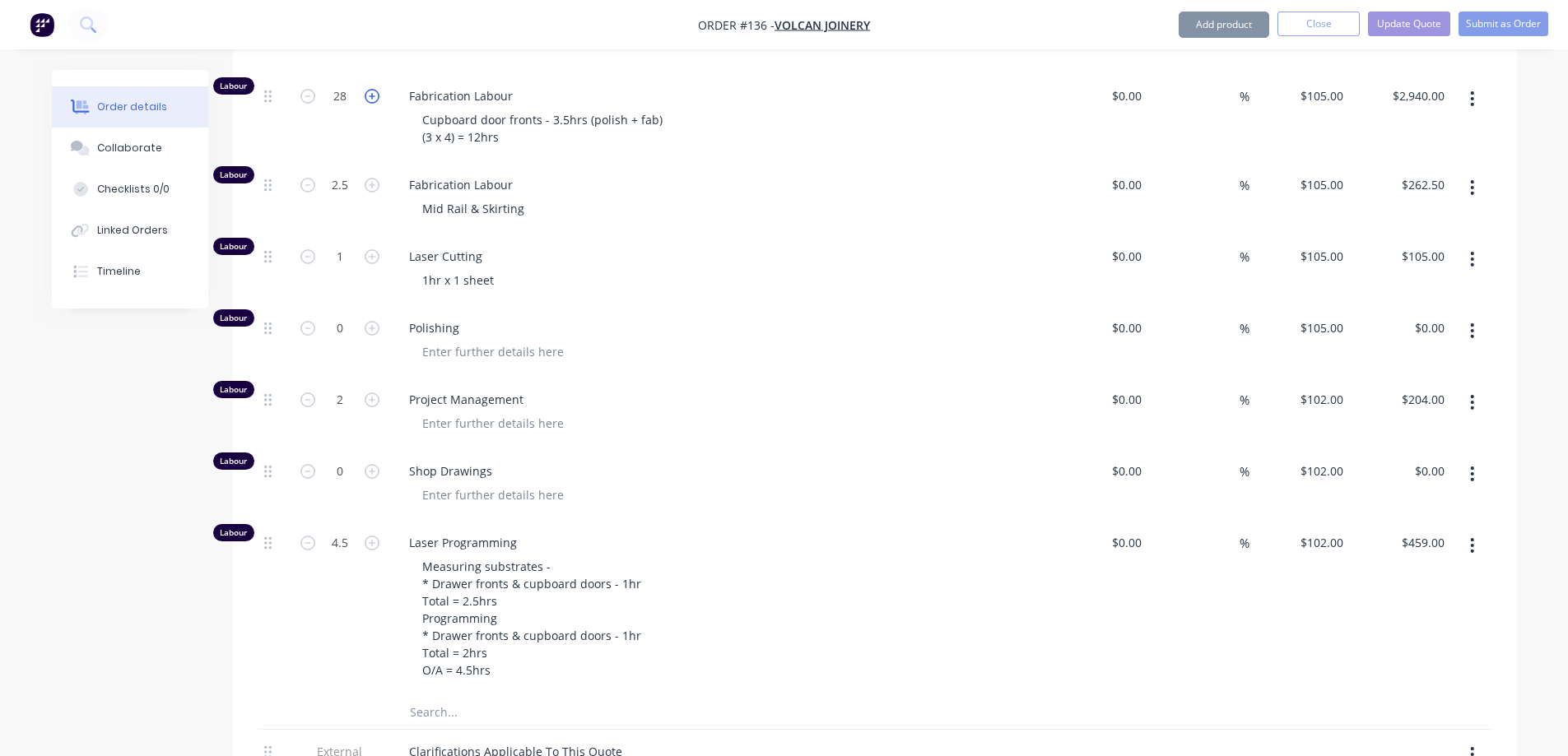
type input "$3,045.00"
click at [370, 104] on icon "button" at bounding box center [372, 96] width 15 height 15
type input "30"
type input "$3,150.00"
click at [311, 104] on icon "button" at bounding box center [308, 96] width 15 height 15
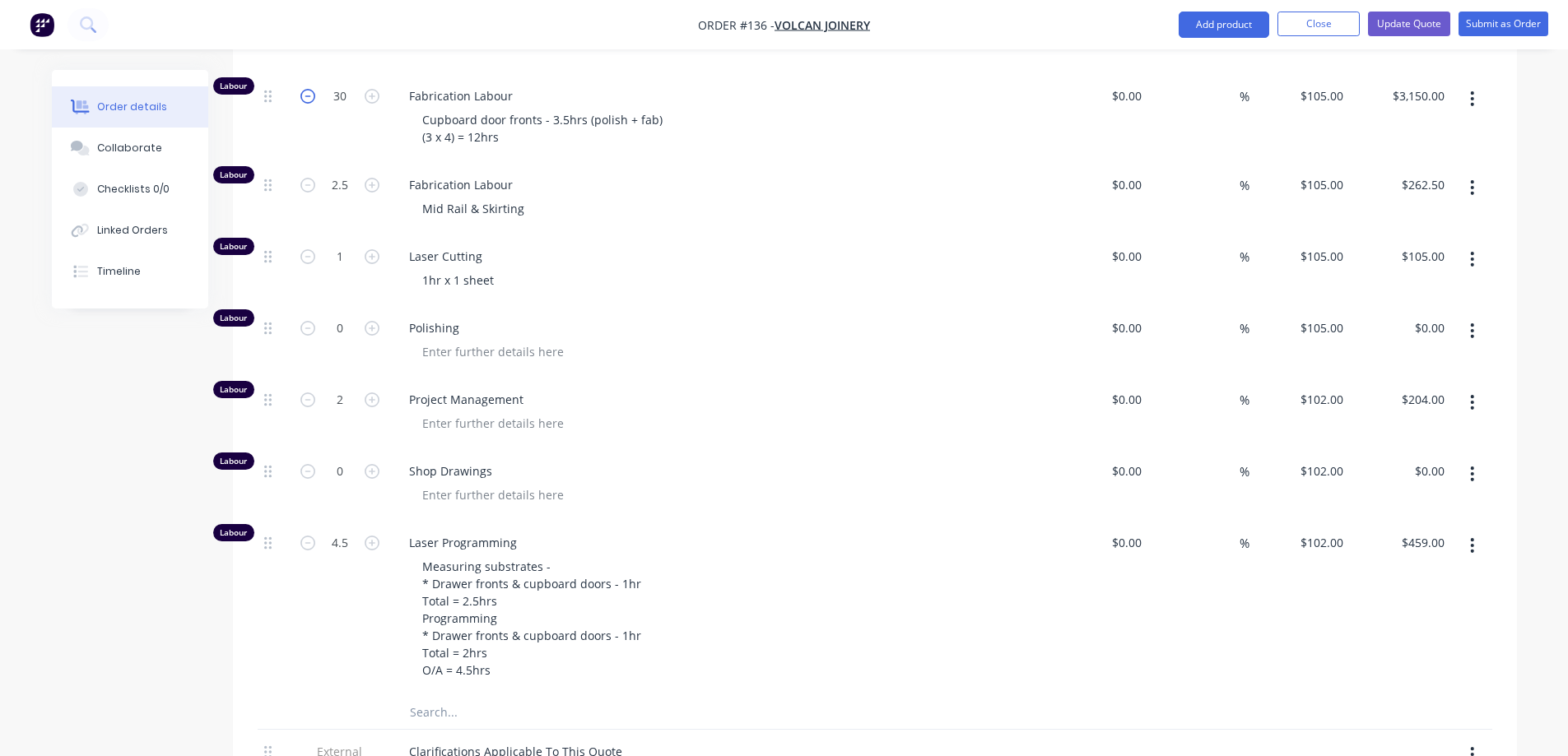
type input "29"
type input "$3,045.00"
click at [311, 104] on icon "button" at bounding box center [308, 96] width 15 height 15
type input "28"
type input "$2,940.00"
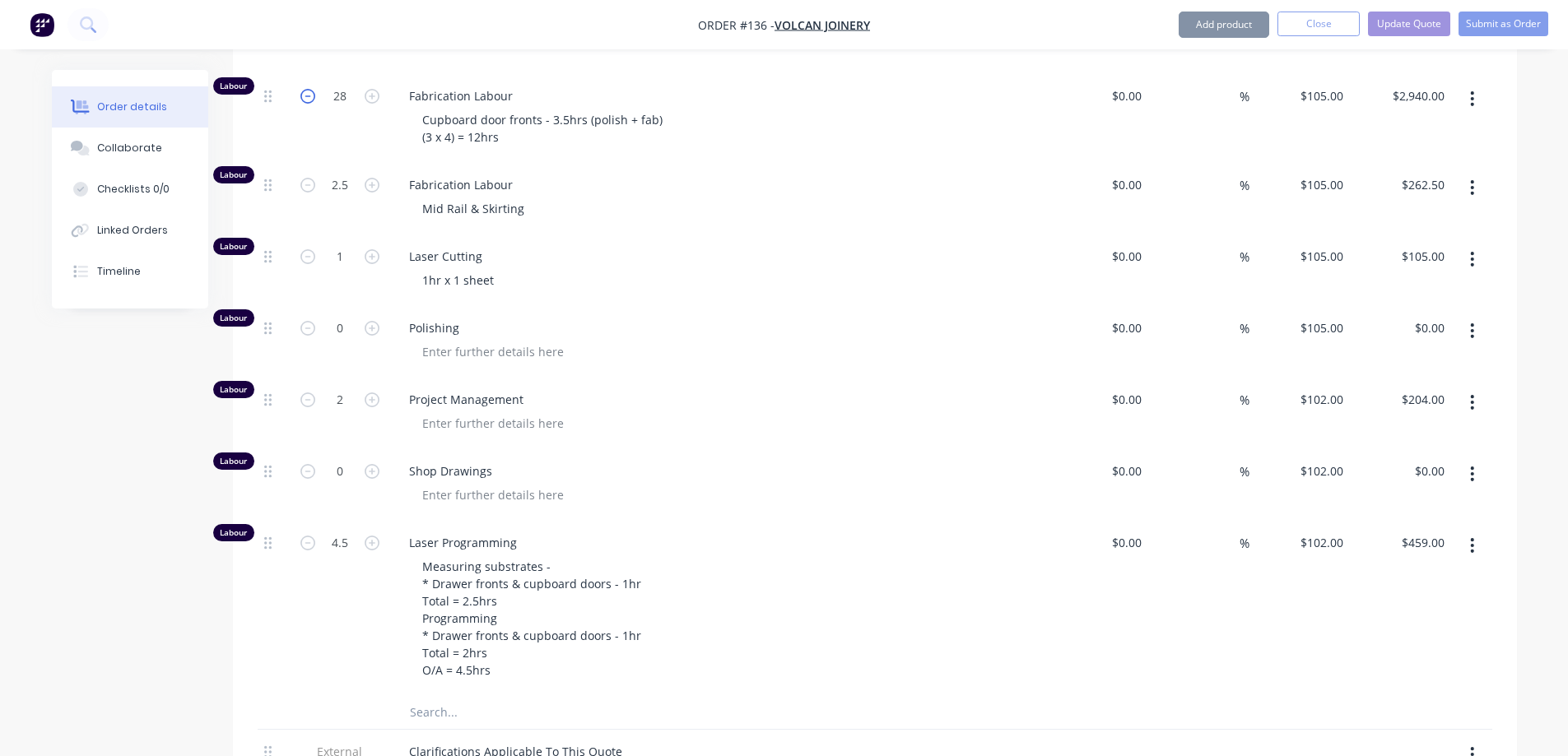
click at [311, 104] on icon "button" at bounding box center [308, 96] width 15 height 15
type input "27"
type input "$2,835.00"
click at [311, 104] on icon "button" at bounding box center [308, 96] width 15 height 15
type input "26"
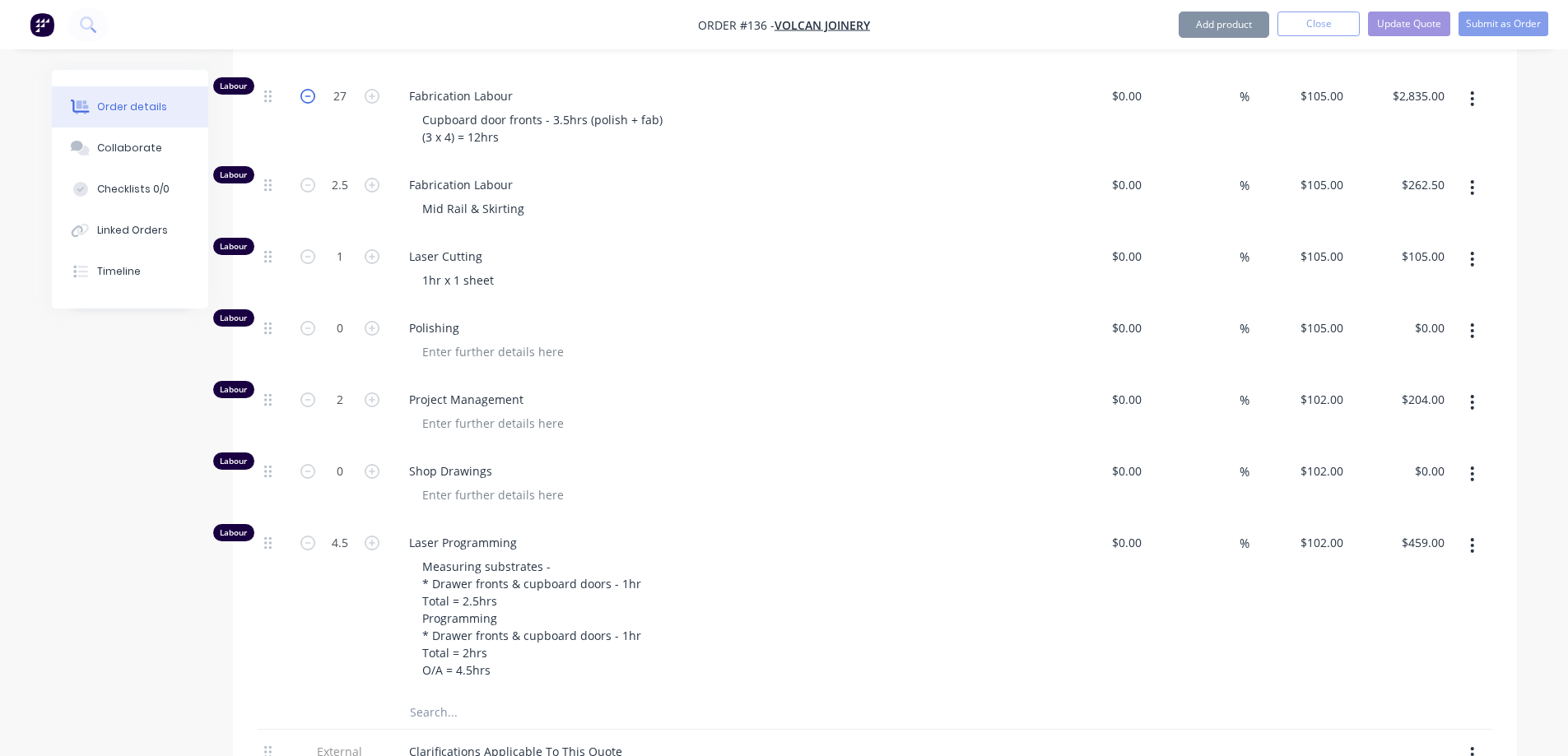
type input "$2,730.00"
click at [311, 104] on icon "button" at bounding box center [308, 96] width 15 height 15
type input "25"
type input "$2,625.00"
click at [970, 192] on div "Fabrication Labour Mid Rail & Skirting" at bounding box center [718, 198] width 659 height 71
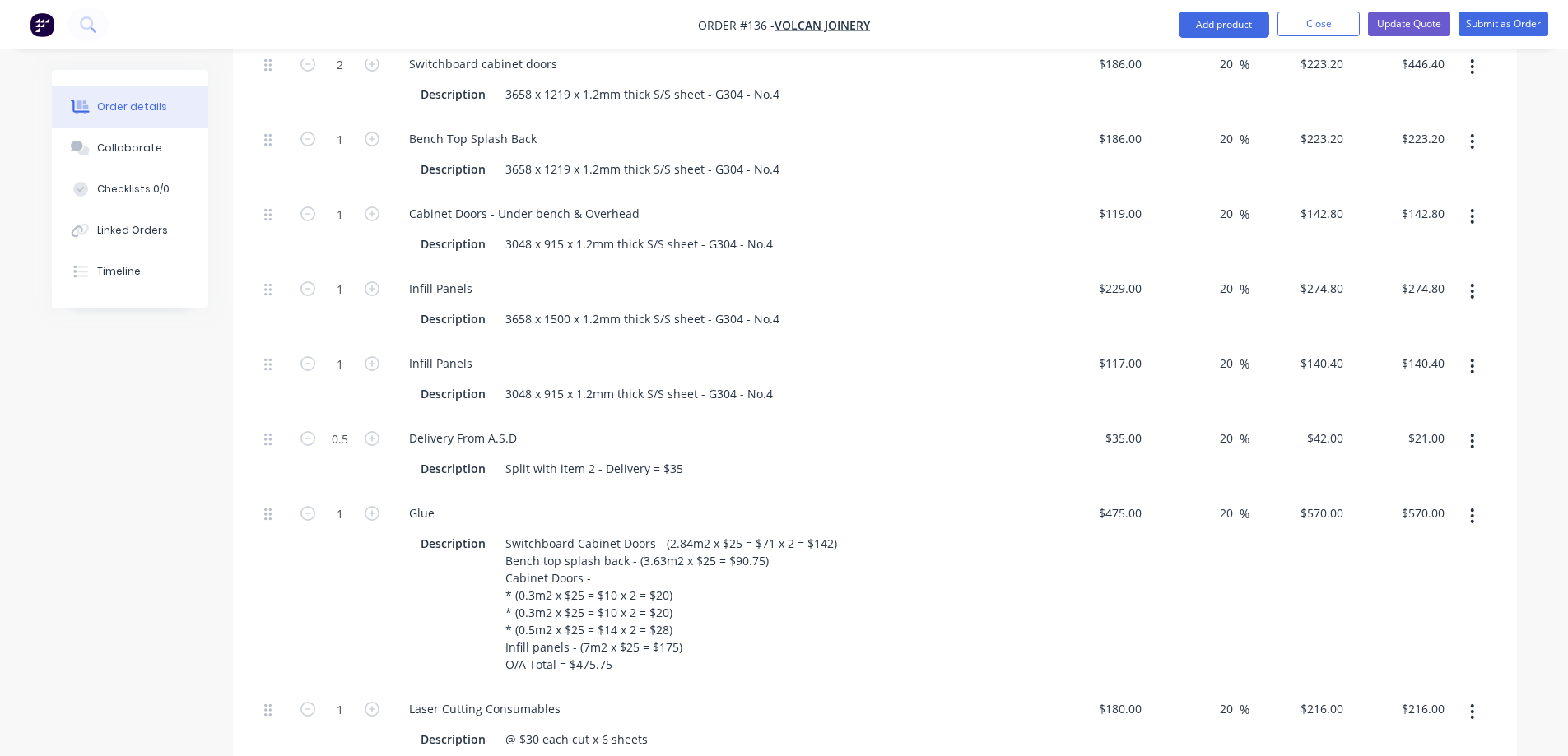
scroll to position [945, 0]
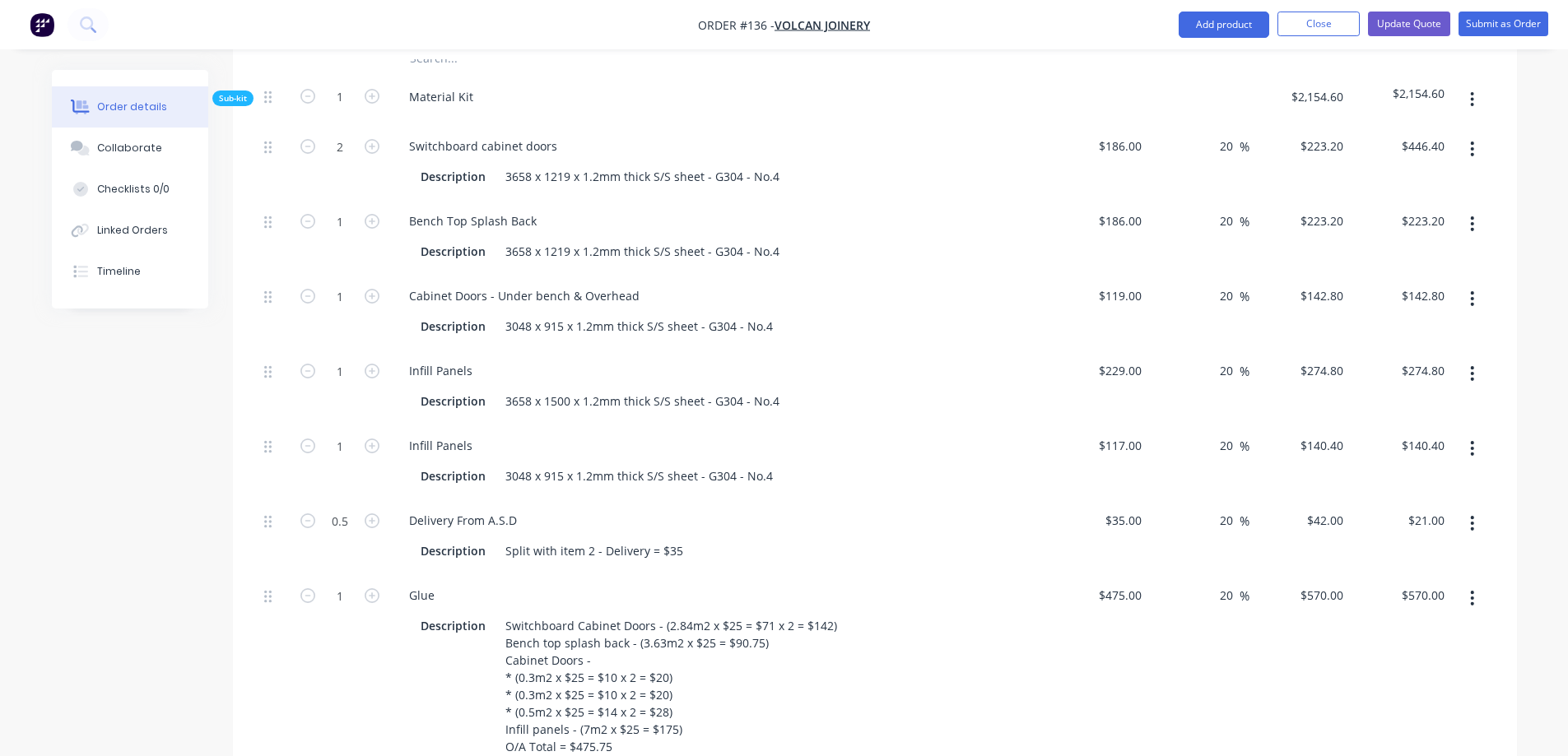
click at [242, 105] on span "Sub-kit" at bounding box center [233, 98] width 28 height 12
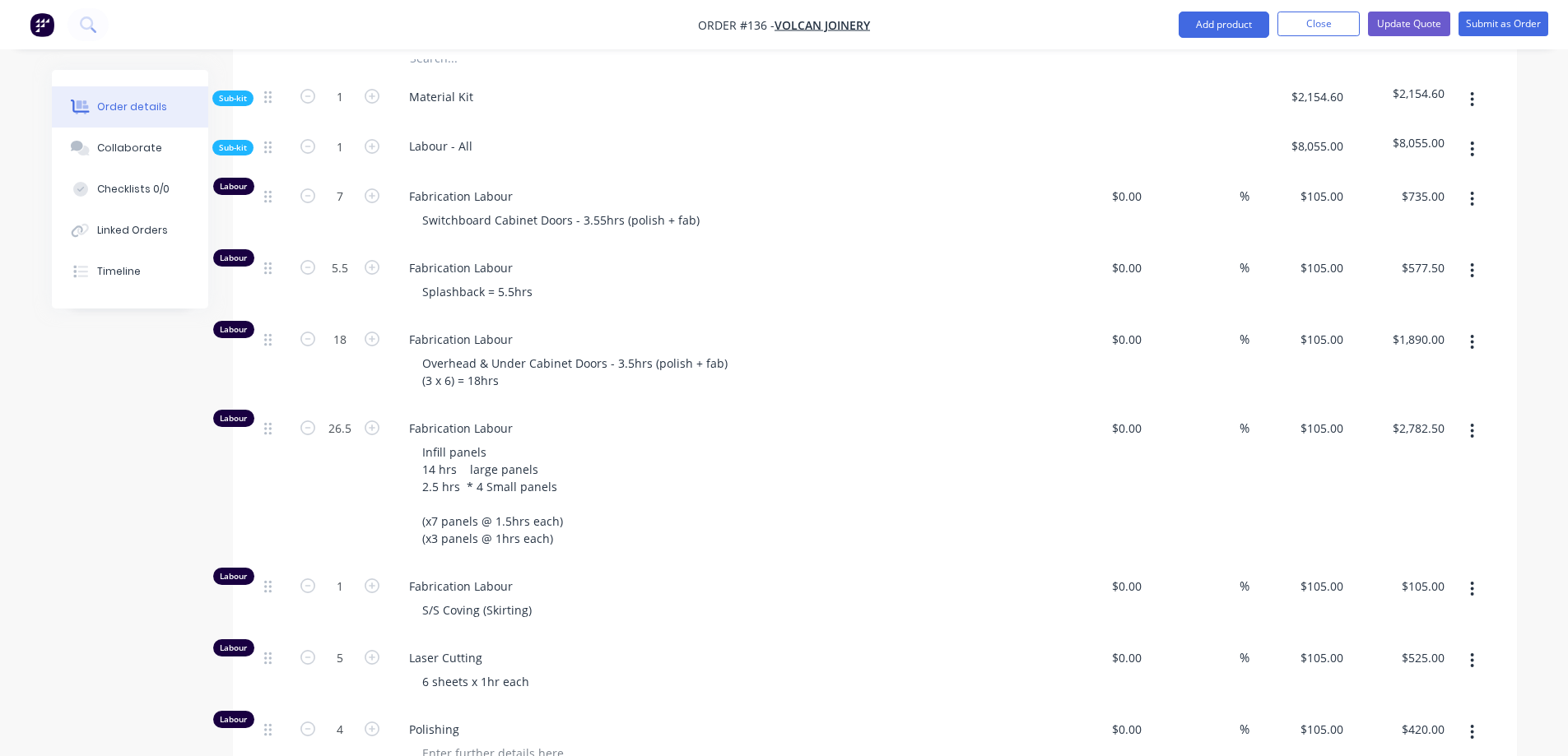
click at [242, 105] on span "Sub-kit" at bounding box center [233, 98] width 28 height 12
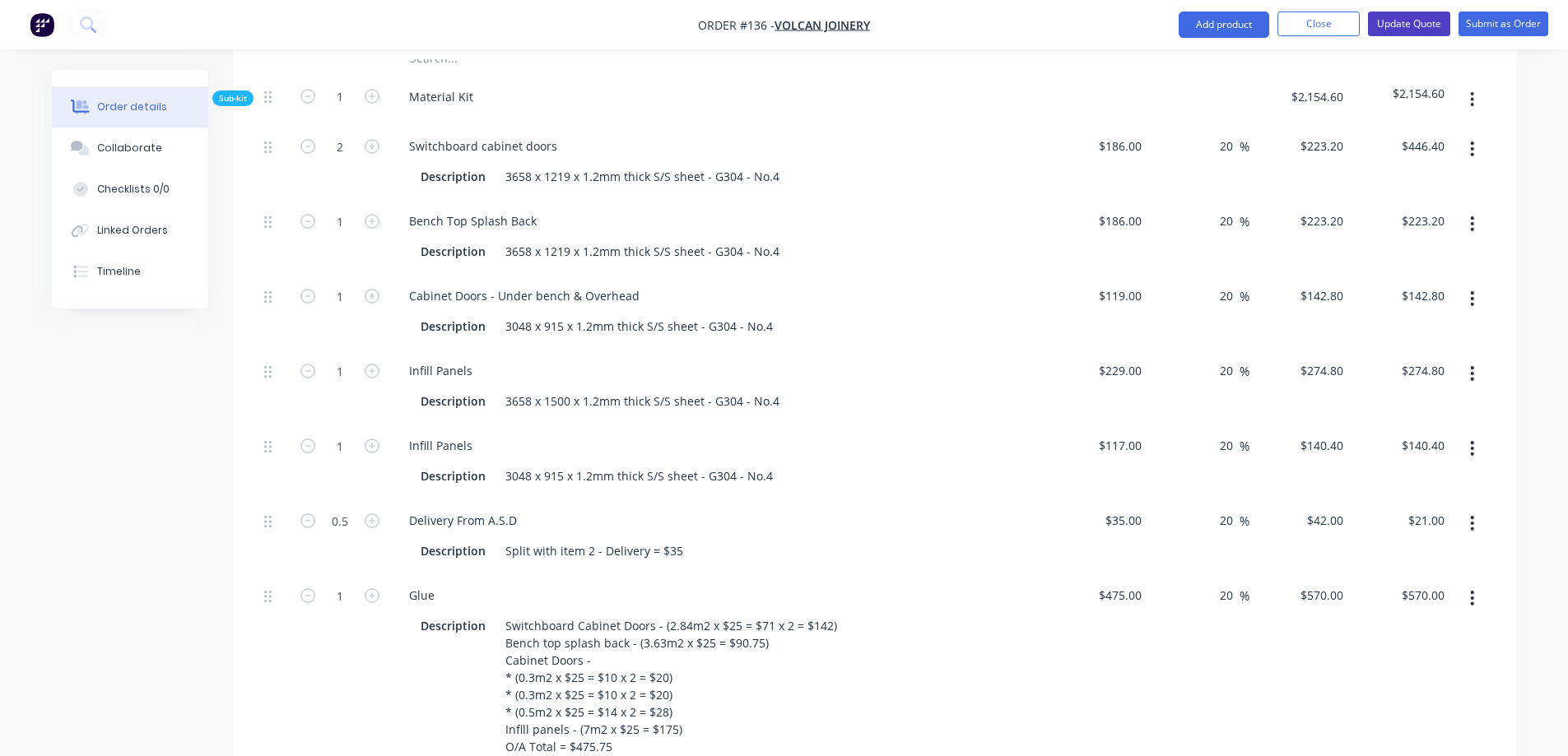
click at [1418, 20] on button "Update Quote" at bounding box center [1409, 24] width 83 height 25
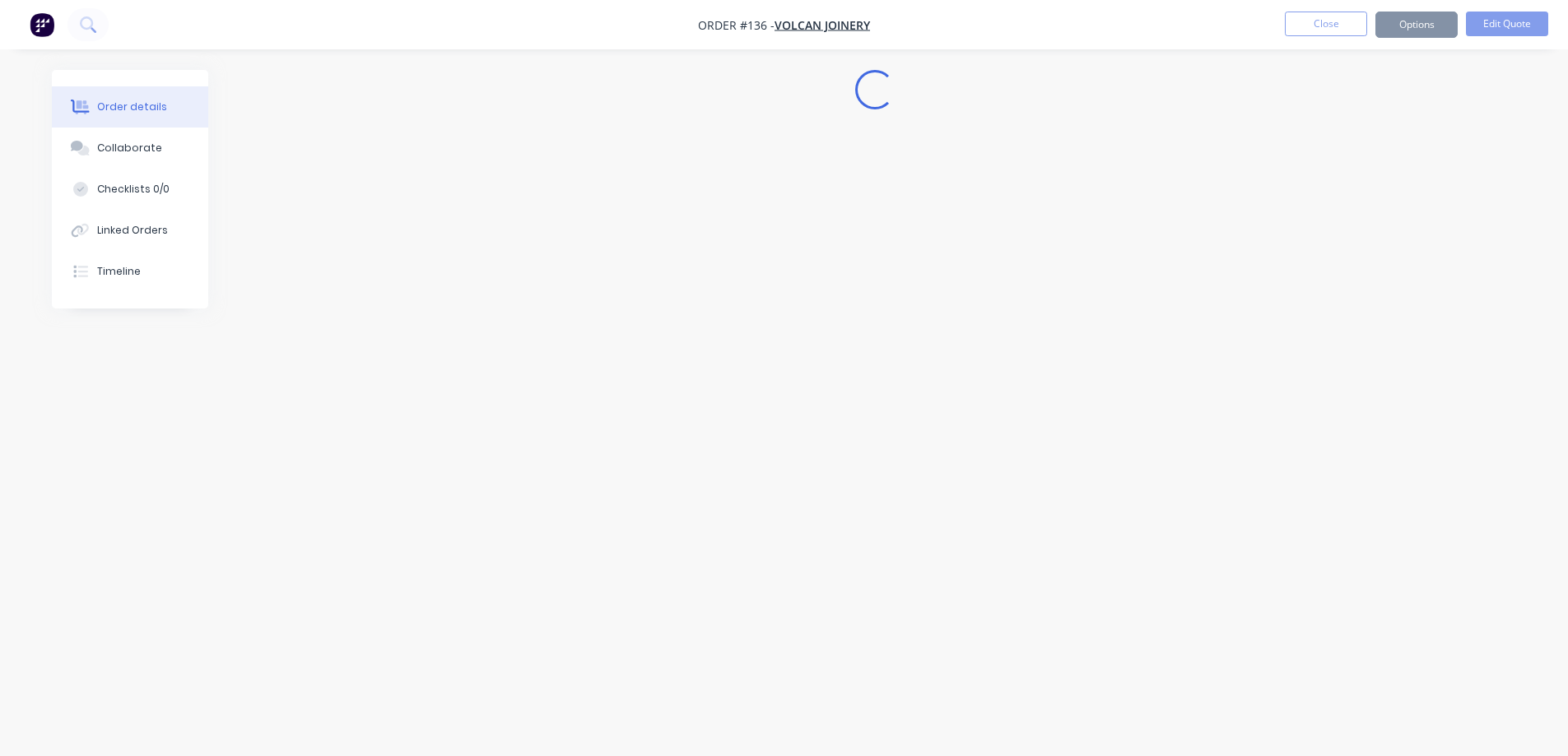
scroll to position [0, 0]
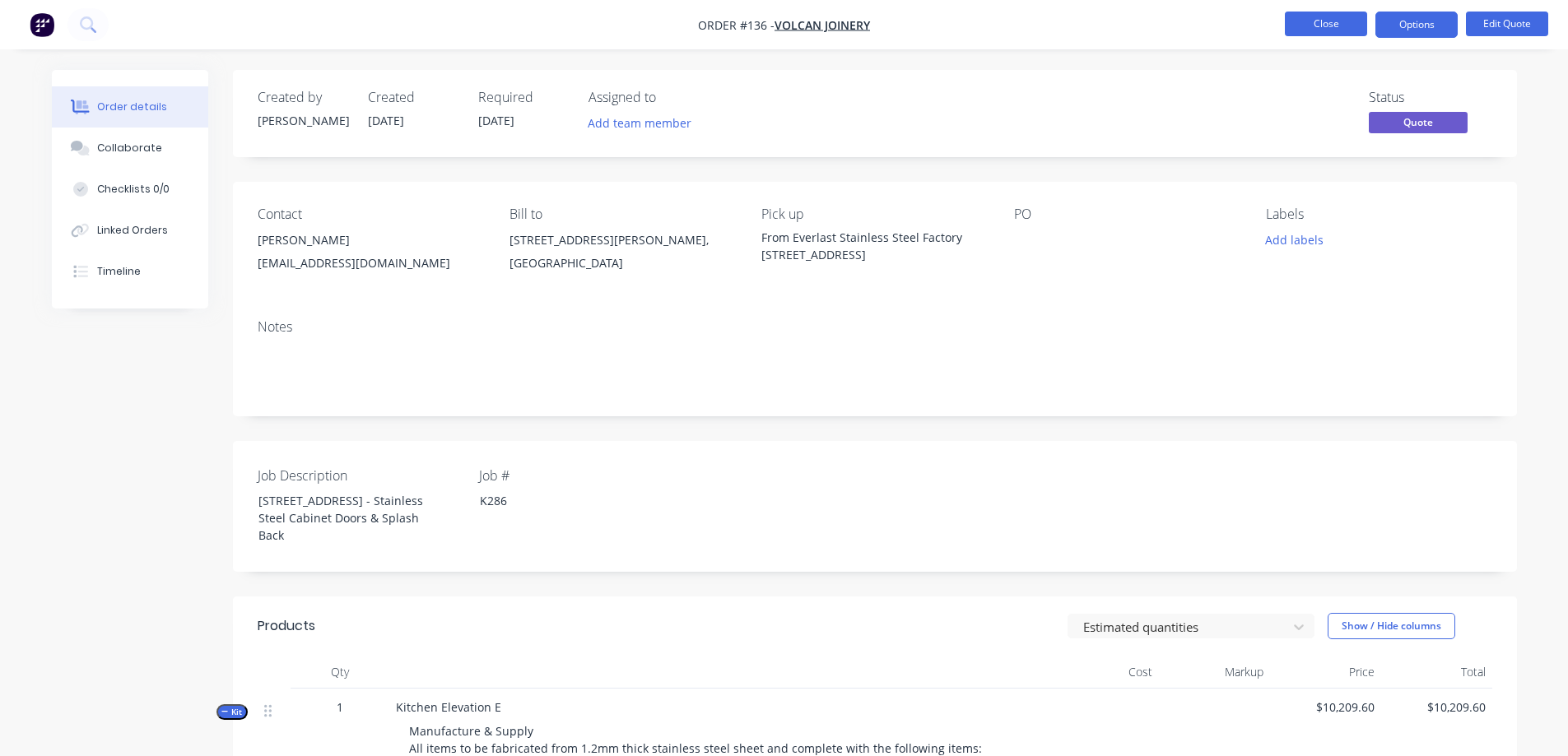
click at [1301, 22] on button "Close" at bounding box center [1326, 24] width 83 height 25
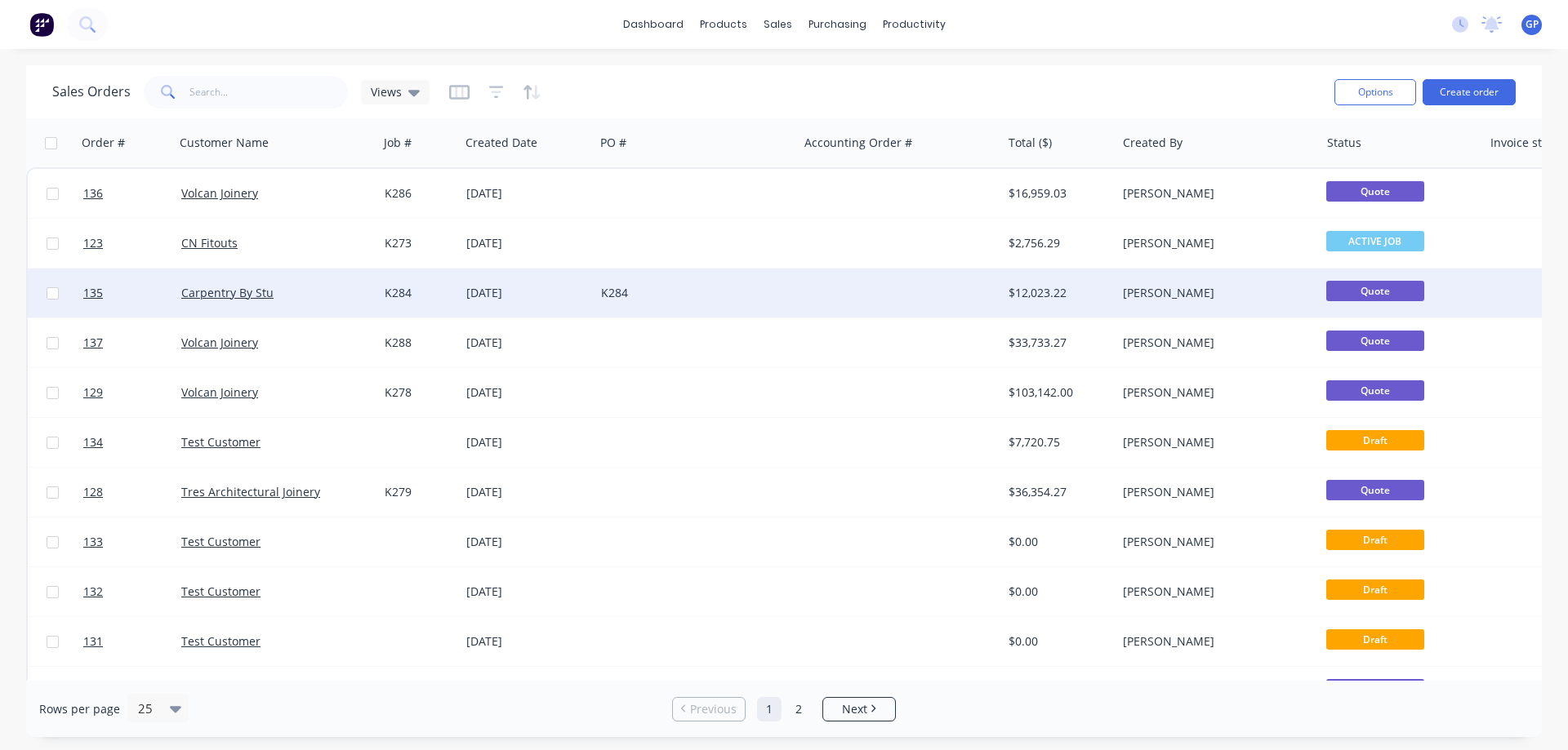
click at [539, 303] on div "[DATE]" at bounding box center [527, 293] width 134 height 49
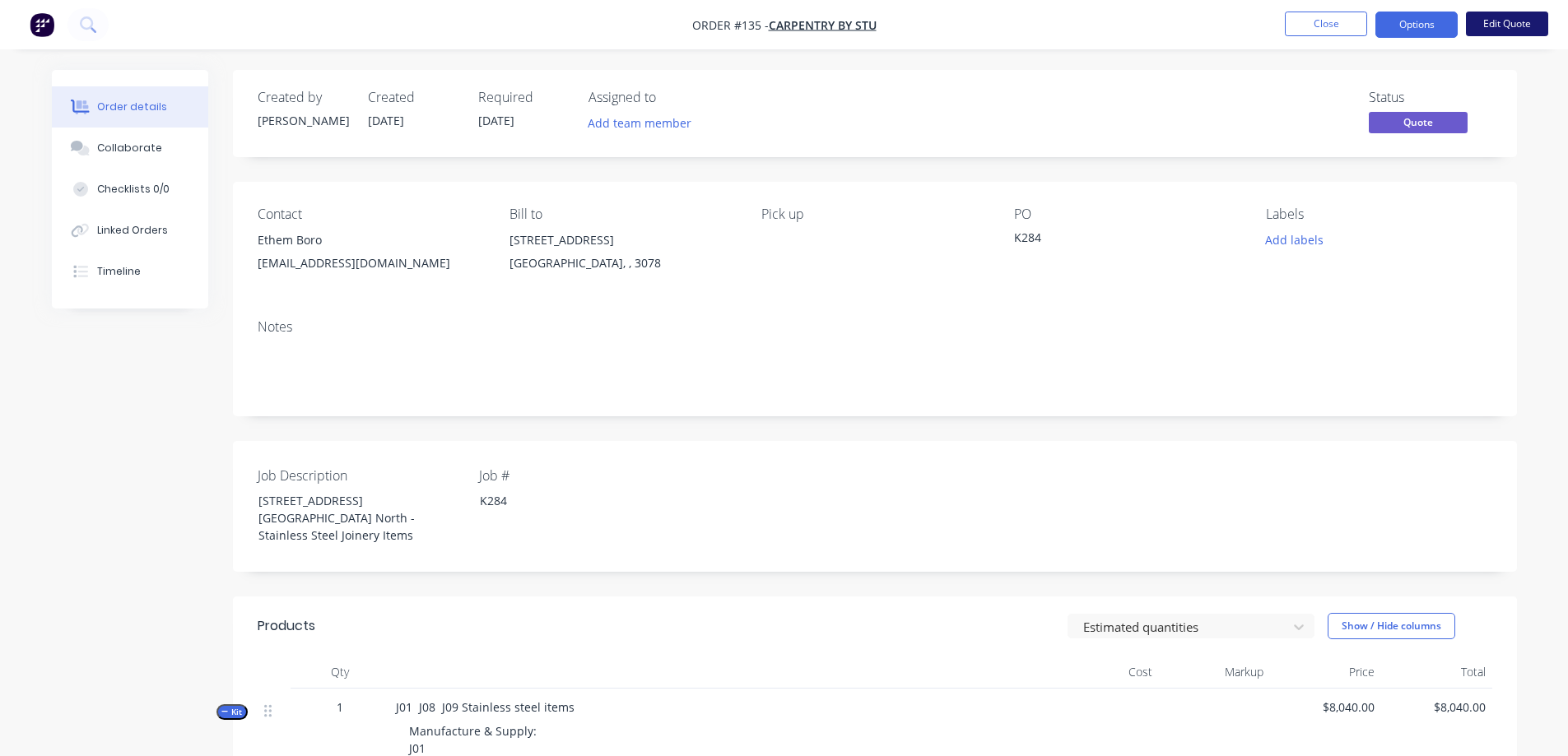
click at [1499, 22] on button "Edit Quote" at bounding box center [1506, 24] width 83 height 25
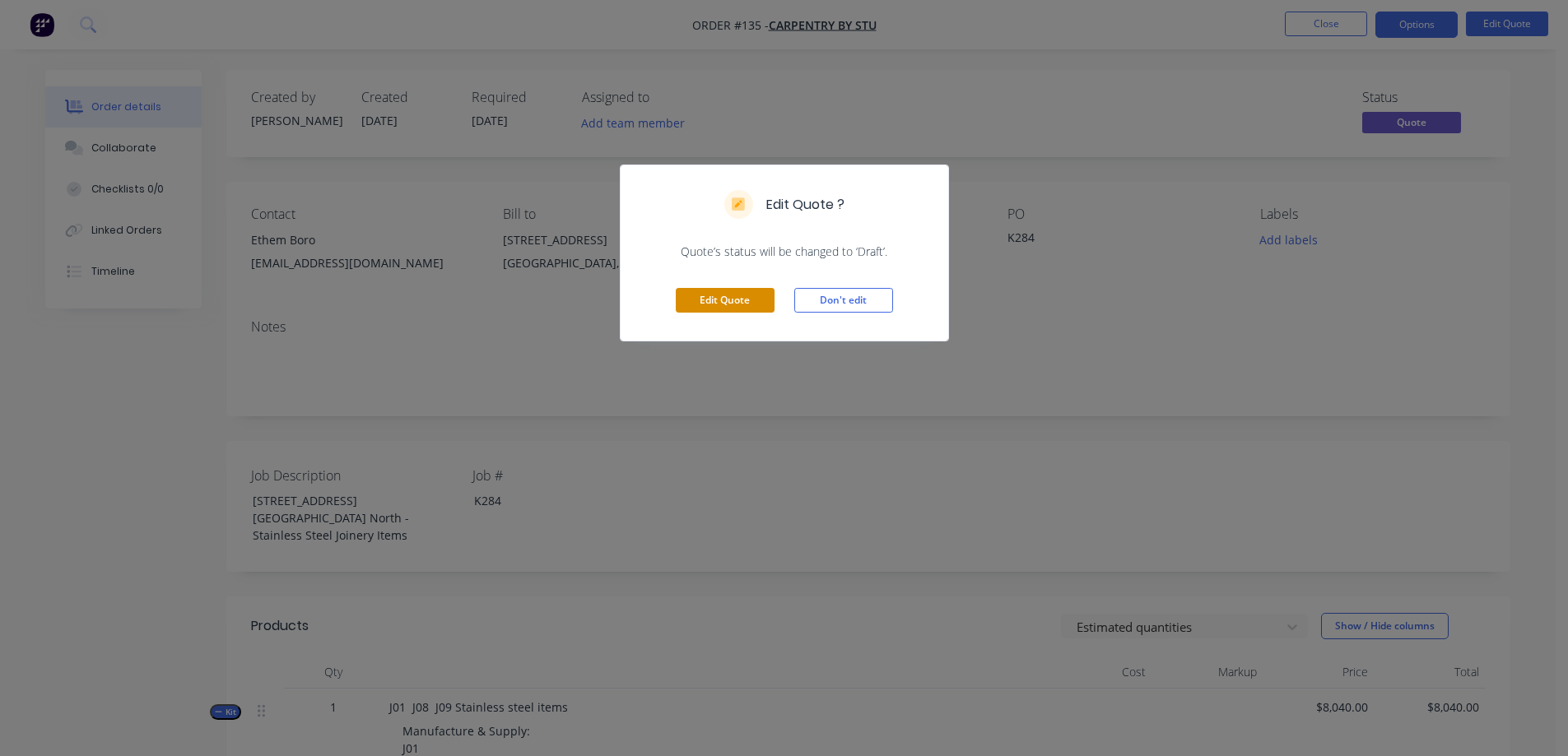
click at [722, 305] on button "Edit Quote" at bounding box center [725, 300] width 98 height 25
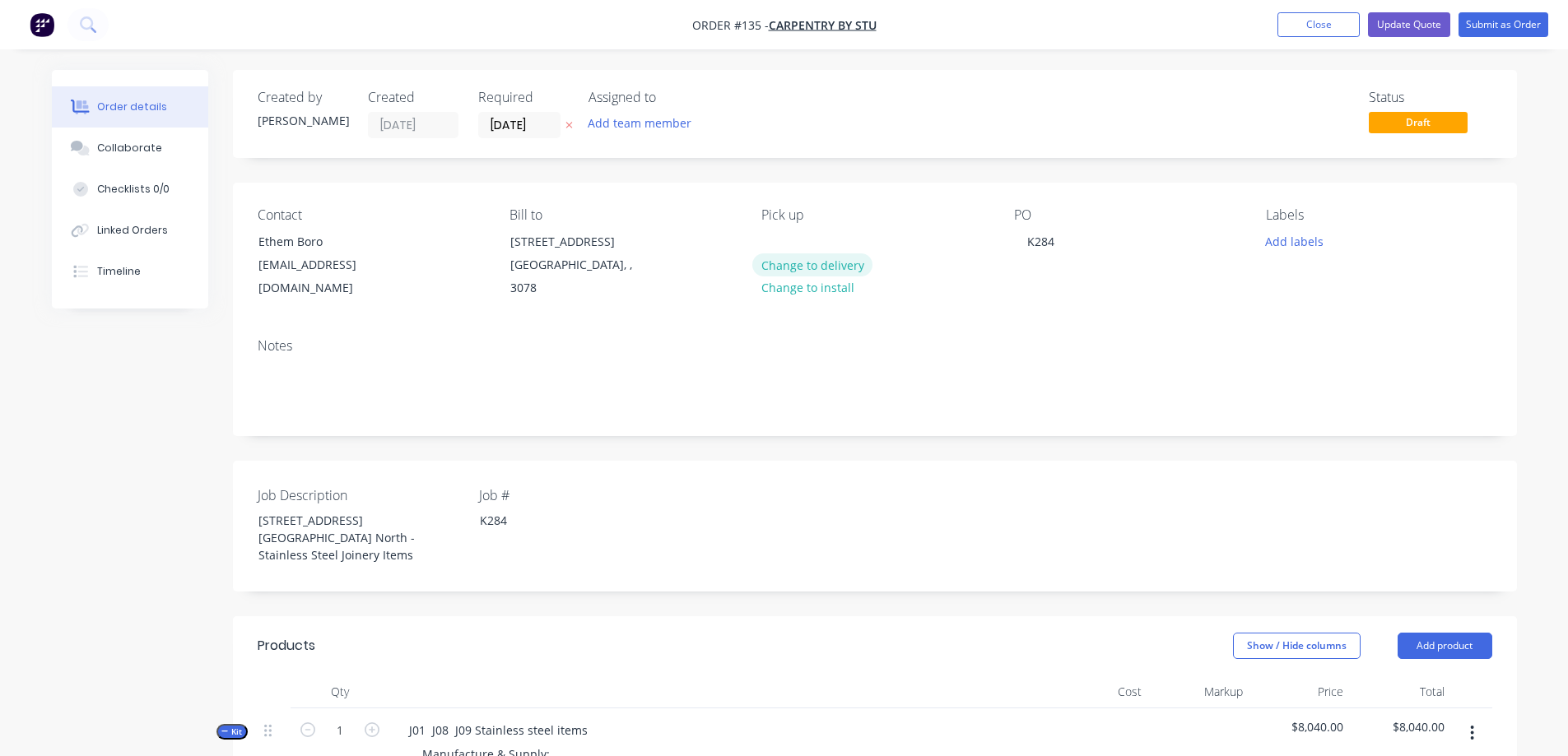
click at [796, 262] on button "Change to delivery" at bounding box center [812, 264] width 120 height 22
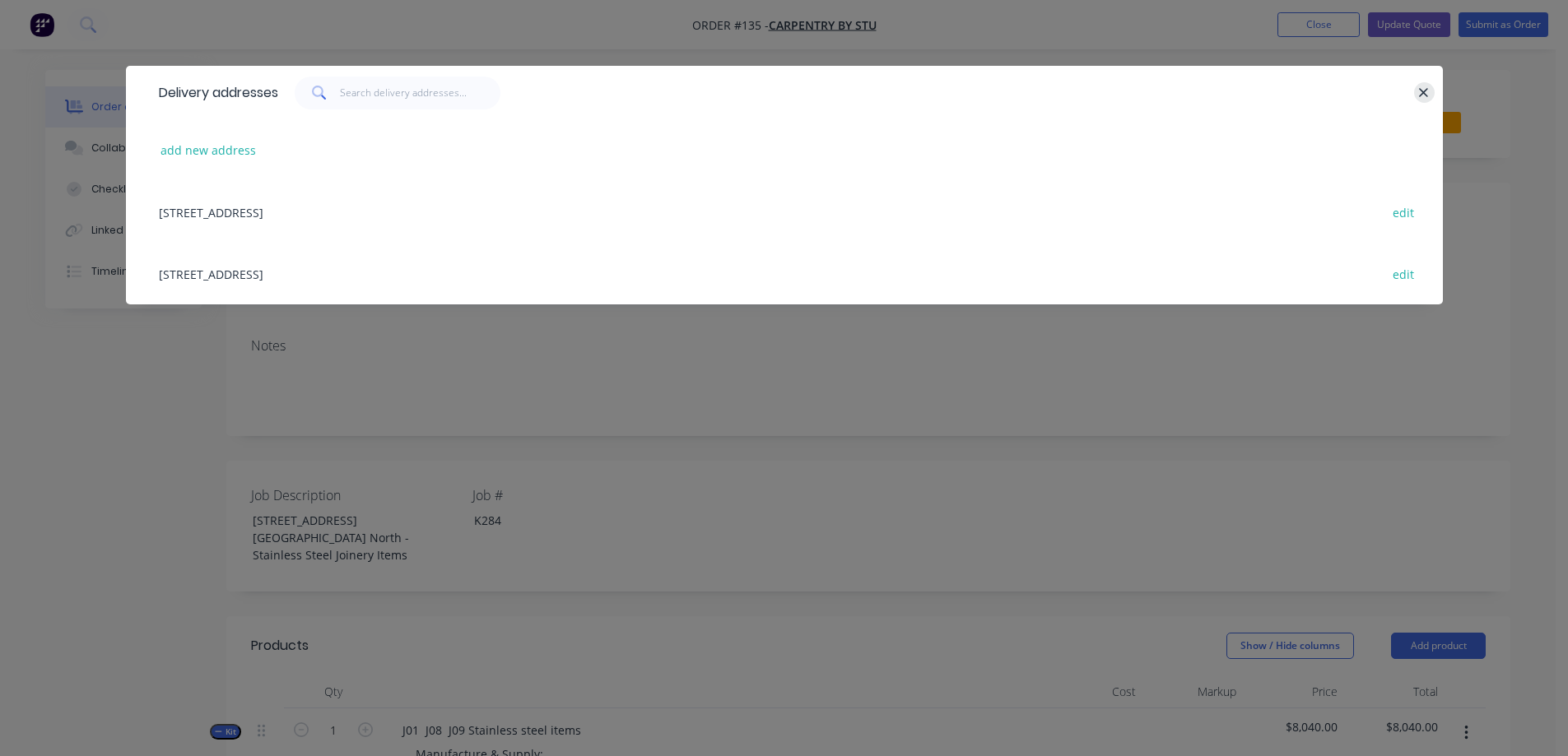
click at [1416, 93] on button "button" at bounding box center [1424, 92] width 20 height 20
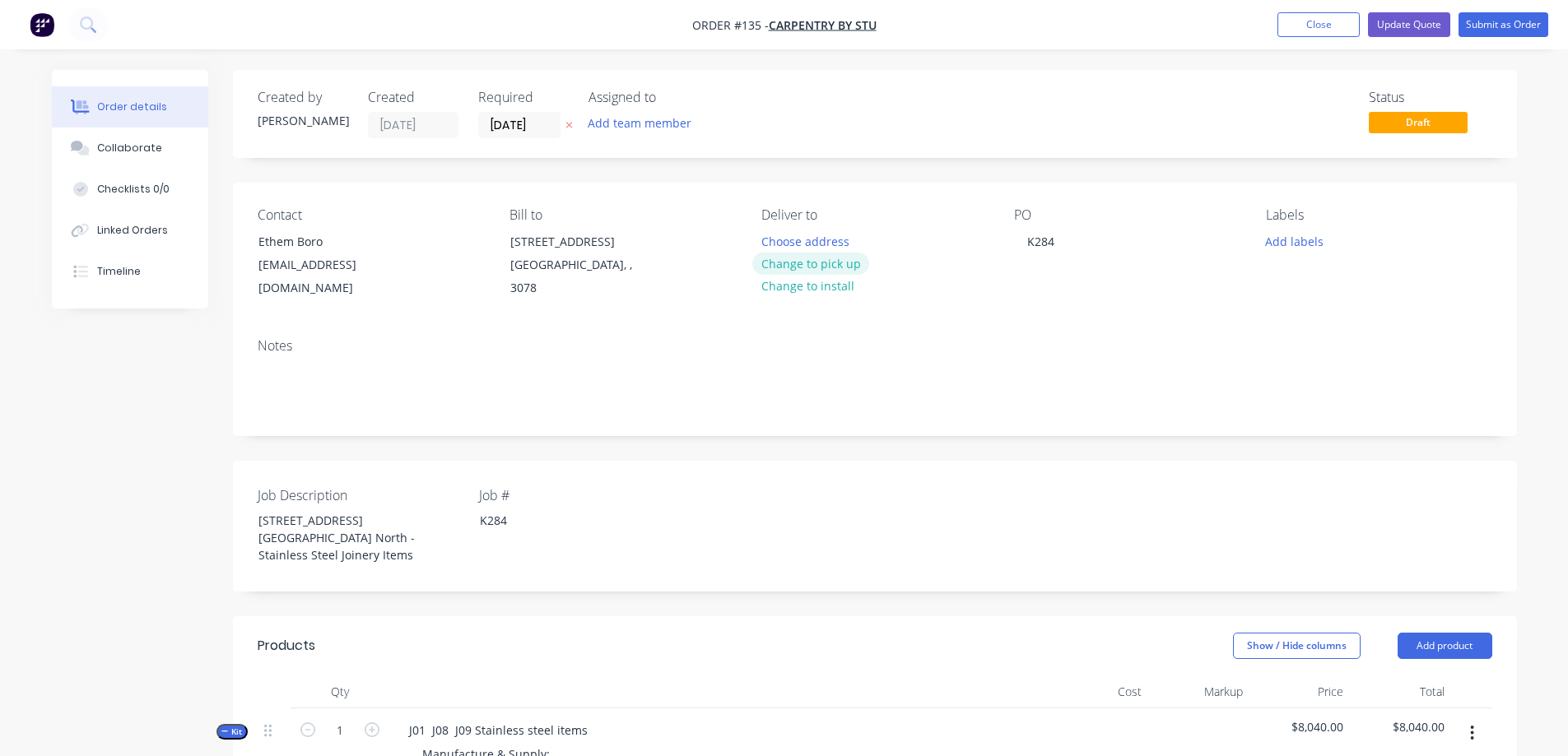
click at [808, 265] on button "Change to pick up" at bounding box center [810, 263] width 117 height 22
click at [768, 241] on div at bounding box center [775, 241] width 26 height 24
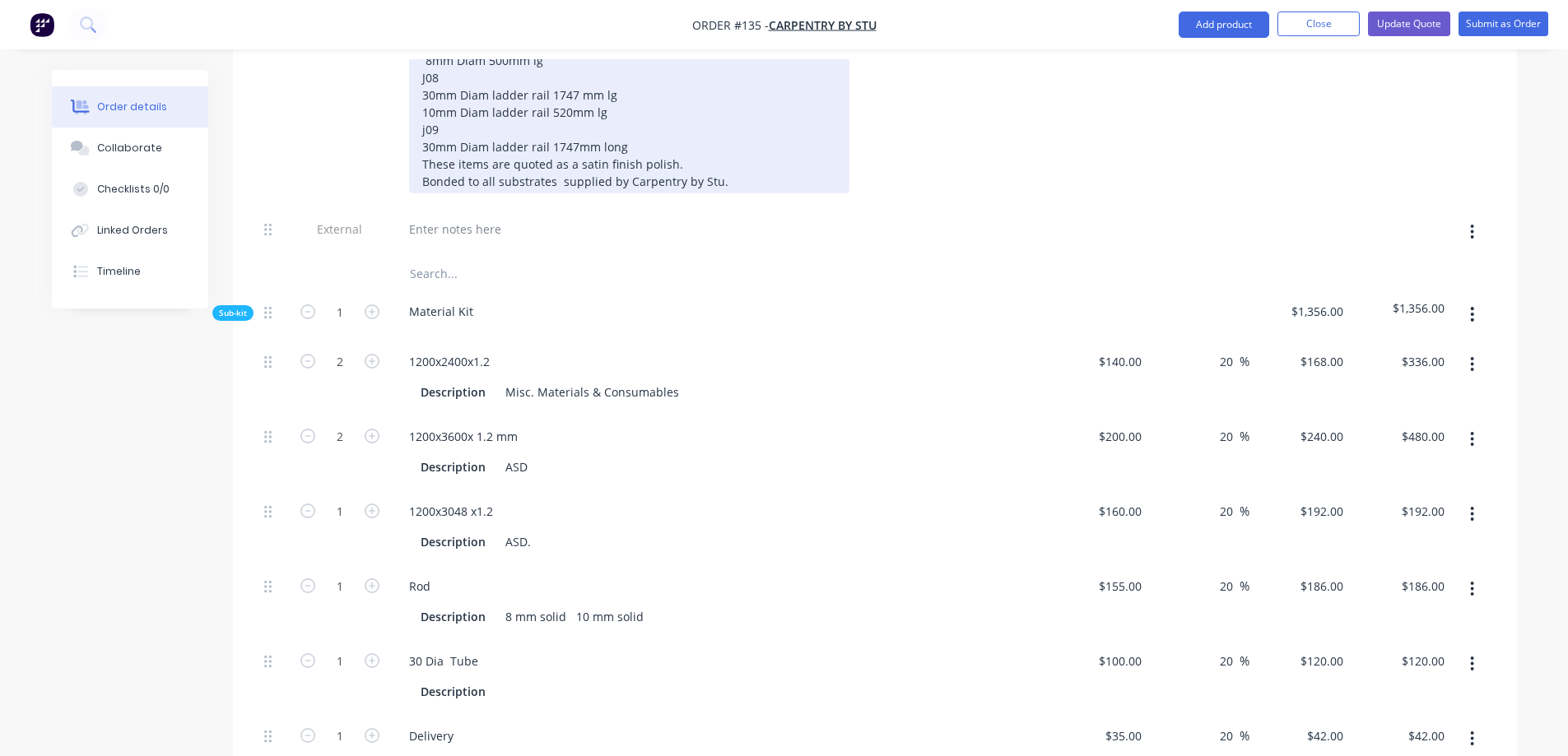
scroll to position [905, 0]
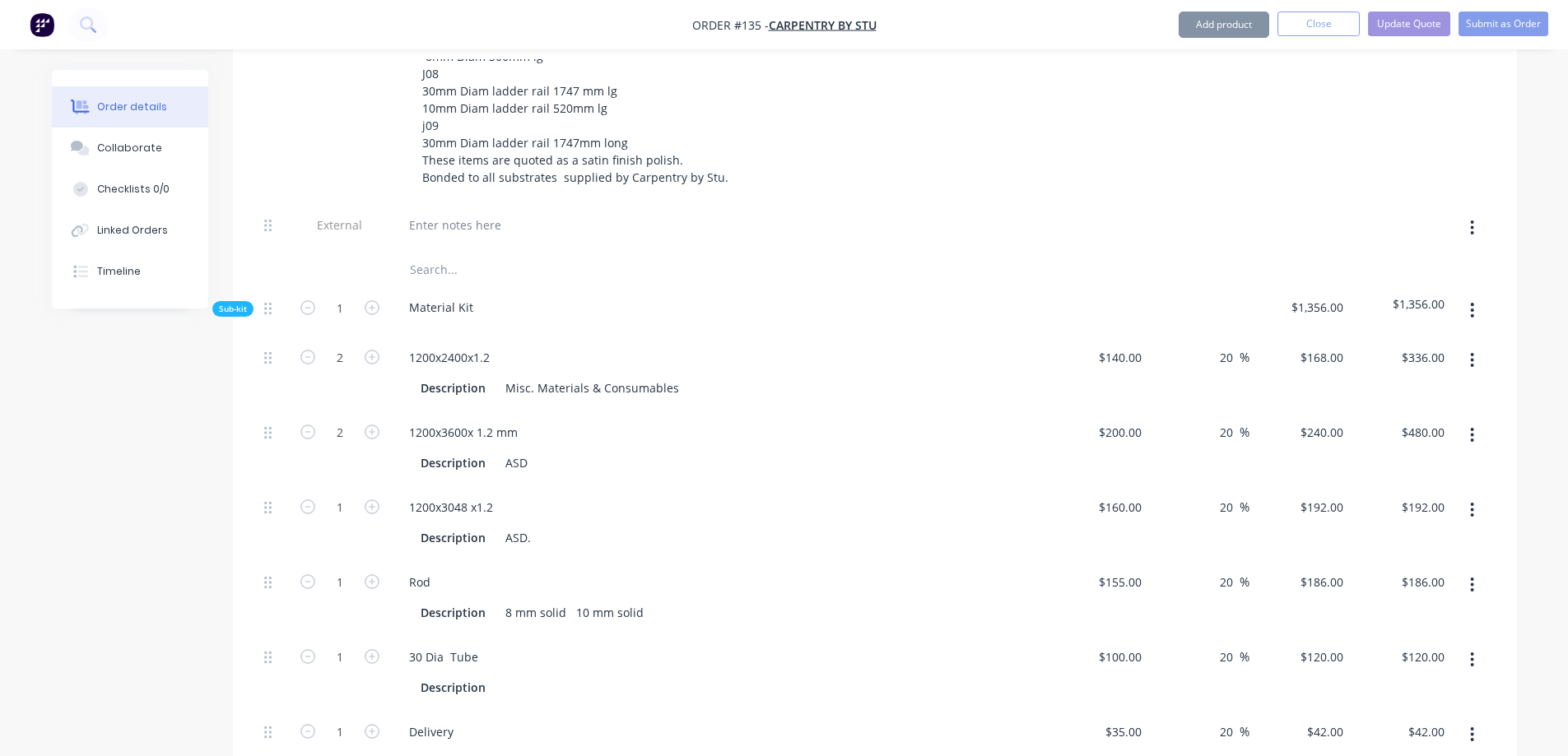
click at [507, 345] on div "1200x2400x1.2" at bounding box center [718, 357] width 645 height 24
click at [497, 345] on div "1200x2400x1.2" at bounding box center [449, 357] width 107 height 24
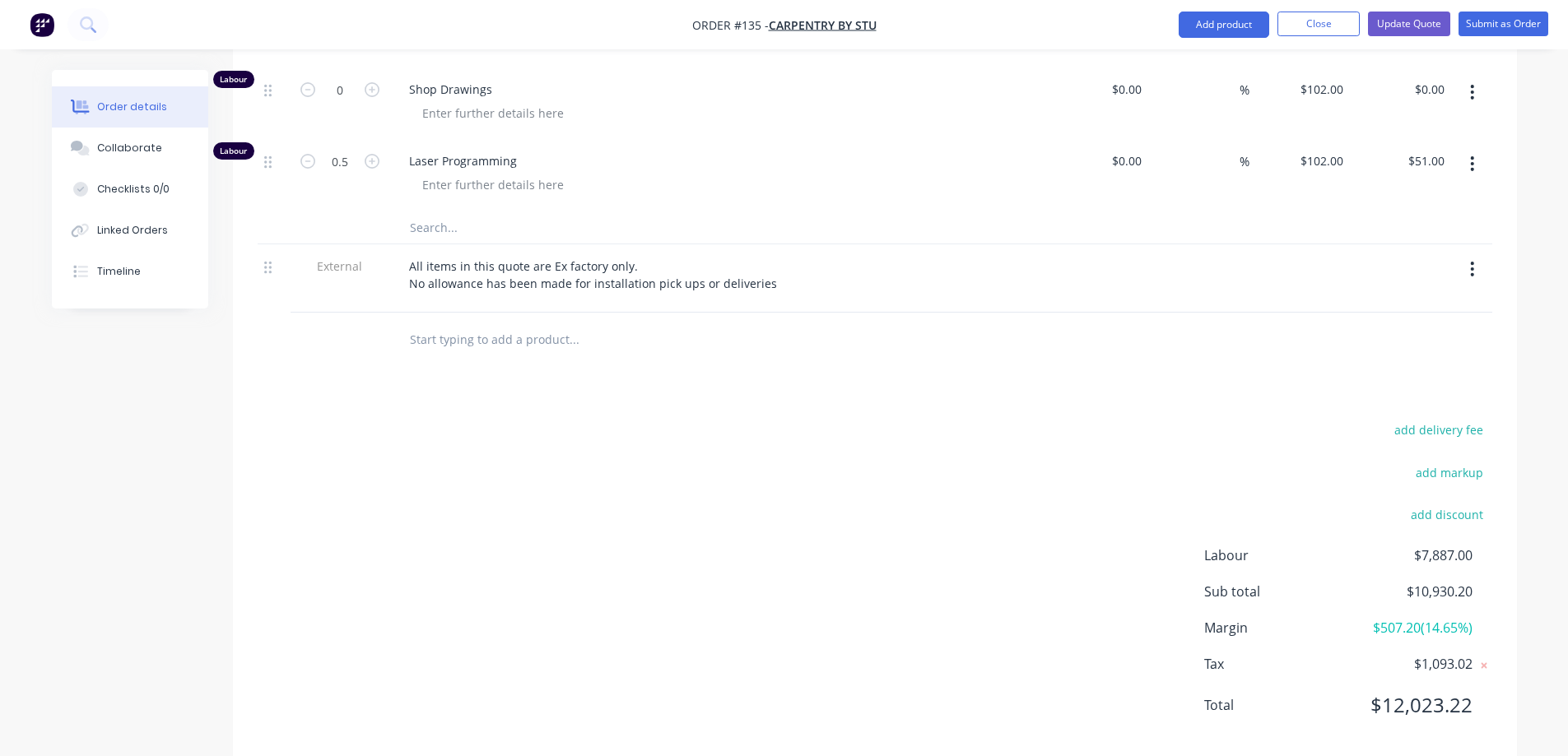
scroll to position [3743, 0]
